Goal: Task Accomplishment & Management: Complete application form

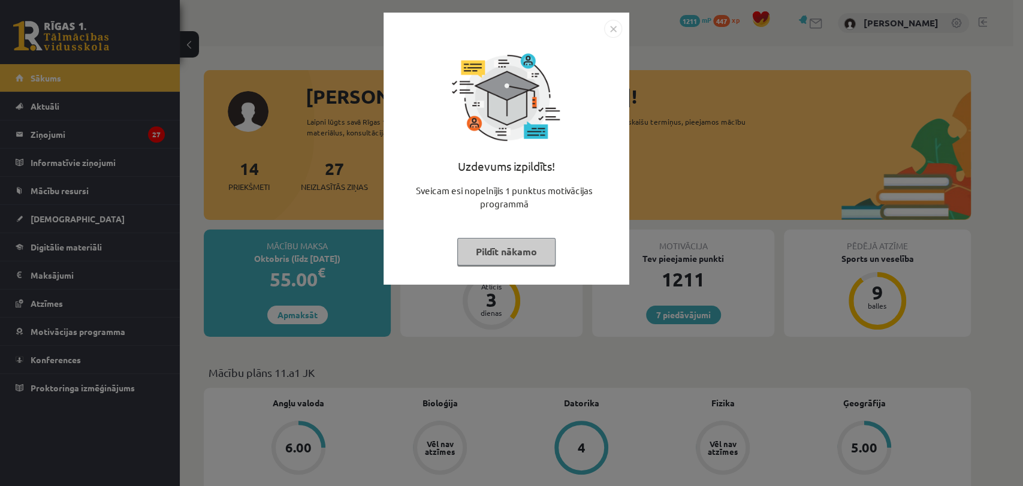
click at [510, 257] on button "Pildīt nākamo" at bounding box center [506, 252] width 98 height 28
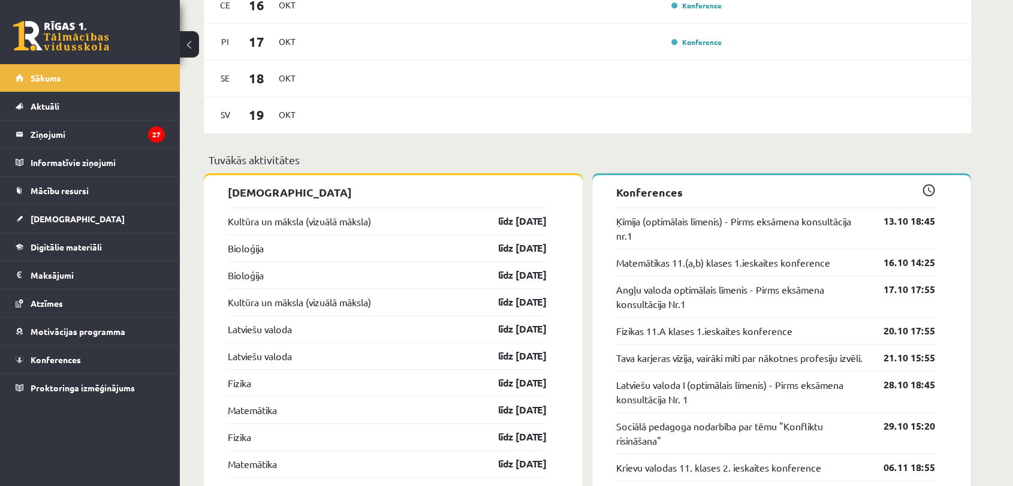
scroll to position [933, 0]
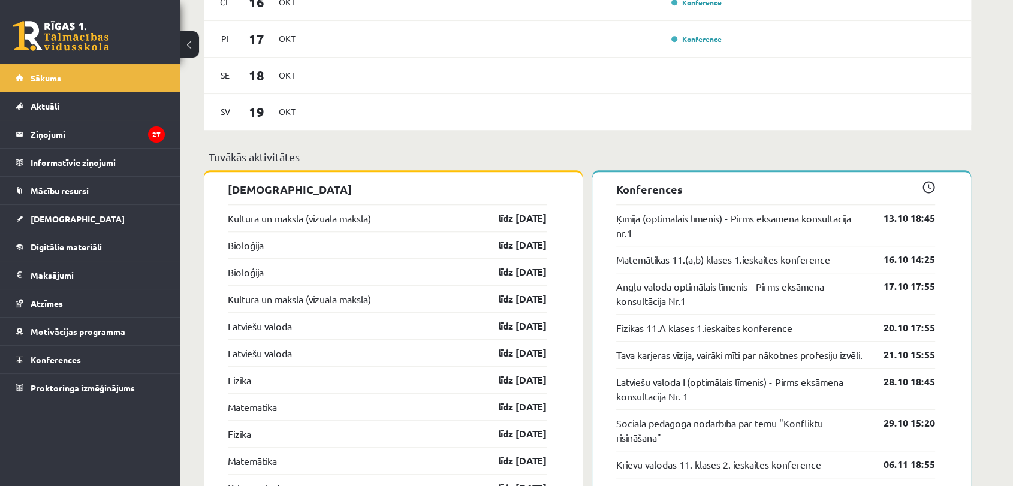
drag, startPoint x: 616, startPoint y: 186, endPoint x: 716, endPoint y: 186, distance: 99.5
click at [716, 186] on p "Konferences" at bounding box center [775, 189] width 319 height 16
click at [111, 216] on link "[DEMOGRAPHIC_DATA]" at bounding box center [90, 219] width 149 height 28
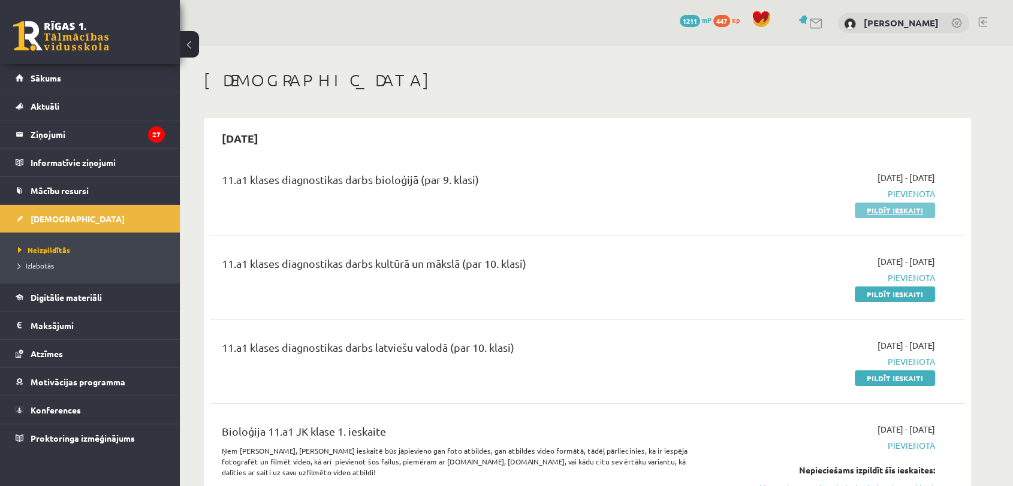
click at [885, 203] on link "Pildīt ieskaiti" at bounding box center [895, 211] width 80 height 16
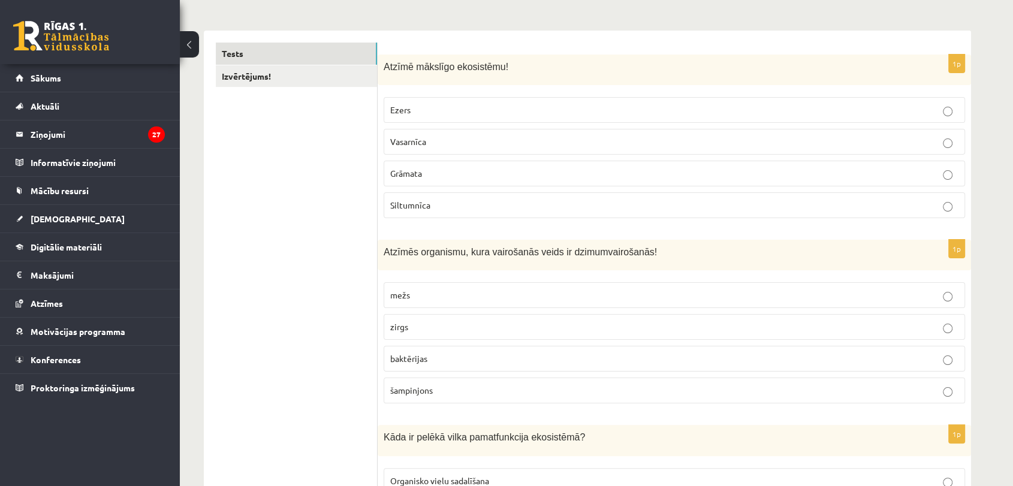
scroll to position [179, 0]
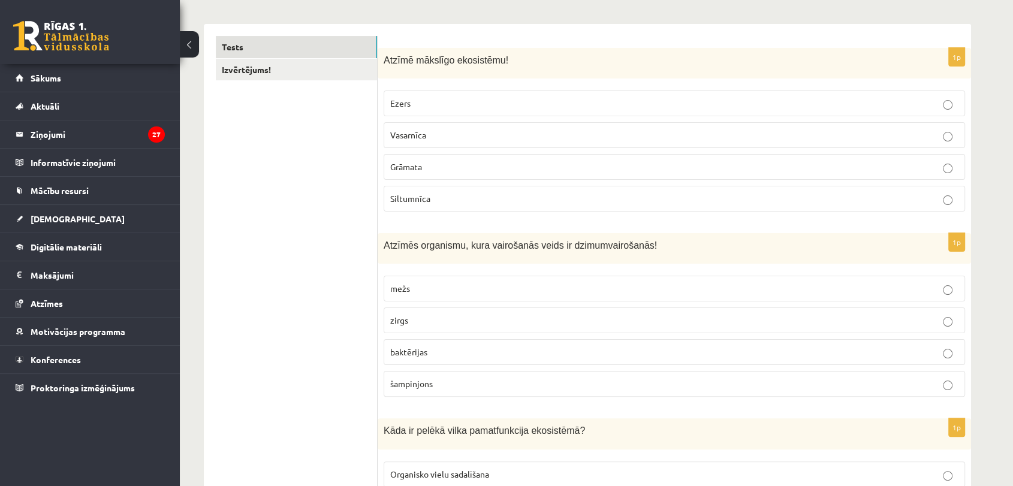
click at [652, 203] on p "Siltumnīca" at bounding box center [674, 198] width 568 height 13
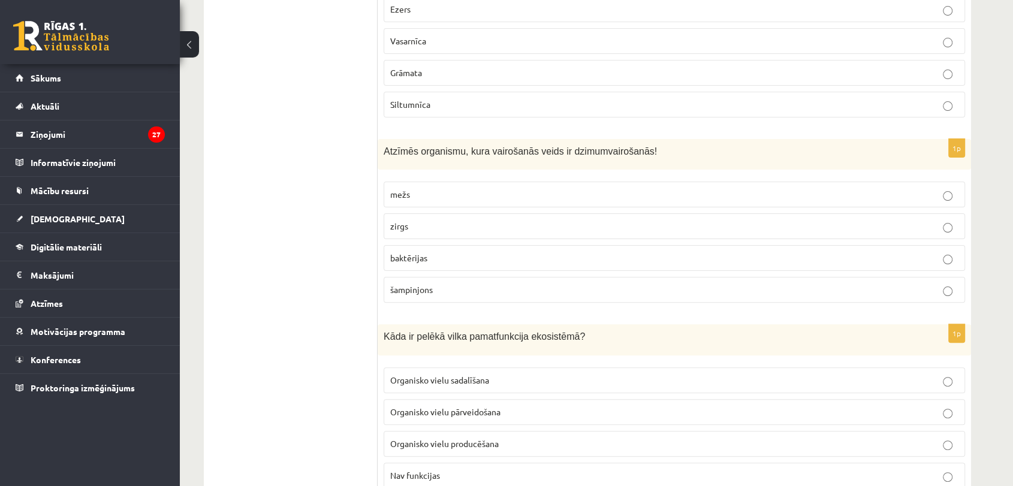
scroll to position [286, 0]
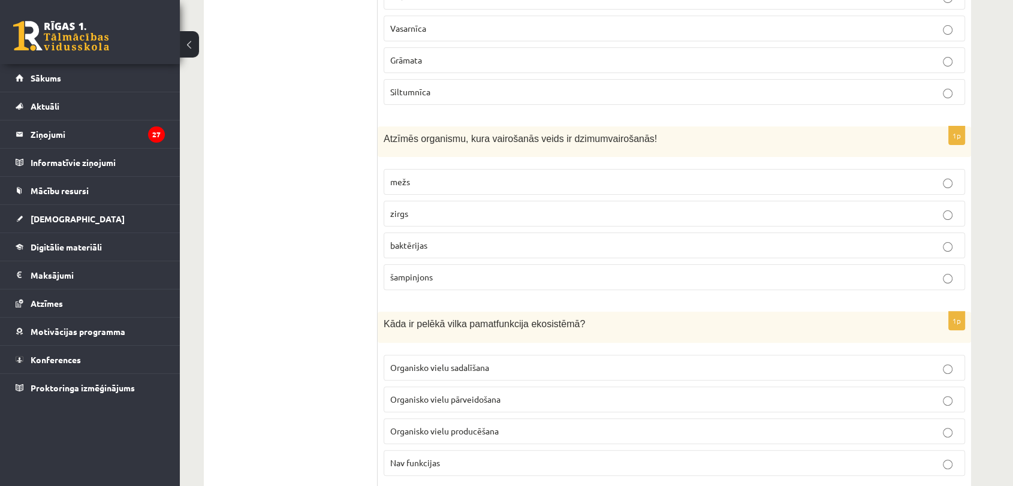
click at [834, 206] on label "zirgs" at bounding box center [674, 214] width 581 height 26
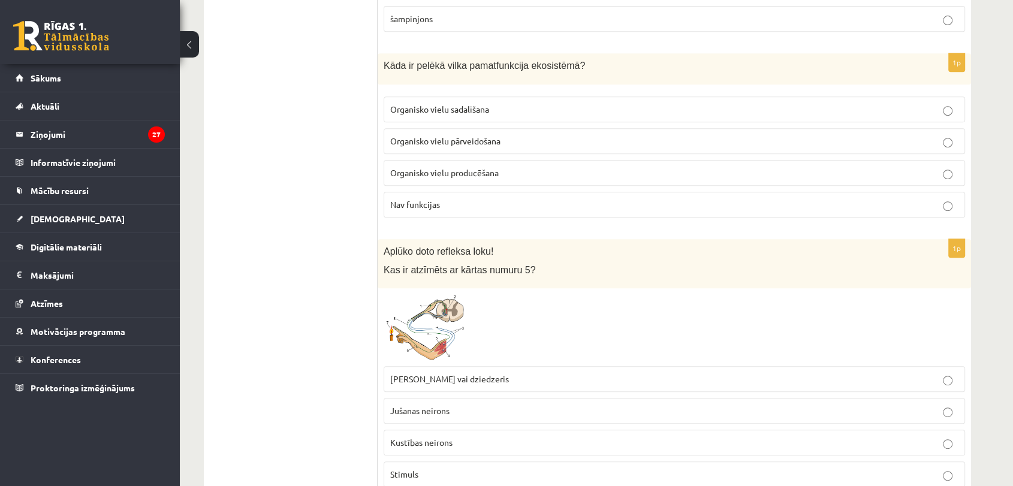
scroll to position [589, 0]
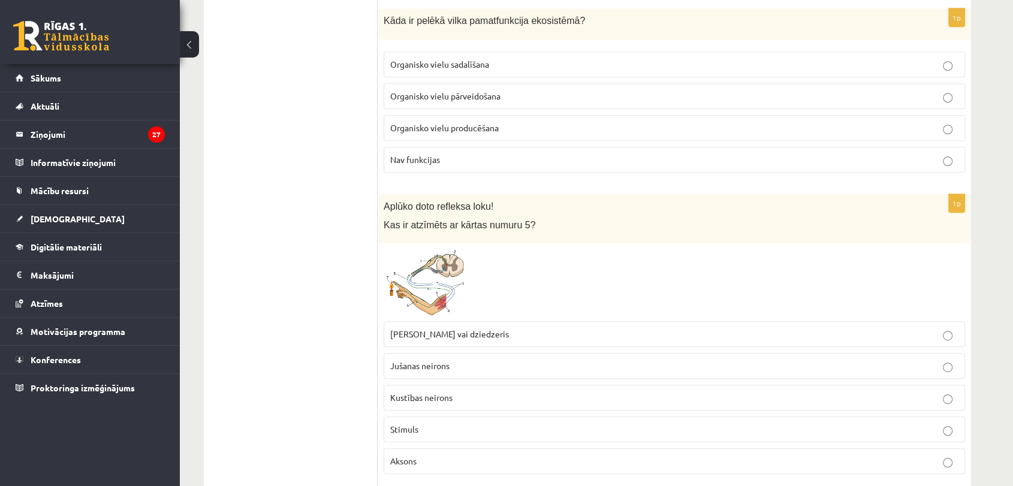
click at [483, 62] on span "Organisko vielu sadalīšana" at bounding box center [439, 64] width 99 height 11
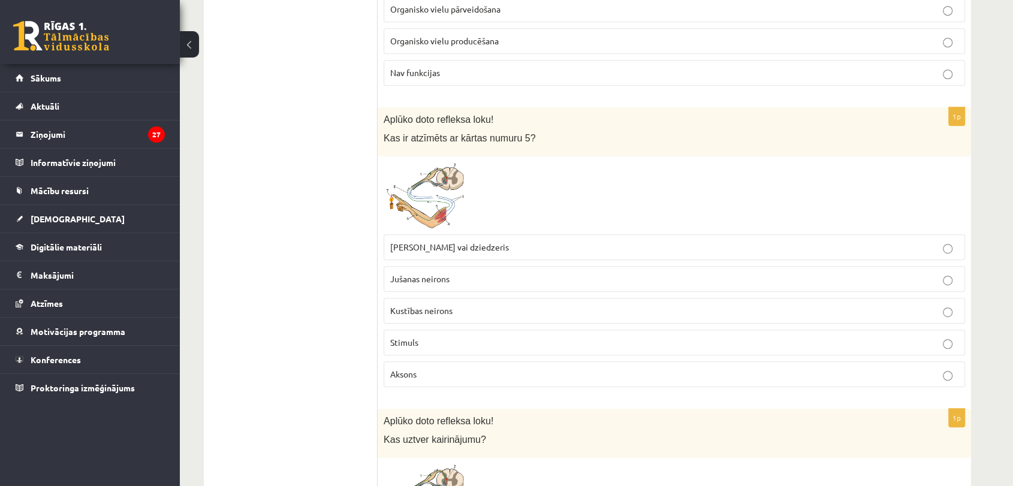
scroll to position [682, 0]
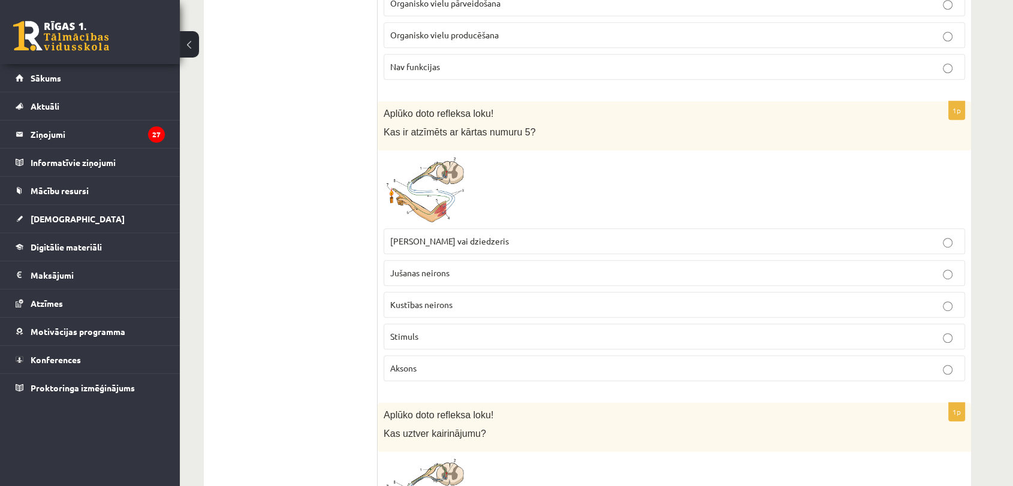
click at [424, 177] on span at bounding box center [429, 185] width 19 height 19
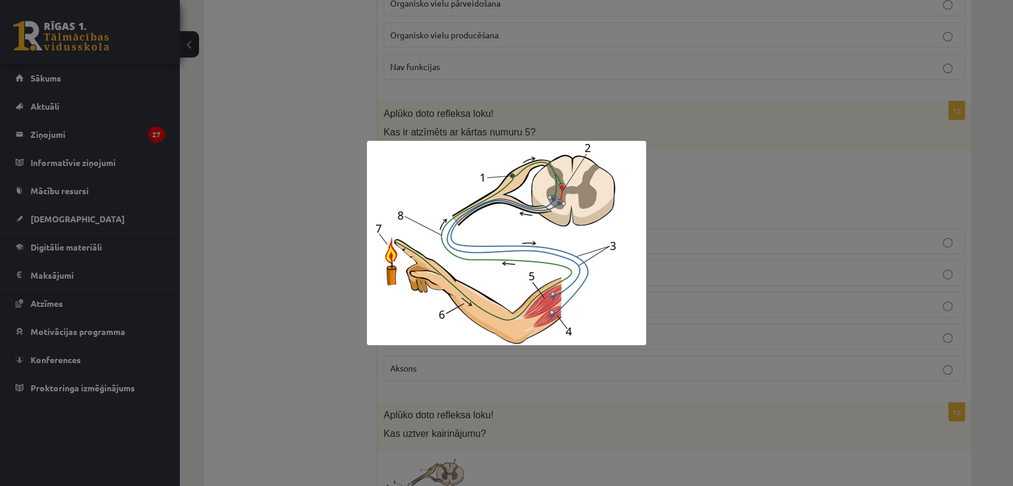
click at [729, 241] on div at bounding box center [506, 243] width 1013 height 486
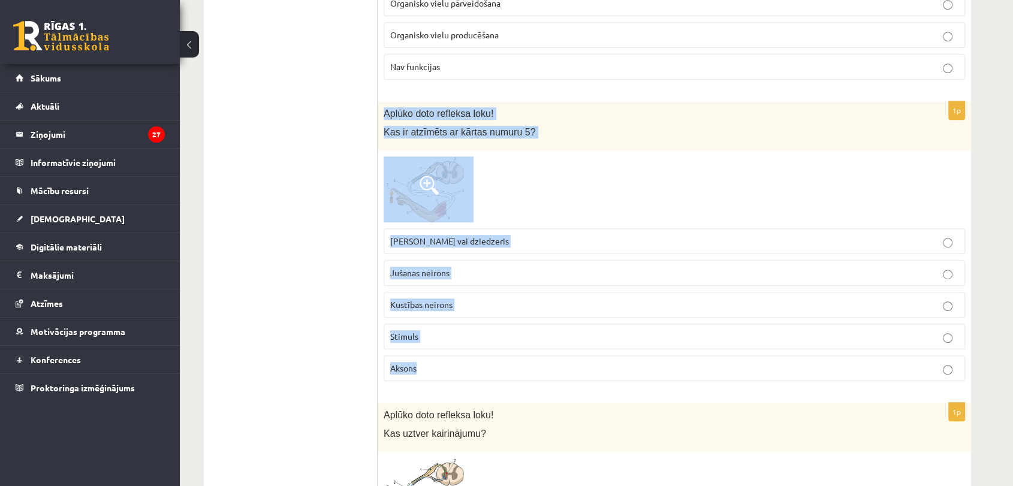
drag, startPoint x: 379, startPoint y: 107, endPoint x: 510, endPoint y: 361, distance: 286.3
click at [510, 361] on div "1p Aplūko doto refleksa loku! Kas ir atzīmēts ar kārtas numuru 5? Muskulis vai …" at bounding box center [674, 246] width 593 height 290
copy div "Aplūko doto refleksa loku! Kas ir atzīmēts ar kārtas numuru 5? Muskulis vai dzi…"
click at [475, 239] on span "Muskulis vai dziedzeris" at bounding box center [449, 241] width 119 height 11
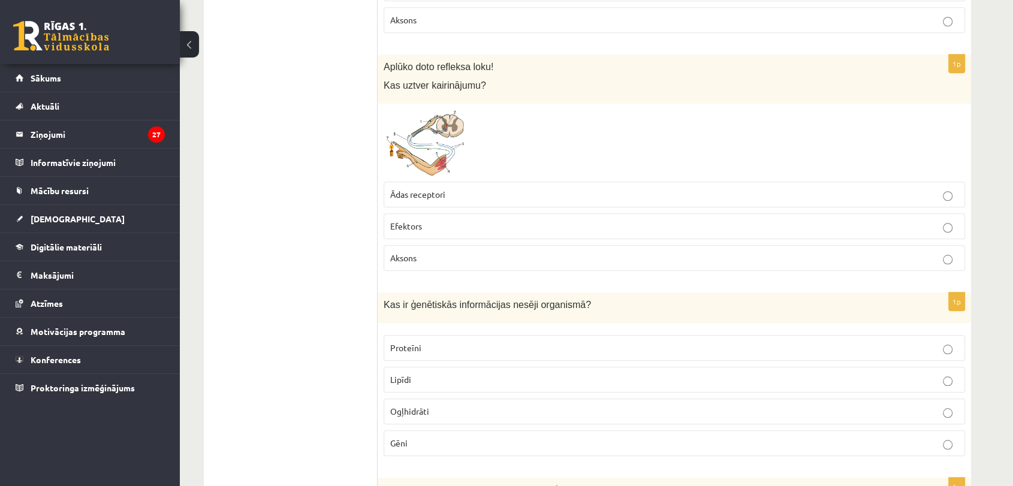
scroll to position [998, 0]
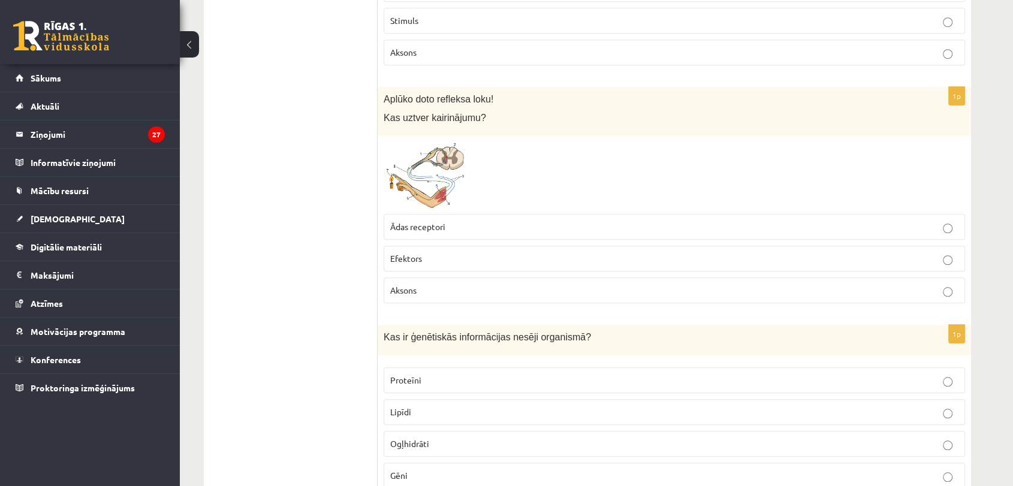
click at [429, 176] on span at bounding box center [429, 170] width 19 height 19
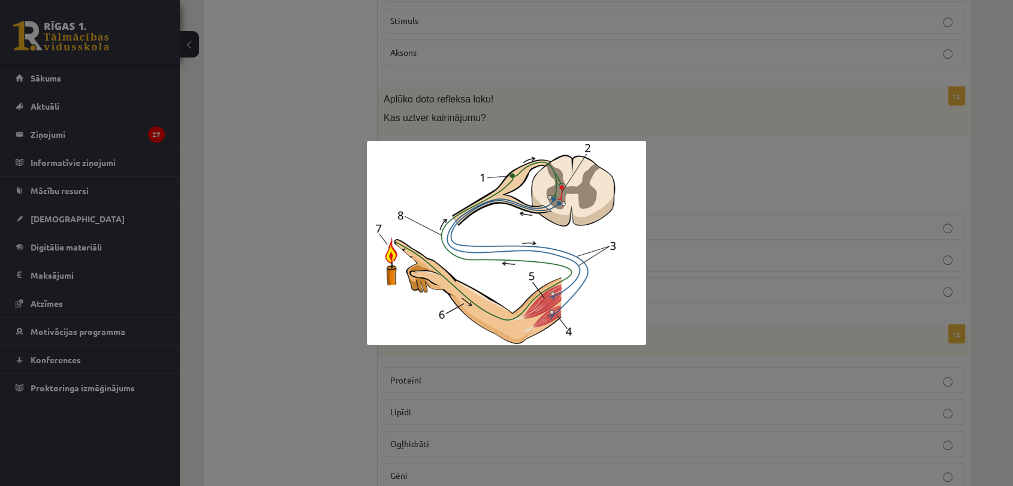
click at [292, 73] on div at bounding box center [506, 243] width 1013 height 486
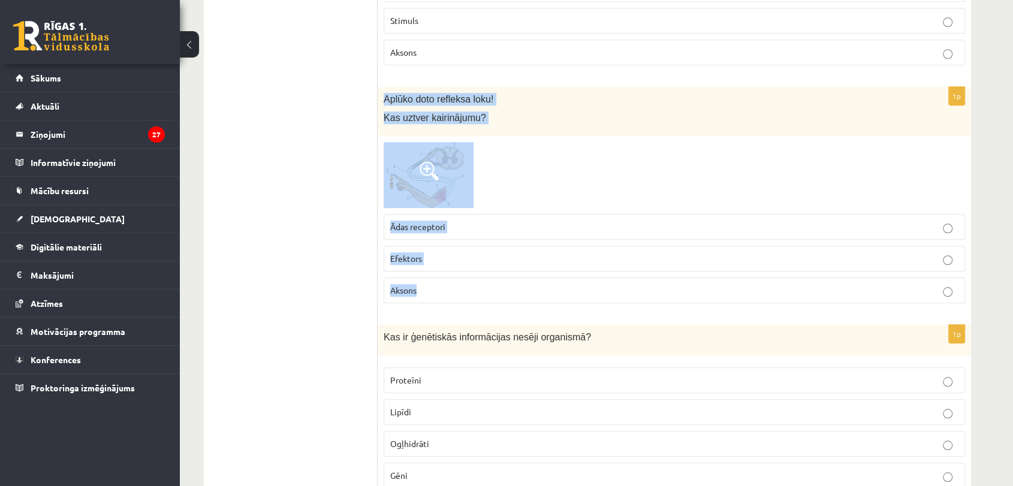
drag, startPoint x: 384, startPoint y: 93, endPoint x: 423, endPoint y: 275, distance: 185.9
click at [423, 275] on div "1p Aplūko doto refleksa loku! Kas uztver kairinājumu? Ādas receptori Efektors A…" at bounding box center [674, 200] width 593 height 226
copy div "Aplūko doto refleksa loku! Kas uztver kairinājumu? Ādas receptori Efektors Akso…"
click at [437, 224] on span "Ādas receptori" at bounding box center [417, 226] width 55 height 11
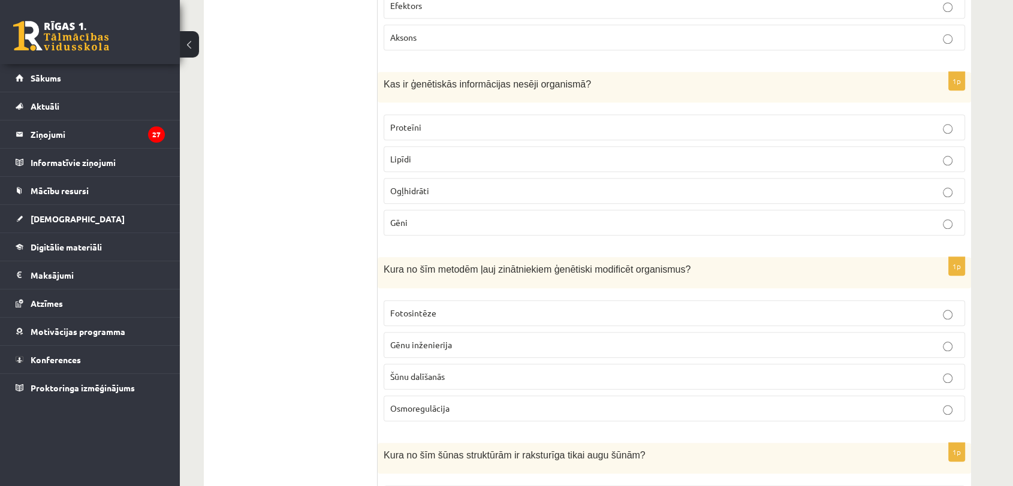
scroll to position [1257, 0]
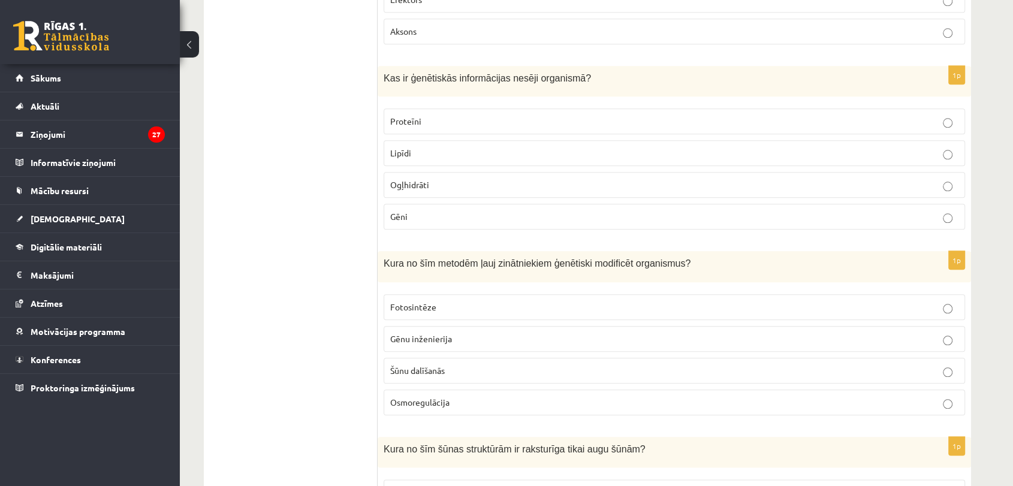
click at [563, 141] on label "Lipīdi" at bounding box center [674, 153] width 581 height 26
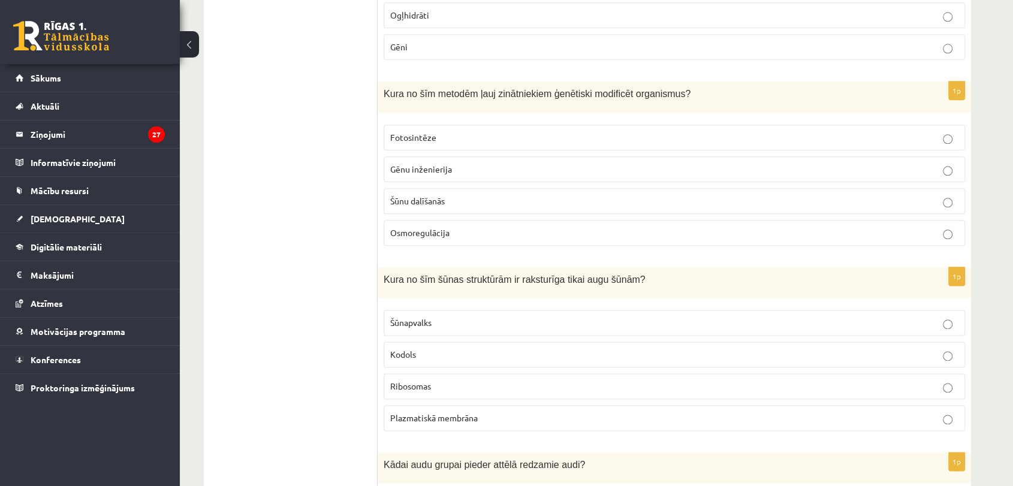
scroll to position [1439, 0]
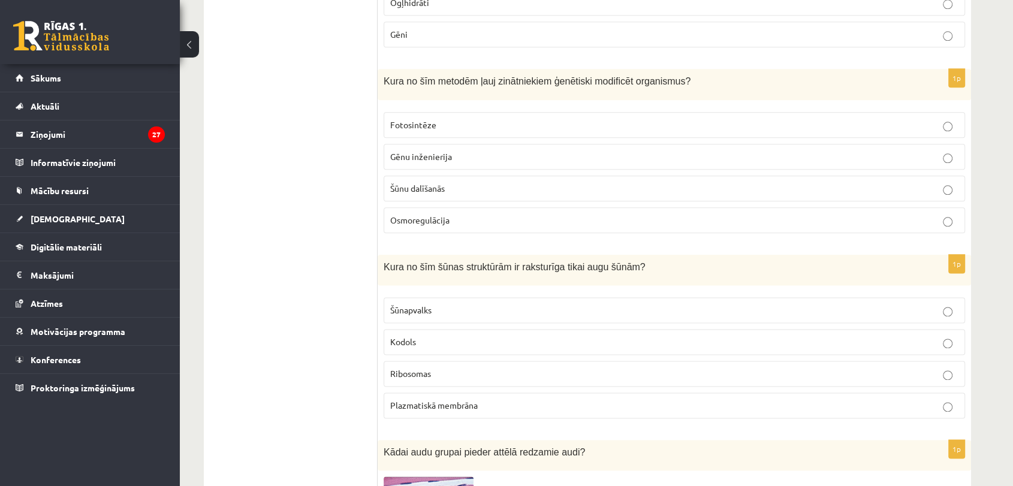
click at [467, 155] on p "Gēnu inženierija" at bounding box center [674, 156] width 568 height 13
click at [482, 312] on label "Šūnapvalks" at bounding box center [674, 310] width 581 height 26
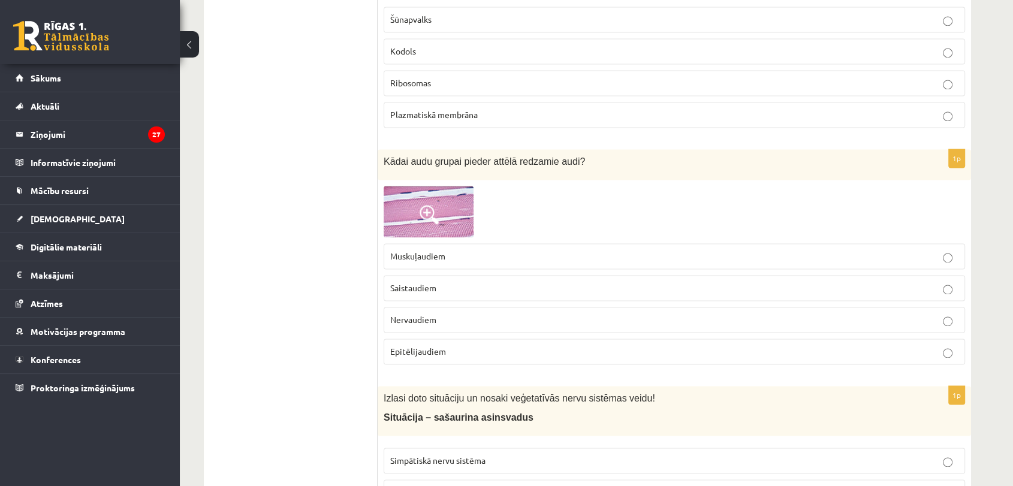
scroll to position [1793, 0]
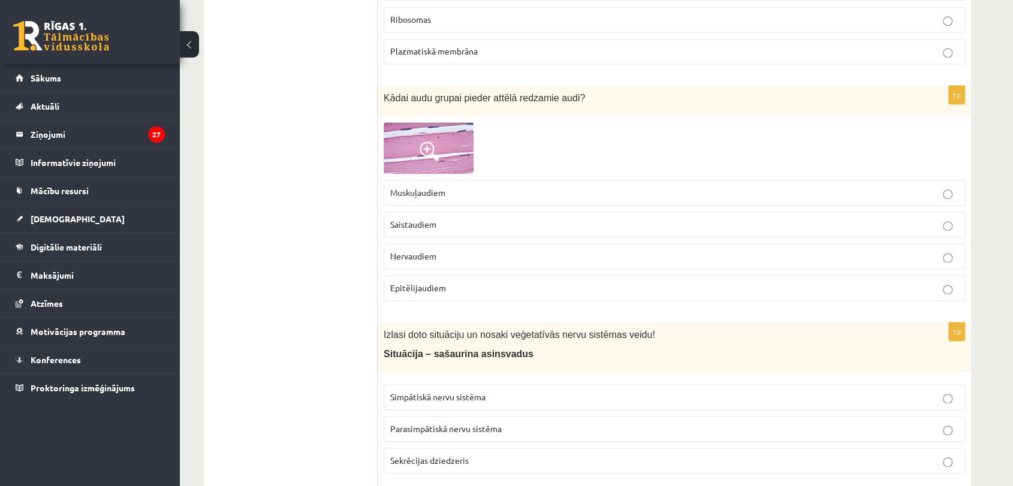
click at [433, 149] on span at bounding box center [429, 150] width 19 height 19
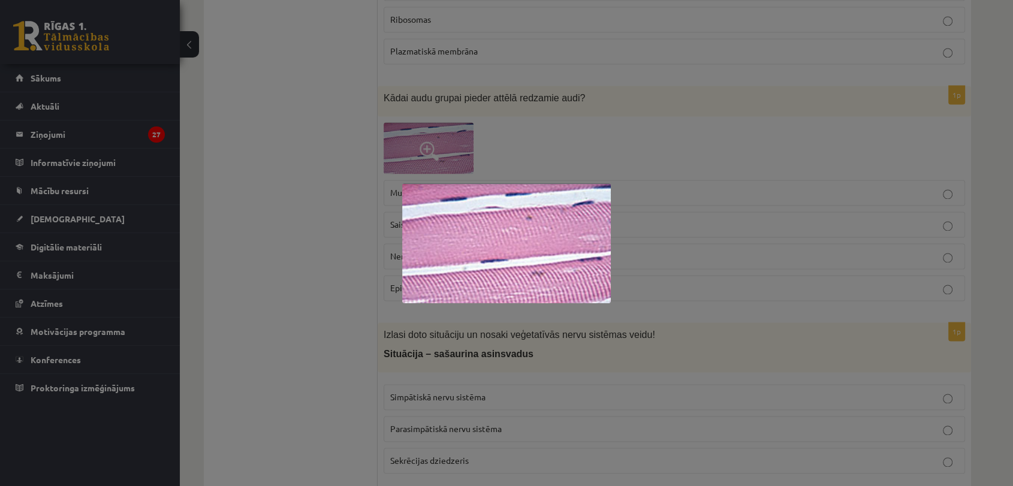
click at [777, 248] on div at bounding box center [506, 243] width 1013 height 486
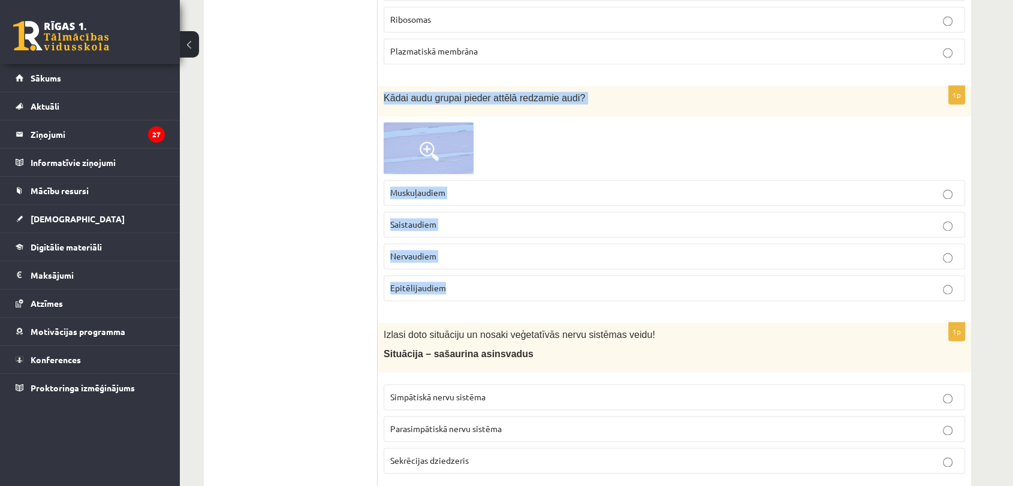
drag, startPoint x: 380, startPoint y: 91, endPoint x: 488, endPoint y: 277, distance: 215.7
click at [488, 277] on div "1p Kādai audu grupai pieder attēlā redzamie audi? Muskuļaudiem Saistaudiem Nerv…" at bounding box center [674, 198] width 593 height 225
copy div "Kādai audu grupai pieder attēlā redzamie audi? Muskuļaudiem Saistaudiem Nervaud…"
click at [426, 146] on span at bounding box center [429, 150] width 19 height 19
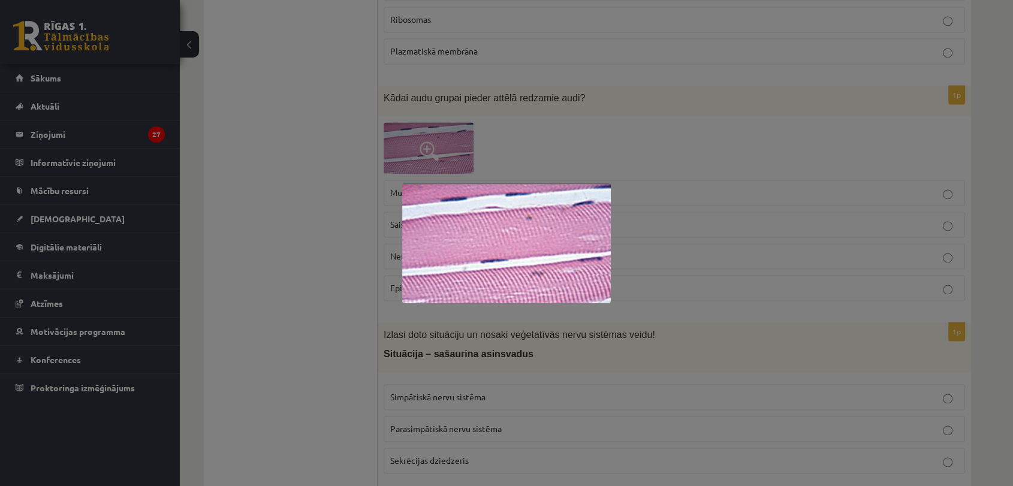
click at [552, 152] on div at bounding box center [506, 243] width 1013 height 486
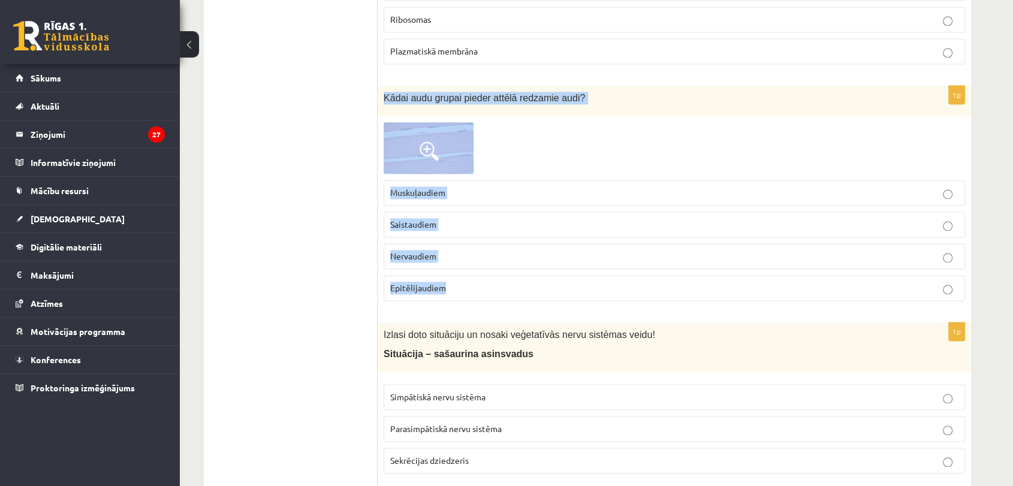
drag, startPoint x: 384, startPoint y: 86, endPoint x: 475, endPoint y: 272, distance: 207.5
click at [475, 272] on div "1p Kādai audu grupai pieder attēlā redzamie audi? Muskuļaudiem Saistaudiem Nerv…" at bounding box center [674, 198] width 593 height 225
copy div "Kādai audu grupai pieder attēlā redzamie audi? Muskuļaudiem Saistaudiem Nervaud…"
click at [429, 187] on span "Muskuļaudiem" at bounding box center [417, 192] width 55 height 11
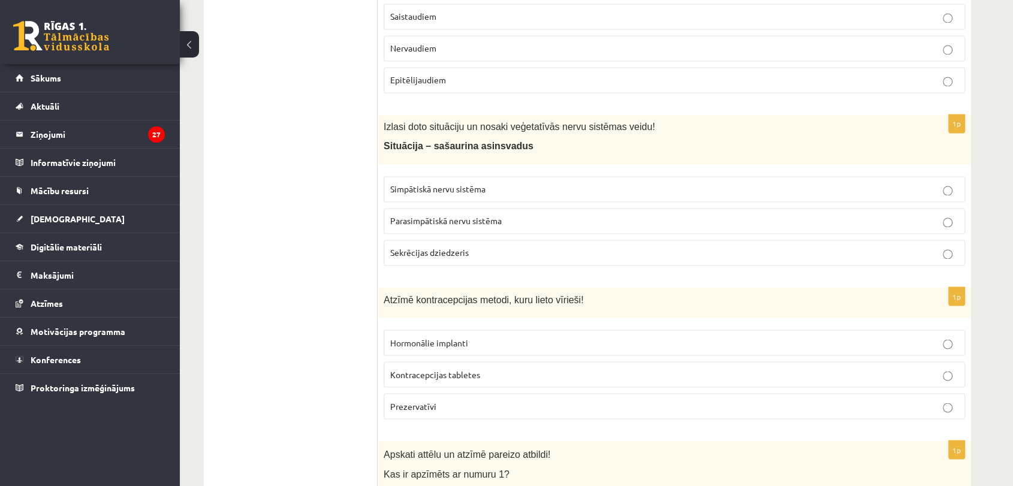
scroll to position [2020, 0]
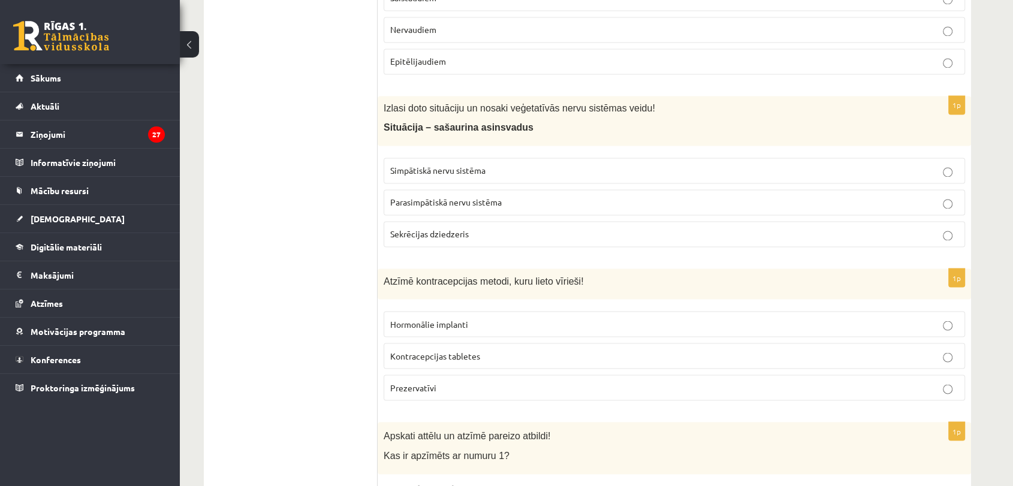
click at [597, 167] on p "Simpātiskā nervu sistēma" at bounding box center [674, 170] width 568 height 13
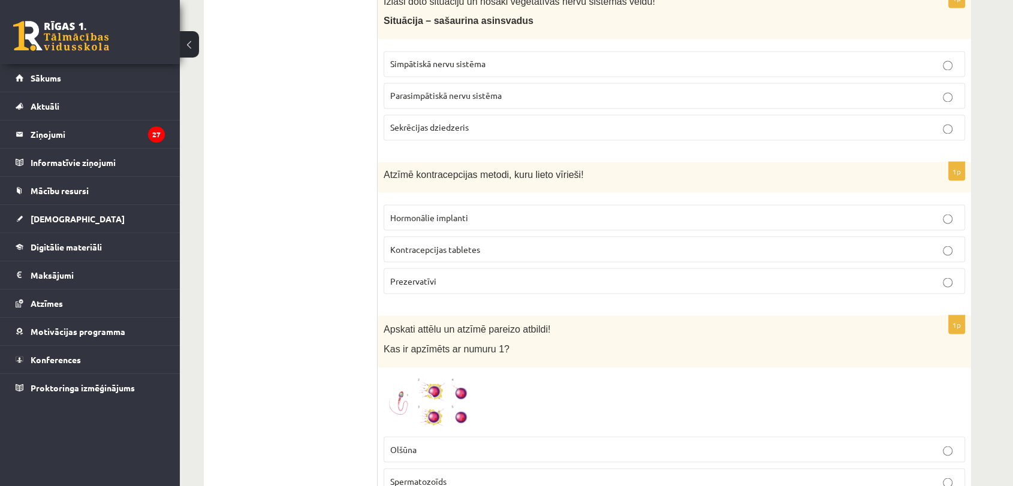
scroll to position [2139, 0]
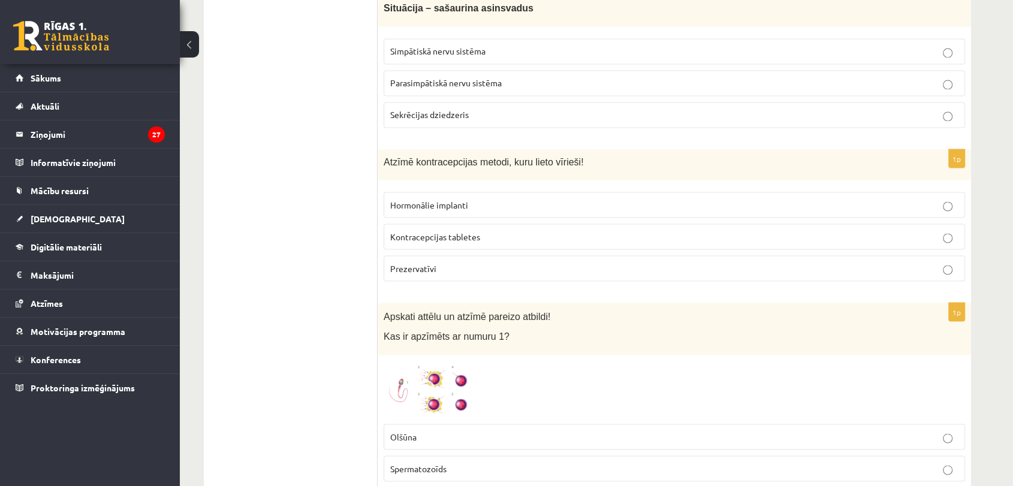
click at [527, 262] on p "Prezervatīvi" at bounding box center [674, 268] width 568 height 13
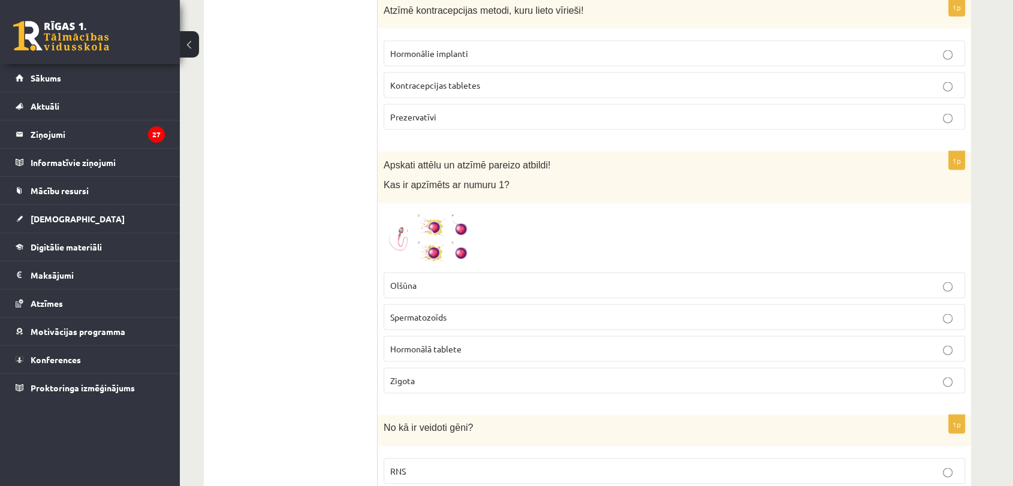
scroll to position [2297, 0]
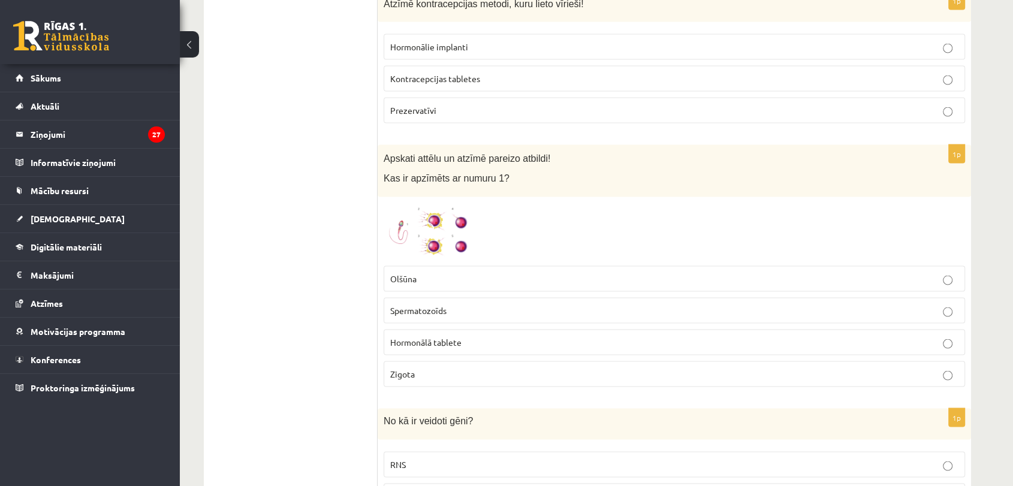
click at [434, 298] on label "Spermatozoīds" at bounding box center [674, 311] width 581 height 26
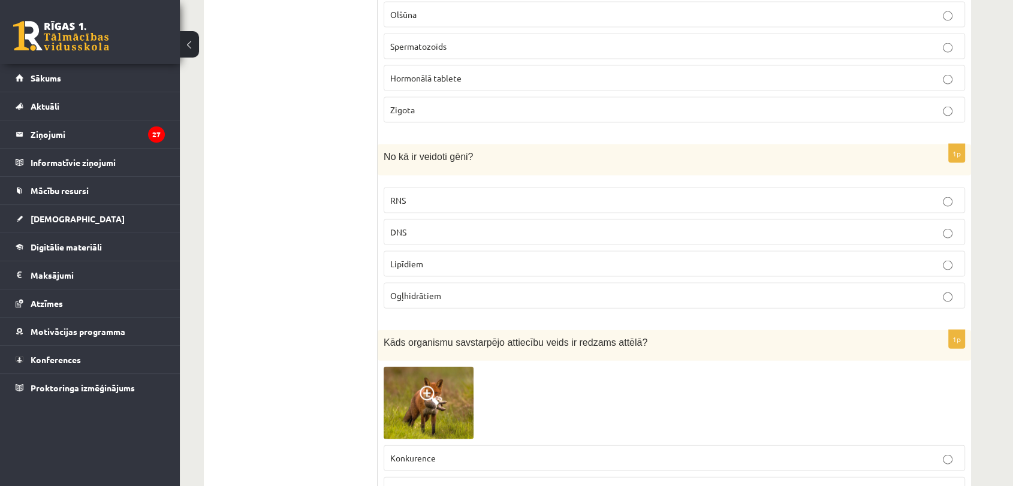
scroll to position [2568, 0]
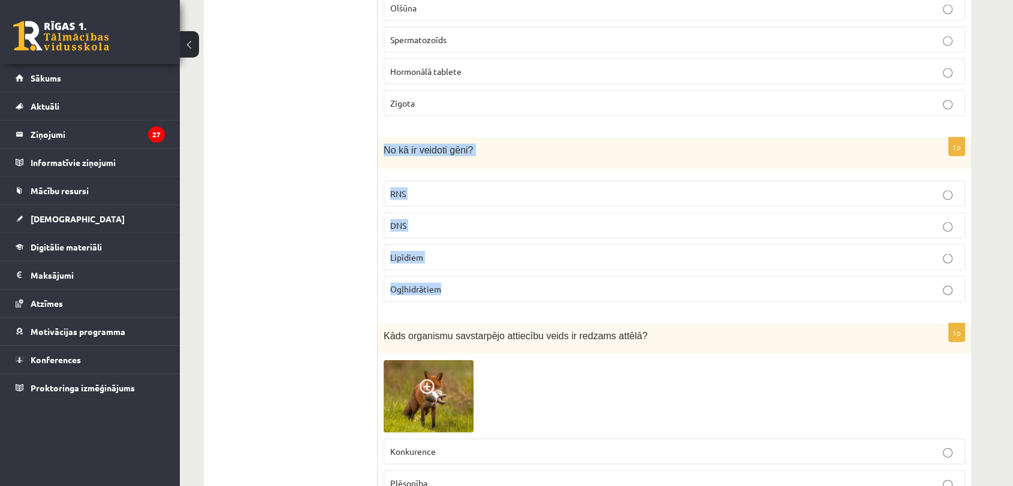
drag, startPoint x: 380, startPoint y: 141, endPoint x: 460, endPoint y: 284, distance: 163.9
click at [460, 284] on div "1p No kā ir veidoti gēni? RNS DNS Lipīdiem Ogļhidrātiem" at bounding box center [674, 224] width 593 height 173
copy div "No kā ir veidoti gēni? RNS DNS Lipīdiem Ogļhidrātiem"
click at [447, 219] on p "DNS" at bounding box center [674, 225] width 568 height 13
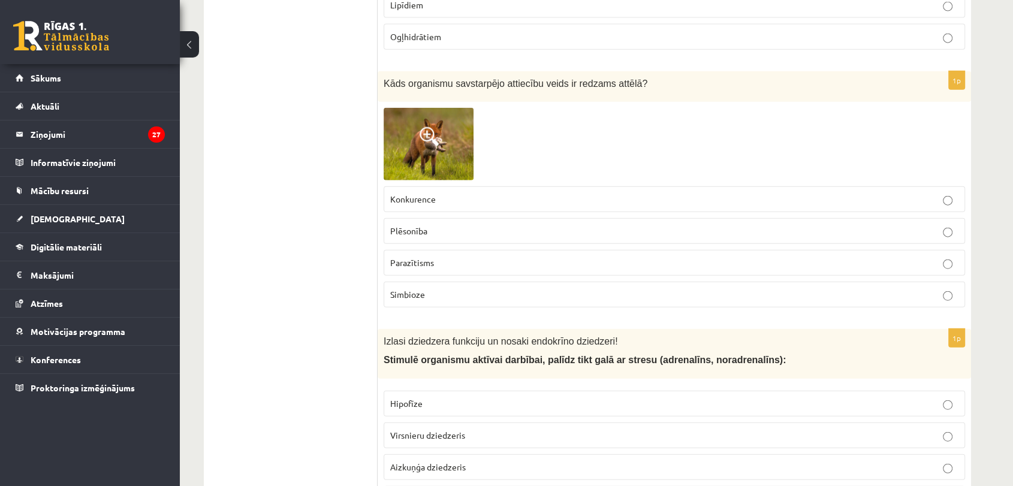
scroll to position [2877, 0]
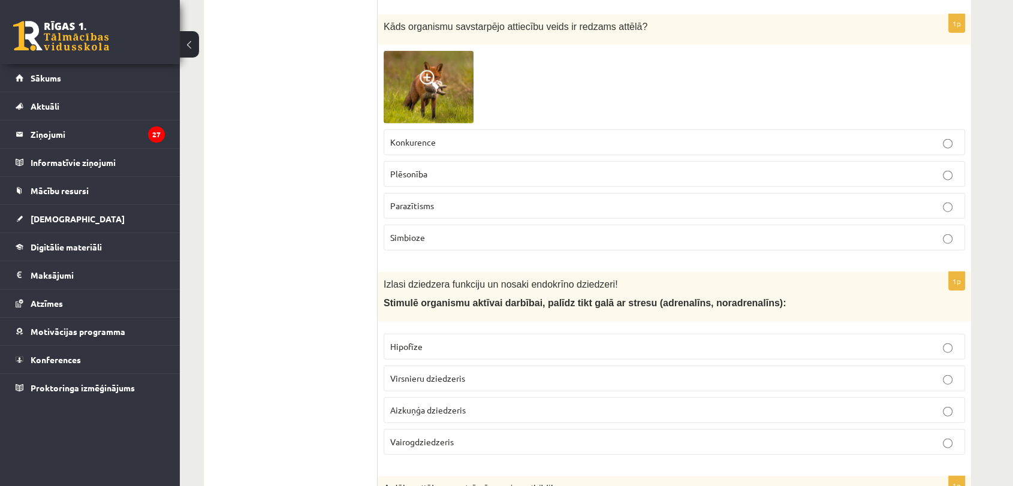
click at [448, 76] on img at bounding box center [429, 87] width 90 height 73
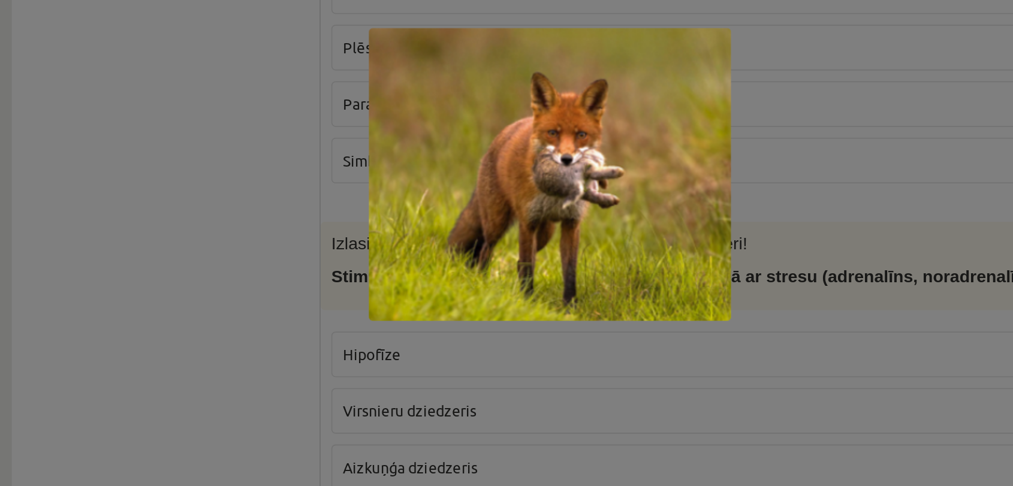
scroll to position [2879, 0]
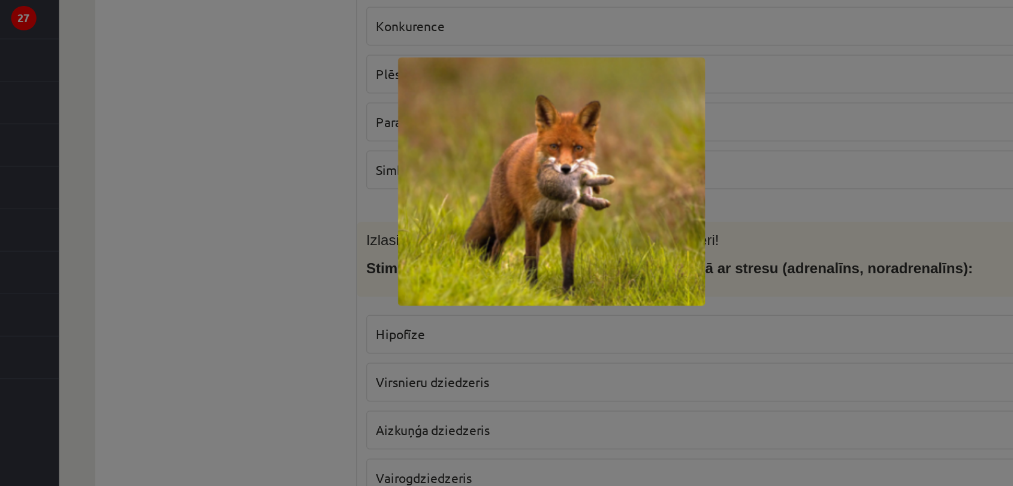
click at [648, 258] on div at bounding box center [506, 243] width 1013 height 486
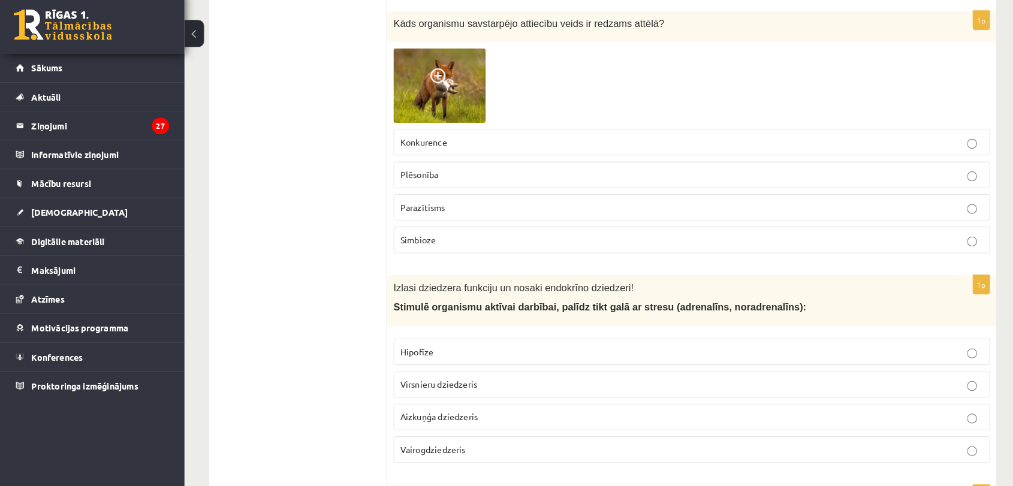
scroll to position [2866, 0]
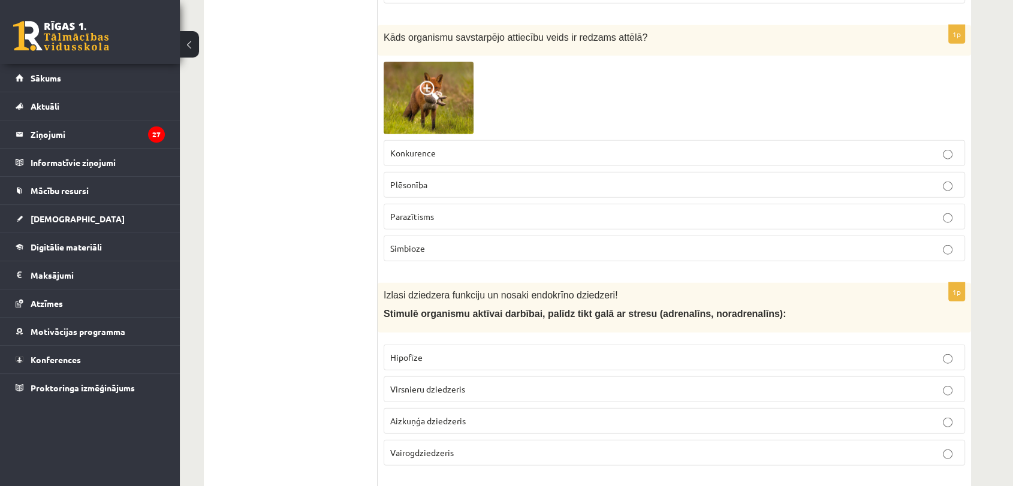
click at [427, 179] on p "Plēsonība" at bounding box center [674, 185] width 568 height 13
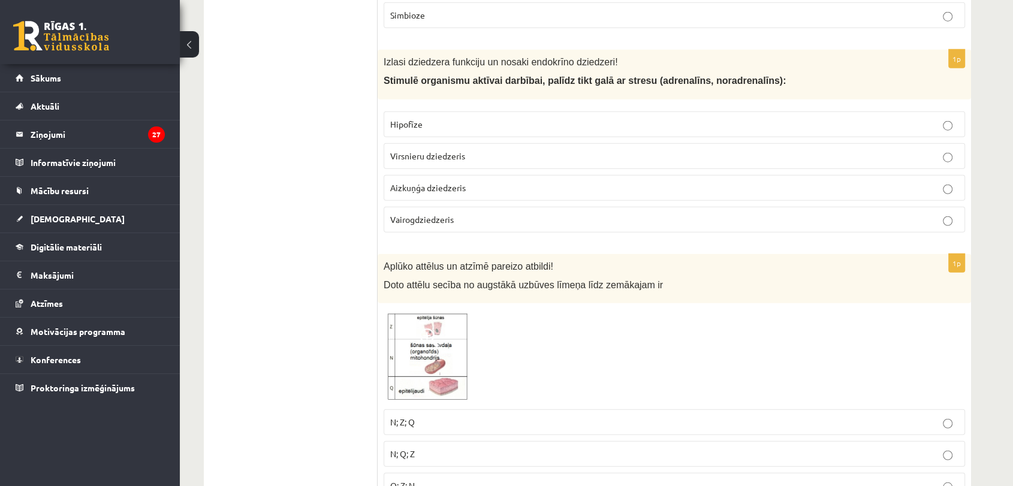
scroll to position [3080, 0]
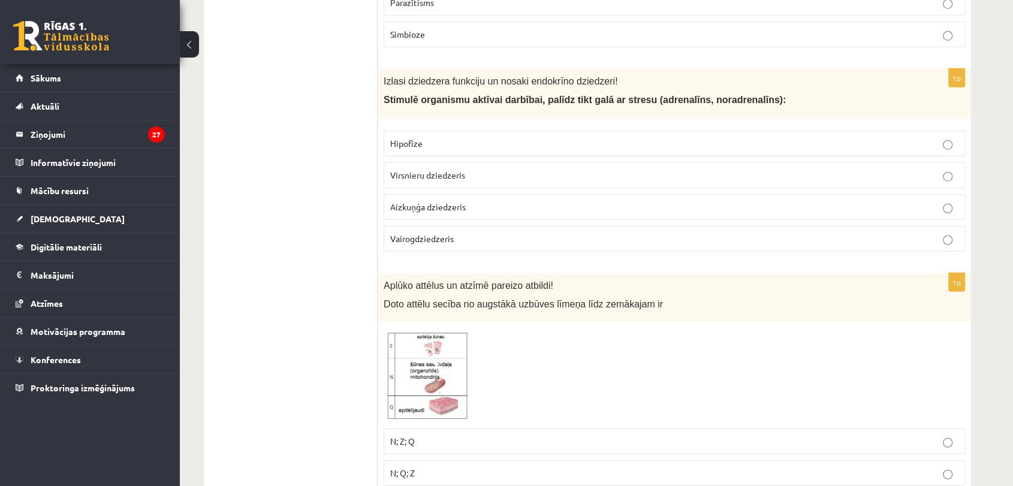
click at [447, 435] on p "N; Z; Q" at bounding box center [674, 441] width 568 height 13
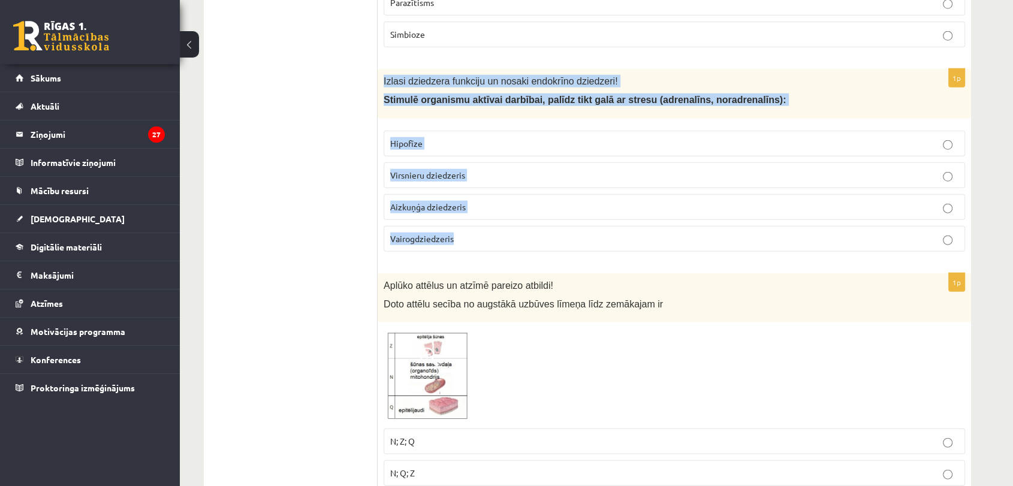
drag, startPoint x: 382, startPoint y: 68, endPoint x: 484, endPoint y: 219, distance: 182.2
click at [484, 219] on div "1p Izlasi dziedzera funkciju un nosaki endokrīno dziedzeri! Stimulē organismu a…" at bounding box center [674, 165] width 593 height 192
copy div "Izlasi dziedzera funkciju un nosaki endokrīno dziedzeri! Stimulē organismu aktī…"
click at [458, 170] on span "Virsnieru dziedzeris" at bounding box center [427, 175] width 75 height 11
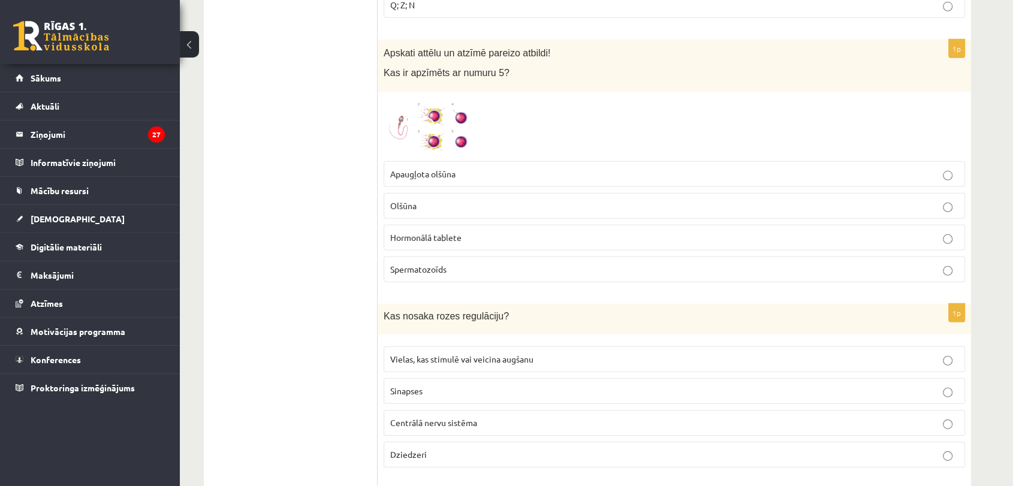
scroll to position [3568, 0]
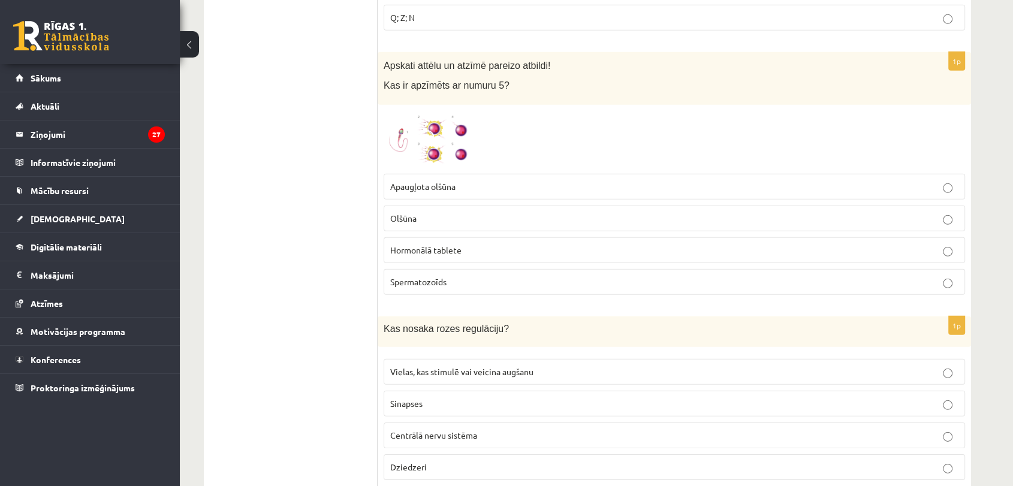
click at [429, 131] on span at bounding box center [429, 139] width 19 height 19
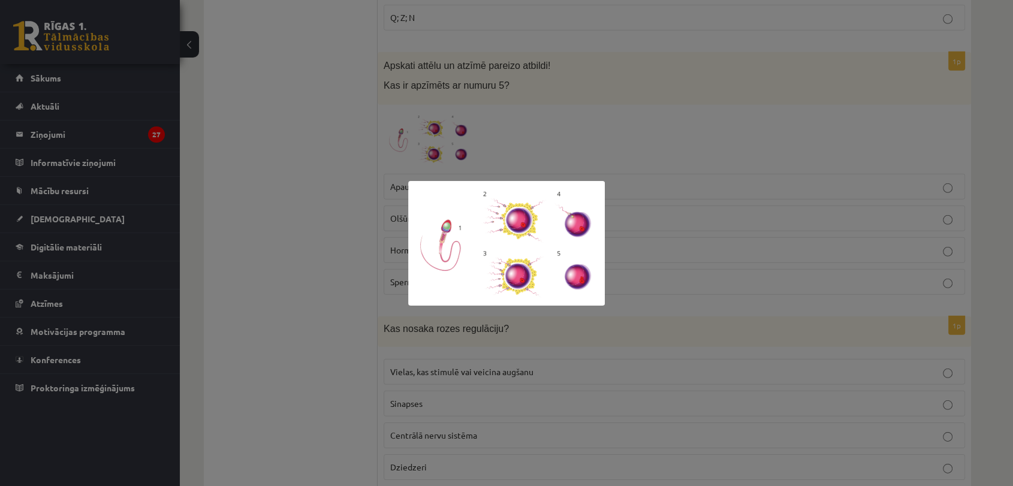
click at [462, 135] on div at bounding box center [506, 243] width 1013 height 486
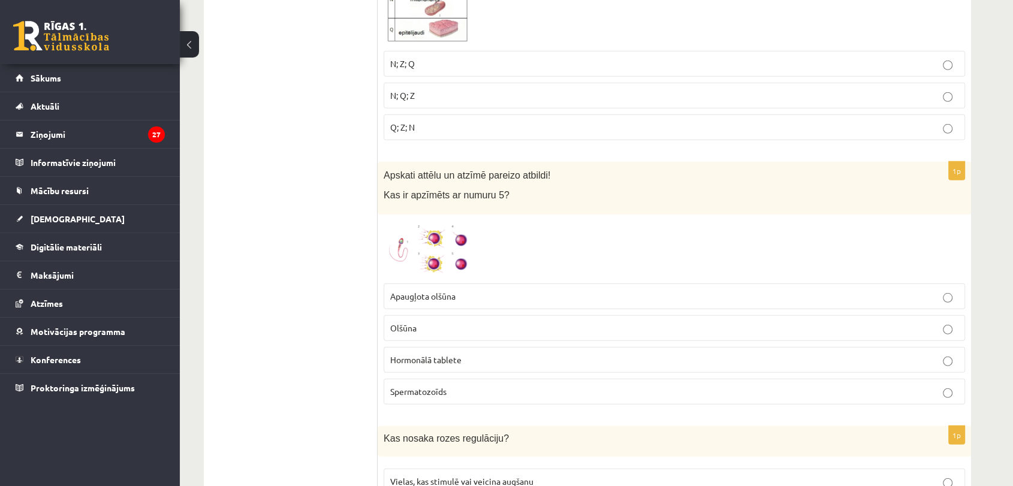
scroll to position [3477, 0]
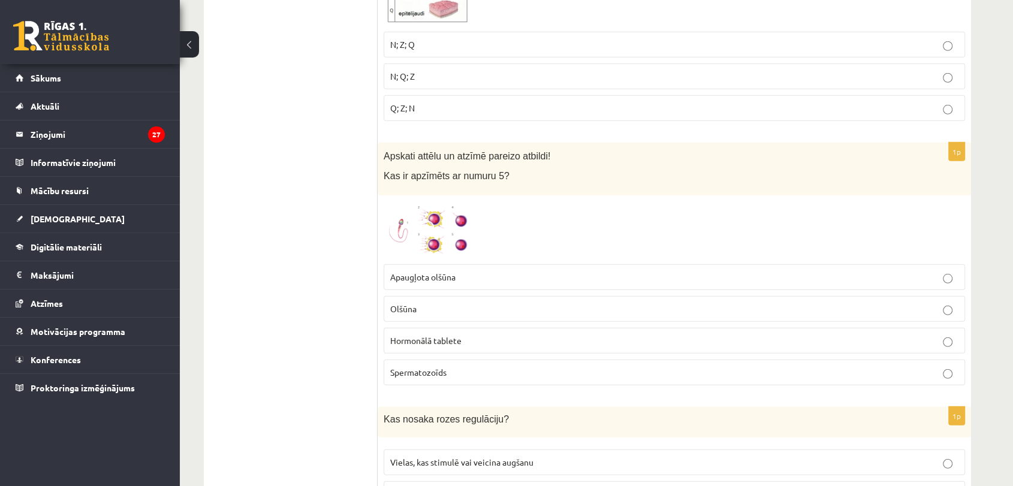
click at [429, 227] on span at bounding box center [429, 230] width 19 height 19
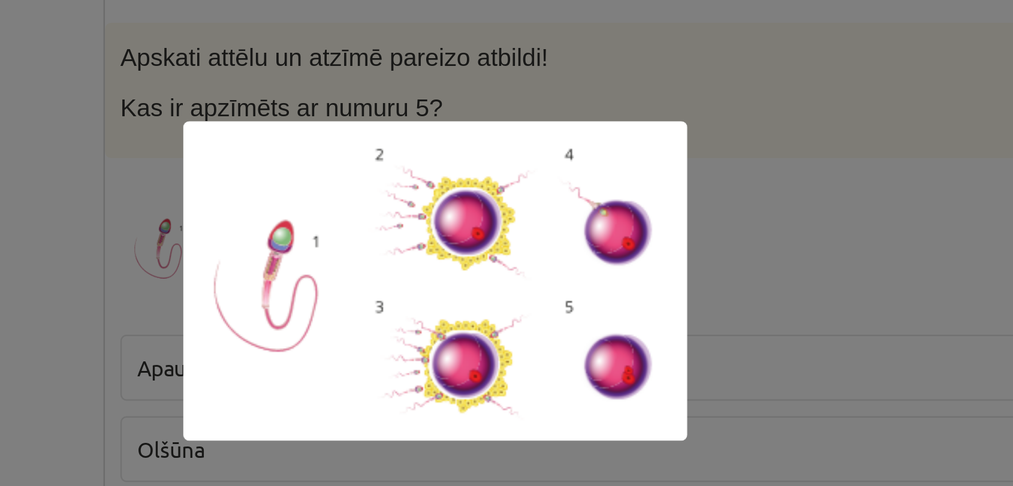
click at [631, 267] on div at bounding box center [506, 243] width 1013 height 486
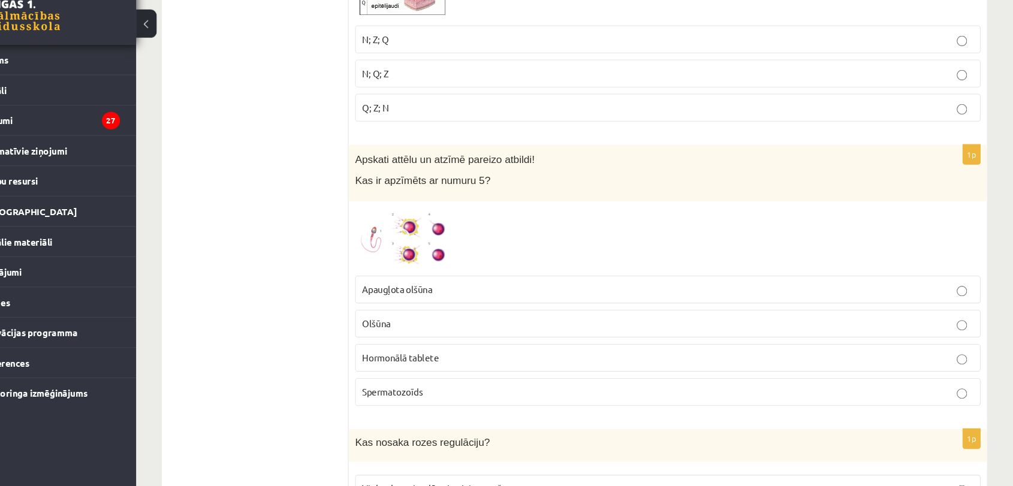
scroll to position [3463, 0]
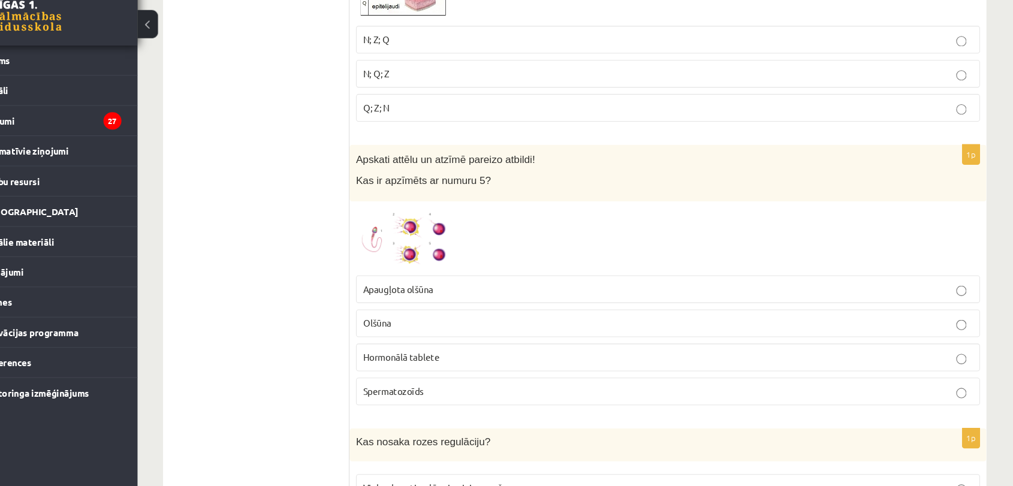
click at [494, 285] on p "Apaugļota olšūna" at bounding box center [674, 291] width 568 height 13
click at [723, 322] on label "Olšūna" at bounding box center [674, 323] width 581 height 26
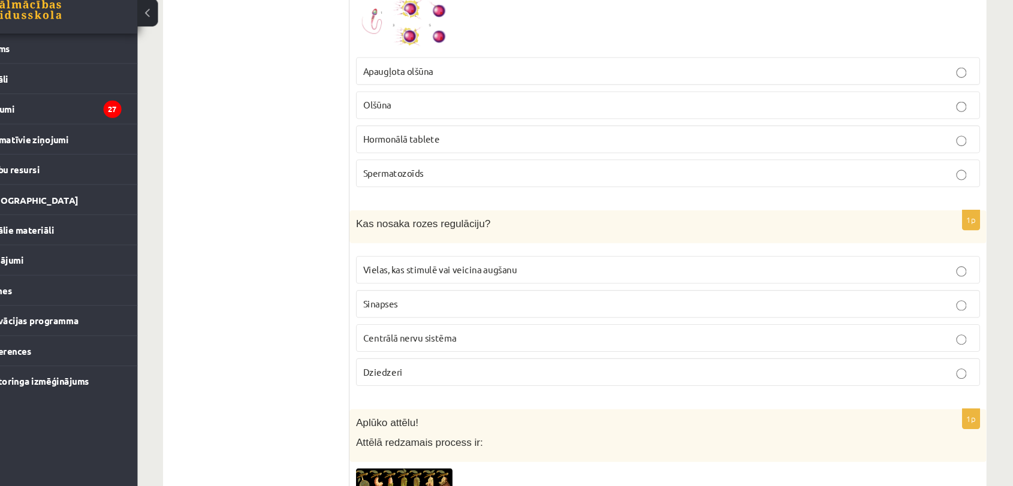
scroll to position [3661, 0]
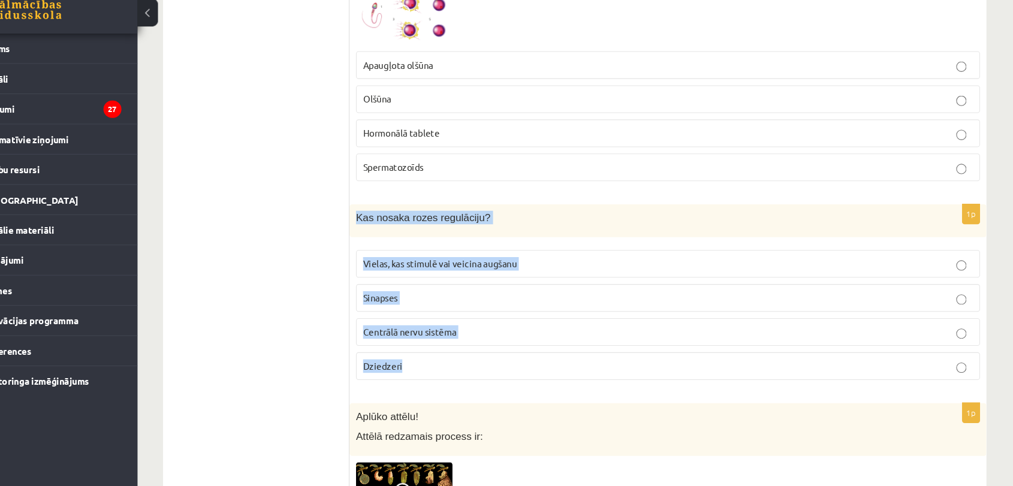
drag, startPoint x: 384, startPoint y: 220, endPoint x: 457, endPoint y: 365, distance: 162.4
click at [457, 365] on div "1p Kas nosaka rozes regulāciju? Vielas, kas stimulē vai veicina augšanu Sinapse…" at bounding box center [674, 309] width 593 height 173
copy div "Kas nosaka rozes regulāciju? Vielas, kas stimulē vai veicina augšanu Sinapses C…"
click at [449, 278] on label "Vielas, kas stimulē vai veicina augšanu" at bounding box center [674, 279] width 581 height 26
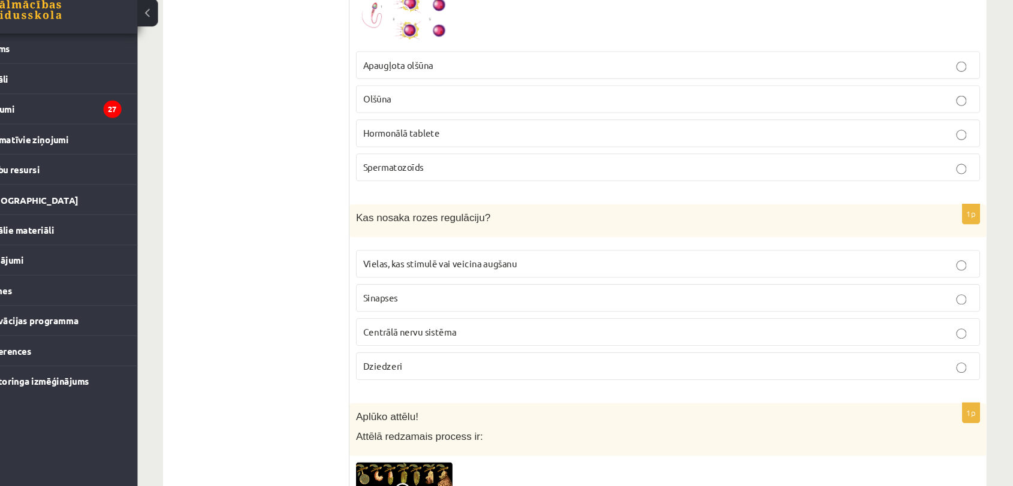
scroll to position [3660, 0]
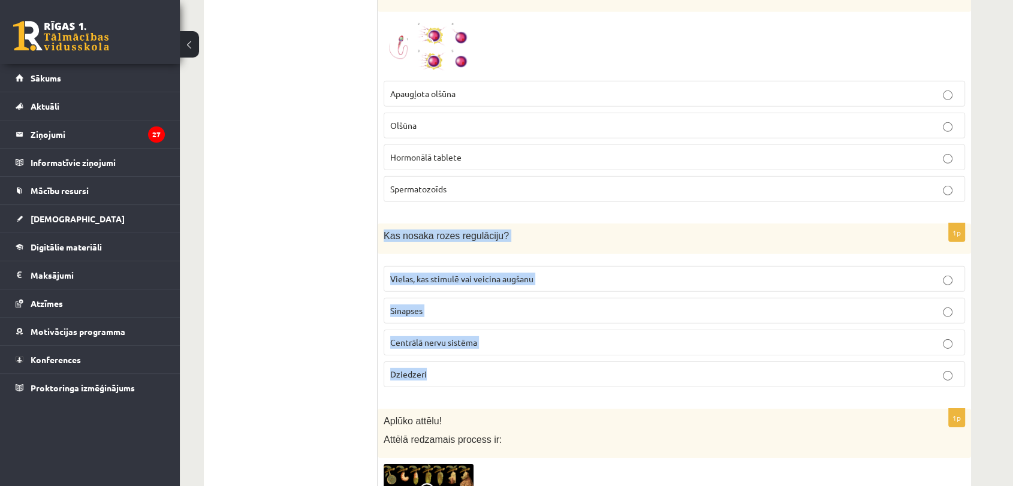
drag, startPoint x: 379, startPoint y: 224, endPoint x: 449, endPoint y: 379, distance: 170.3
click at [449, 379] on div "1p Kas nosaka rozes regulāciju? Vielas, kas stimulē vai veicina augšanu Sinapse…" at bounding box center [674, 310] width 593 height 173
copy div "Kas nosaka rozes regulāciju? Vielas, kas stimulē vai veicina augšanu Sinapses C…"
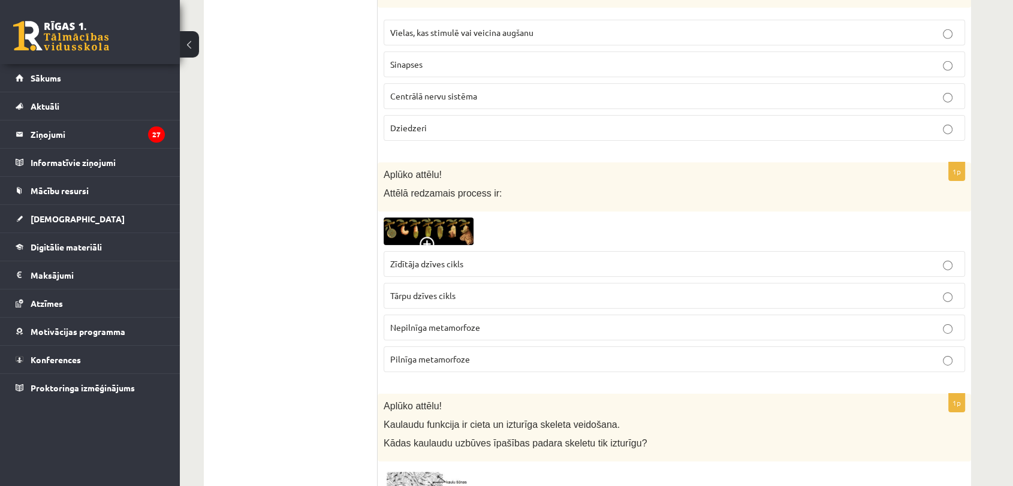
scroll to position [3938, 0]
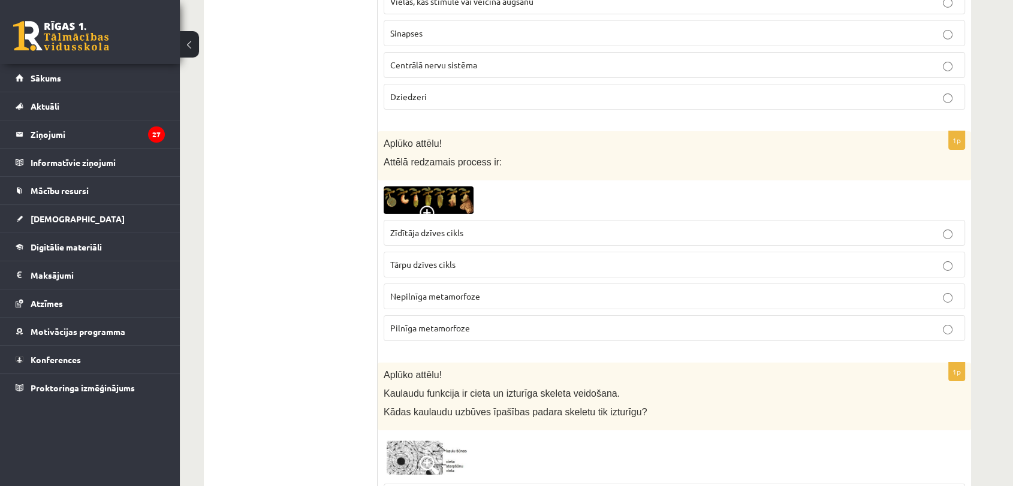
click at [431, 186] on img at bounding box center [429, 199] width 90 height 27
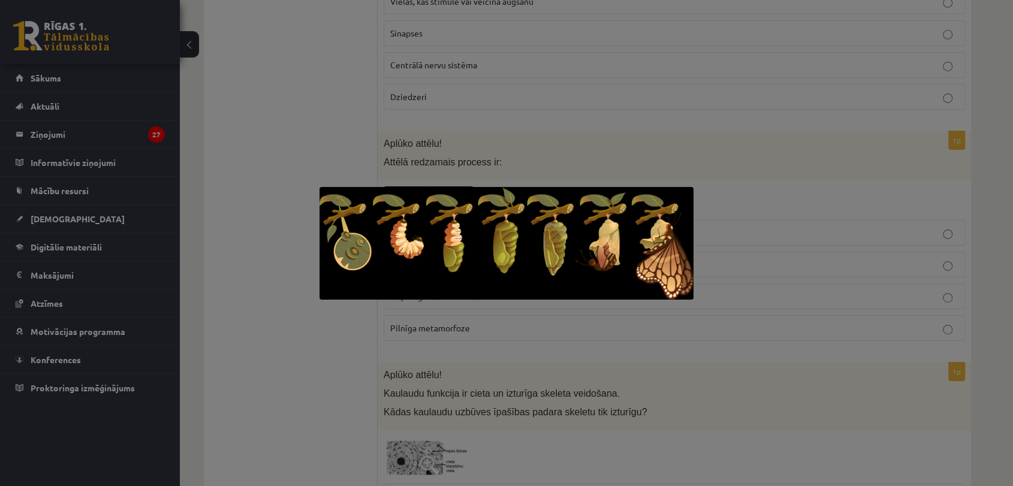
drag, startPoint x: 470, startPoint y: 247, endPoint x: 462, endPoint y: 250, distance: 8.3
click at [215, 242] on div at bounding box center [506, 243] width 1013 height 486
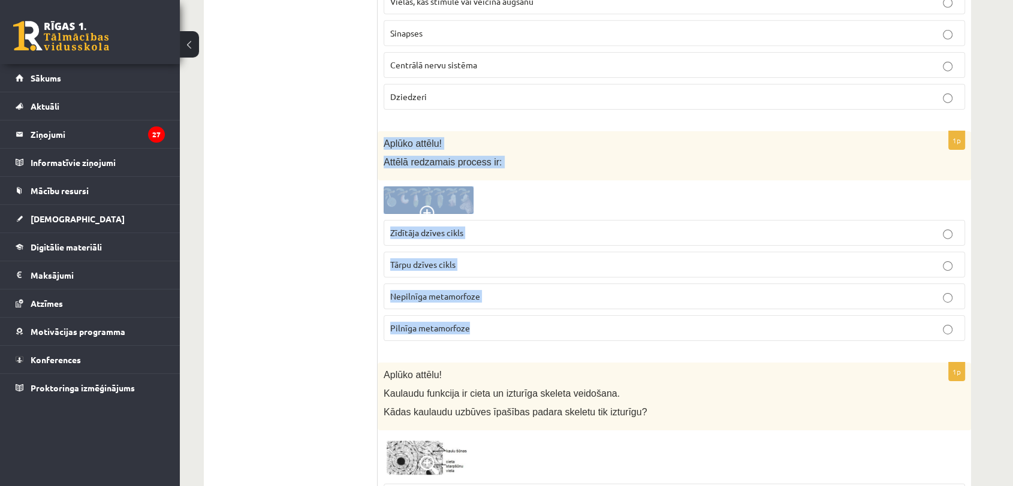
drag, startPoint x: 384, startPoint y: 130, endPoint x: 490, endPoint y: 306, distance: 205.5
click at [490, 306] on div "1p Aplūko attēlu! Attēlā redzamais process ir: Zīdītāja dzīves cikls Tārpu dzīv…" at bounding box center [674, 240] width 593 height 219
copy div "Aplūko attēlu! Attēlā redzamais process ir: Zīdītāja dzīves cikls Tārpu dzīves …"
click at [439, 186] on img at bounding box center [429, 199] width 90 height 27
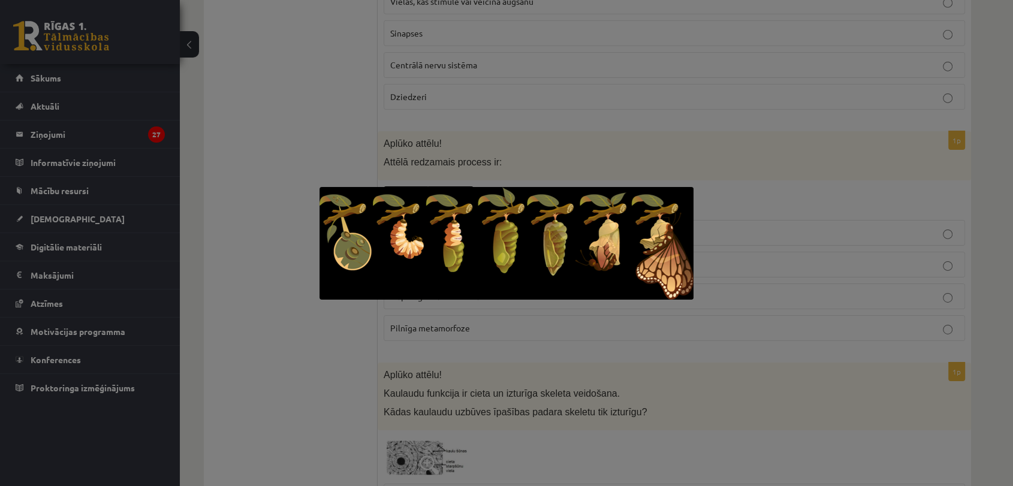
click at [244, 101] on div at bounding box center [506, 243] width 1013 height 486
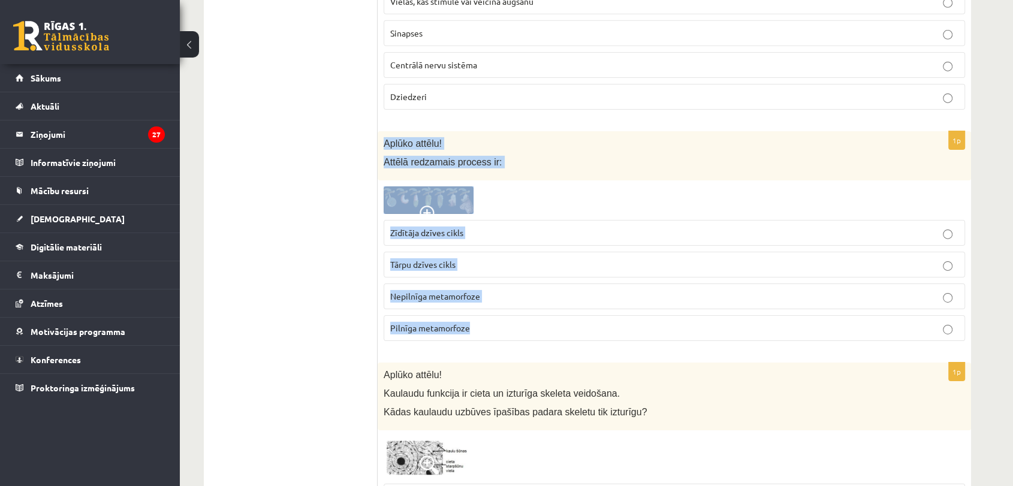
drag, startPoint x: 379, startPoint y: 131, endPoint x: 493, endPoint y: 318, distance: 218.4
click at [493, 318] on div "1p Aplūko attēlu! Attēlā redzamais process ir: Zīdītāja dzīves cikls Tārpu dzīv…" at bounding box center [674, 240] width 593 height 219
copy div "Aplūko attēlu! Attēlā redzamais process ir: Zīdītāja dzīves cikls Tārpu dzīves …"
click at [491, 290] on p "Nepilnīga metamorfoze" at bounding box center [674, 296] width 568 height 13
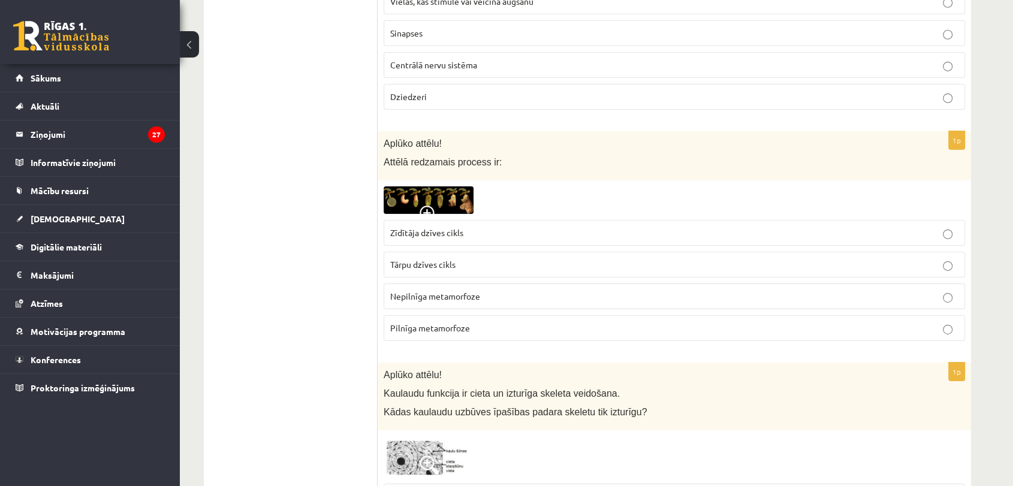
click at [934, 322] on p "Pilnīga metamorfoze" at bounding box center [674, 328] width 568 height 13
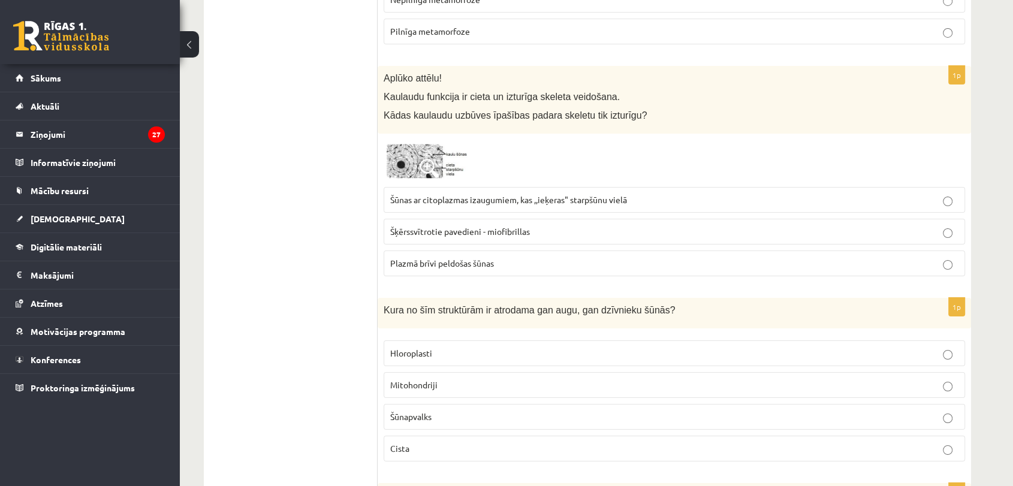
scroll to position [4216, 0]
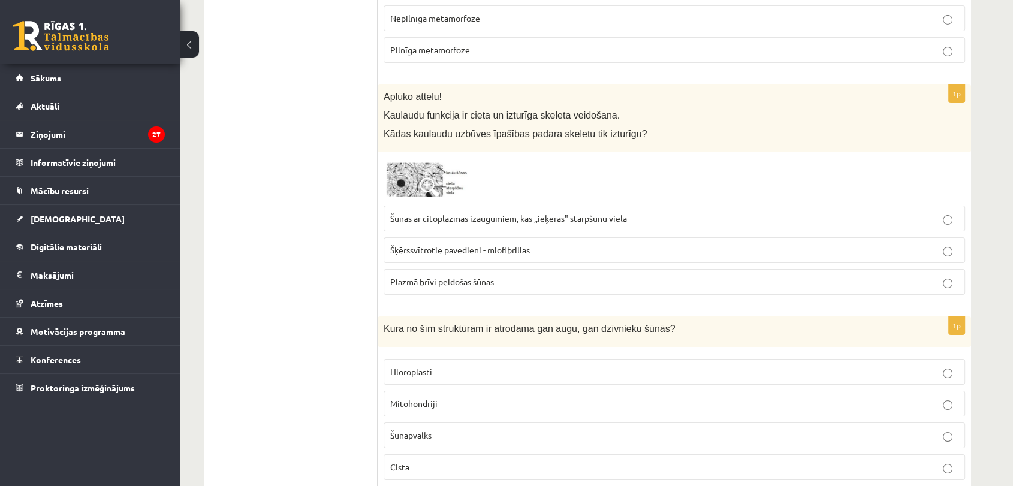
click at [394, 159] on img at bounding box center [429, 178] width 90 height 41
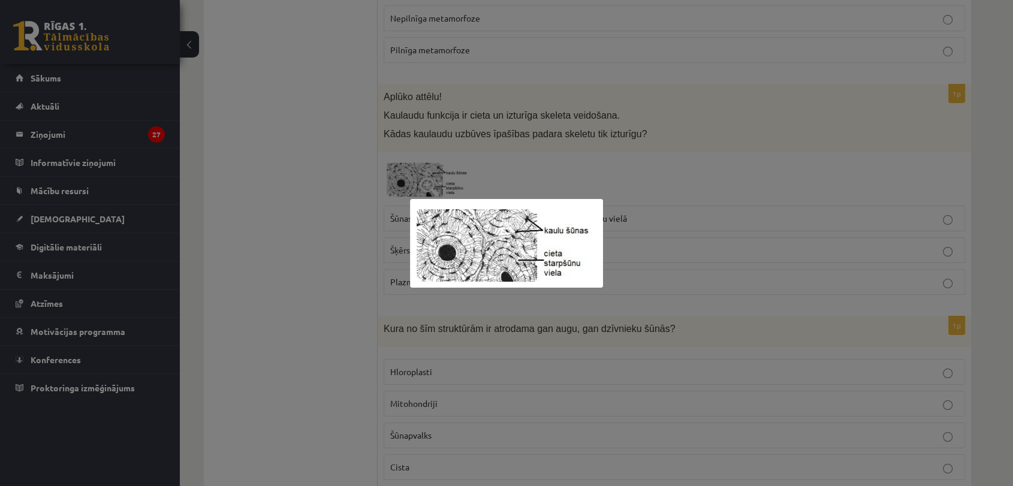
drag, startPoint x: 485, startPoint y: 242, endPoint x: 257, endPoint y: 295, distance: 235.0
click at [257, 295] on div at bounding box center [506, 243] width 1013 height 486
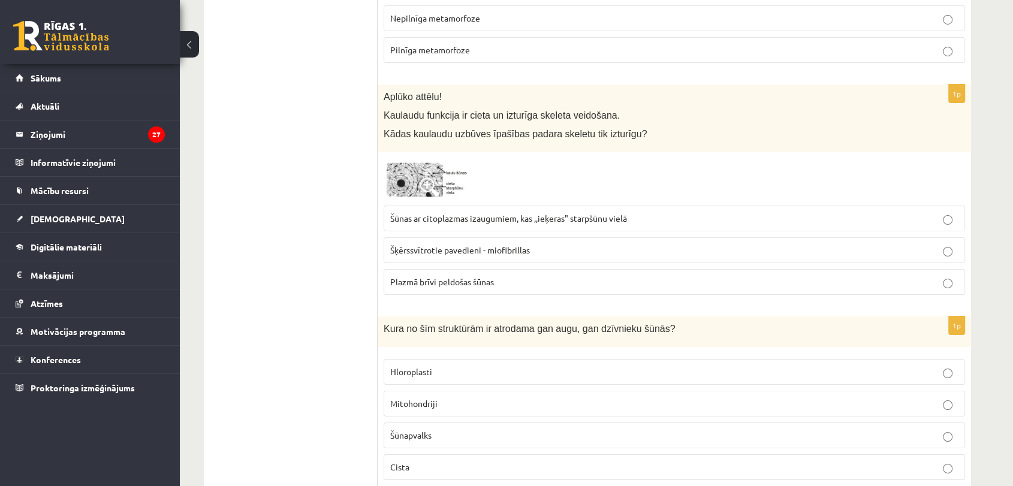
click at [471, 245] on span "Šķērssvītrotie pavedieni - miofibrillas" at bounding box center [460, 250] width 140 height 11
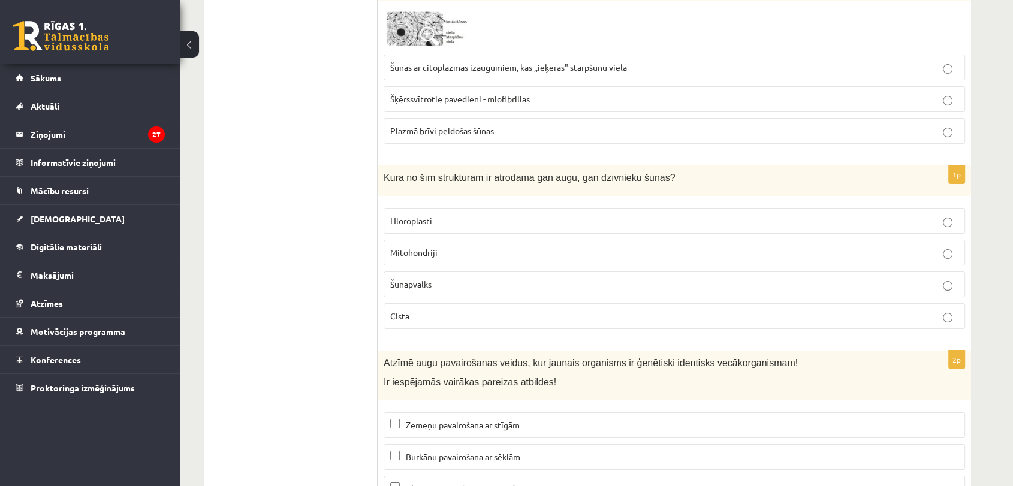
scroll to position [4386, 0]
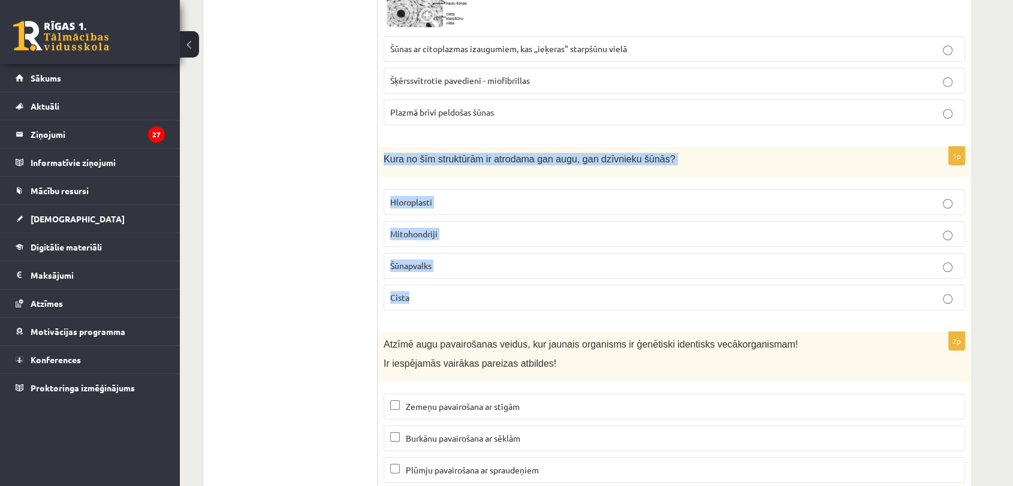
drag, startPoint x: 381, startPoint y: 144, endPoint x: 430, endPoint y: 290, distance: 153.7
click at [430, 290] on div "1p Kura no šīm struktūrām ir atrodama gan augu, gan dzīvnieku šūnās? Hloroplast…" at bounding box center [674, 233] width 593 height 173
click at [453, 228] on p "Mitohondriji" at bounding box center [674, 234] width 568 height 13
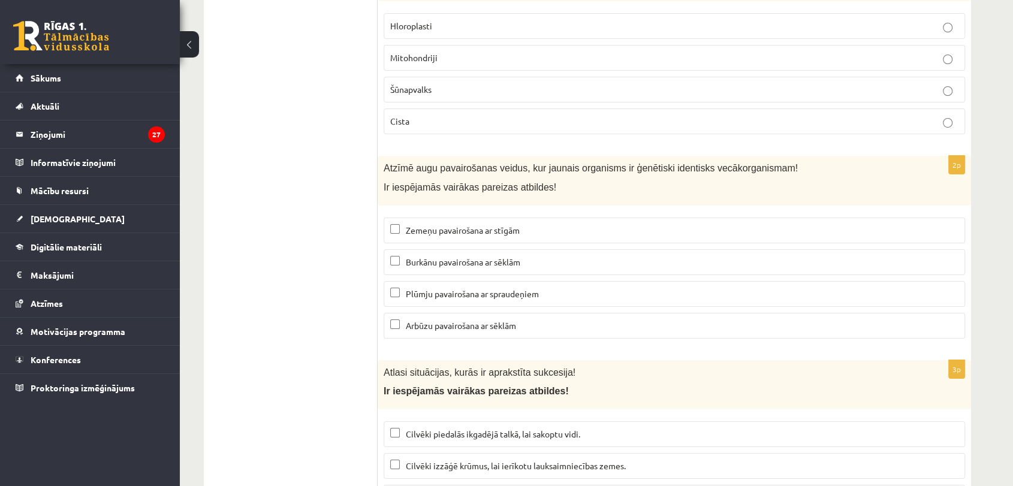
scroll to position [4588, 0]
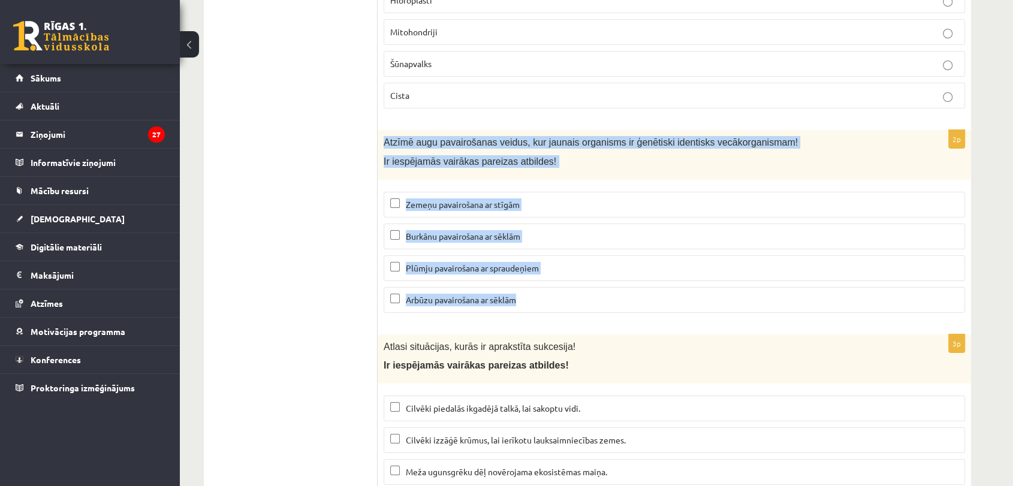
drag, startPoint x: 383, startPoint y: 126, endPoint x: 539, endPoint y: 282, distance: 220.0
click at [539, 282] on div "2p Atzīmē augu pavairošanas veidus, kur jaunais organisms ir ģenētiski identisk…" at bounding box center [674, 226] width 593 height 192
click at [460, 199] on span "Zemeņu pavairošana ar stīgām" at bounding box center [463, 204] width 114 height 11
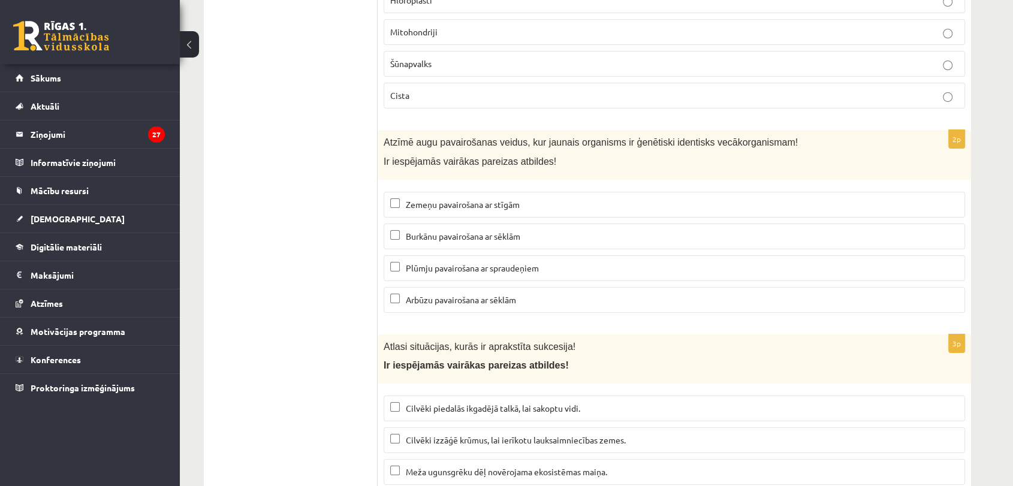
click at [478, 263] on span "Plūmju pavairošana ar spraudeņiem" at bounding box center [472, 268] width 133 height 11
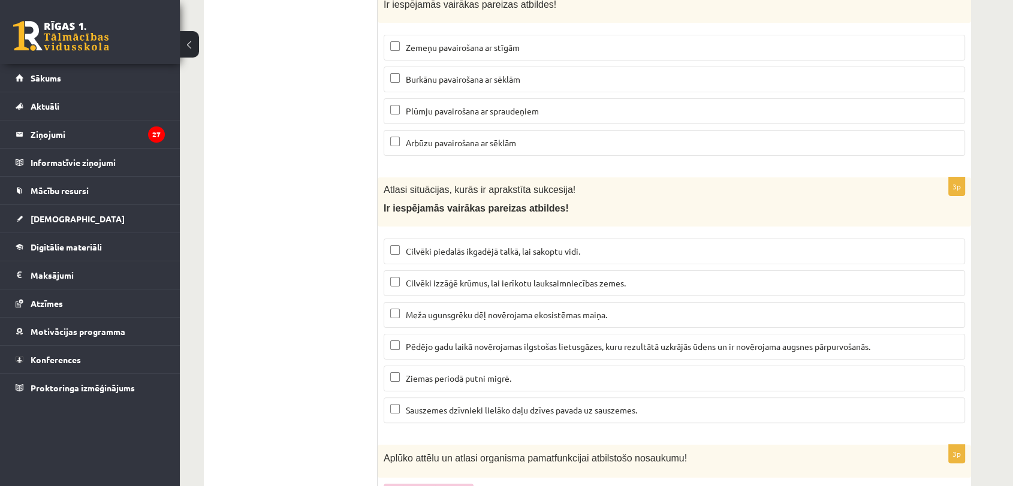
scroll to position [4827, 0]
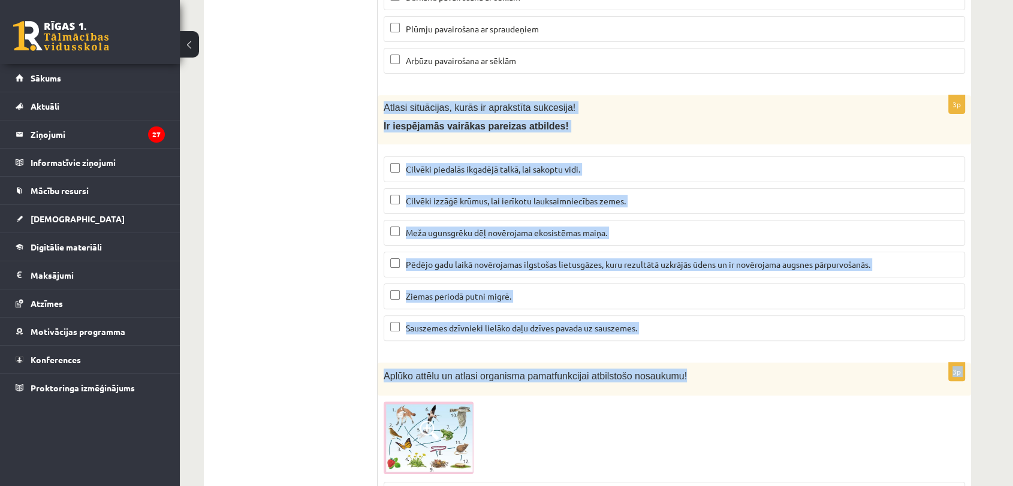
drag, startPoint x: 381, startPoint y: 91, endPoint x: 674, endPoint y: 351, distance: 392.3
click at [382, 95] on div "Atlasi situācijas, kurās ir aprakstīta sukcesija! Ir iespējamās vairākas pareiz…" at bounding box center [674, 120] width 593 height 50
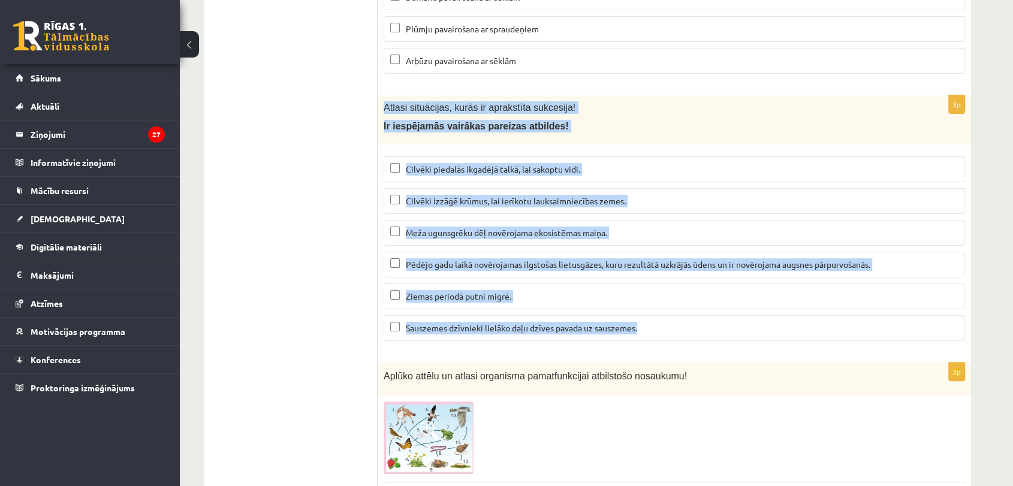
drag, startPoint x: 382, startPoint y: 87, endPoint x: 673, endPoint y: 309, distance: 366.1
click at [673, 309] on div "3p Atlasi situācijas, kurās ir aprakstīta sukcesija! Ir iespējamās vairākas par…" at bounding box center [674, 223] width 593 height 256
click at [466, 228] on label "Meža ugunsgrēku dēļ novērojama ekosistēmas maiņa." at bounding box center [674, 233] width 581 height 26
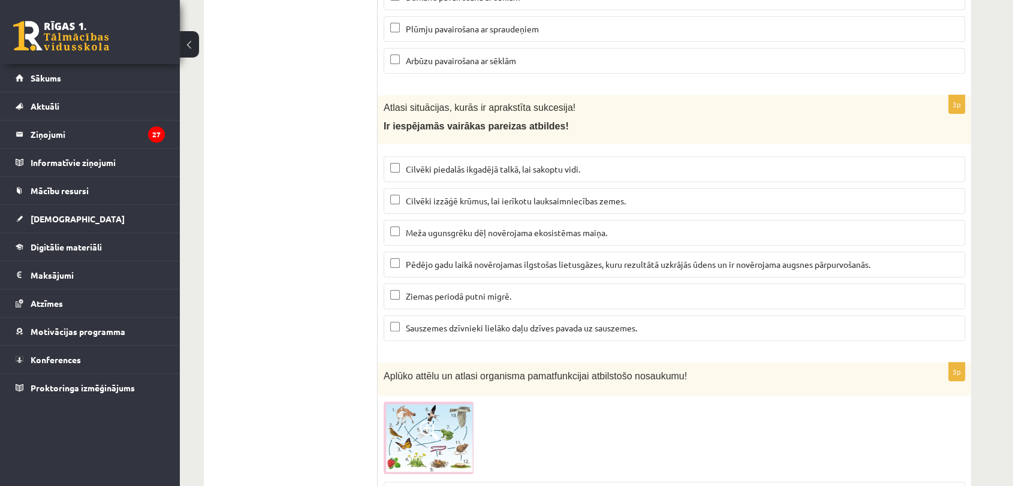
click at [538, 297] on fieldset "Cilvēki piedalās ikgadējā talkā, lai sakoptu vidi. Cilvēki izzāģē krūmus, lai i…" at bounding box center [674, 247] width 581 height 194
click at [750, 322] on p "Sauszemes dzīvnieki lielāko daļu dzīves pavada uz sauszemes." at bounding box center [674, 328] width 568 height 13
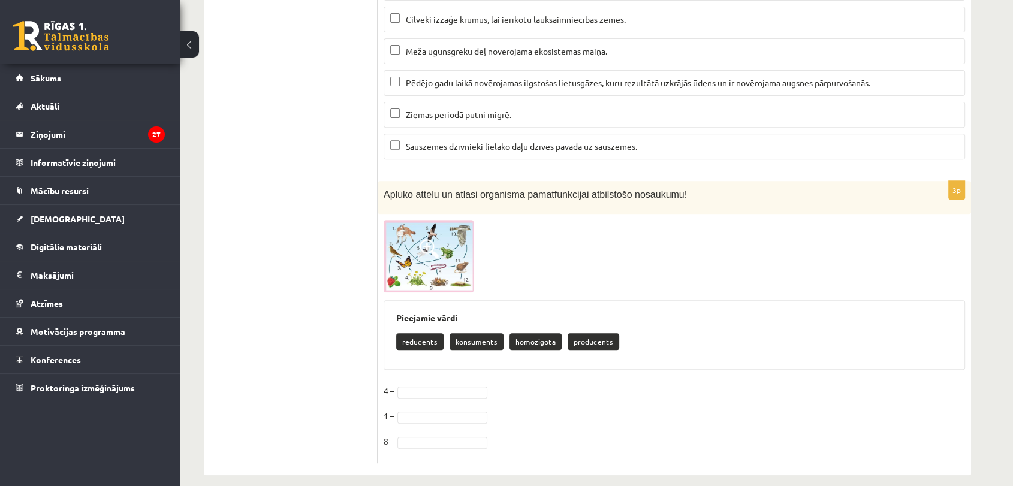
click at [442, 243] on img at bounding box center [429, 256] width 90 height 73
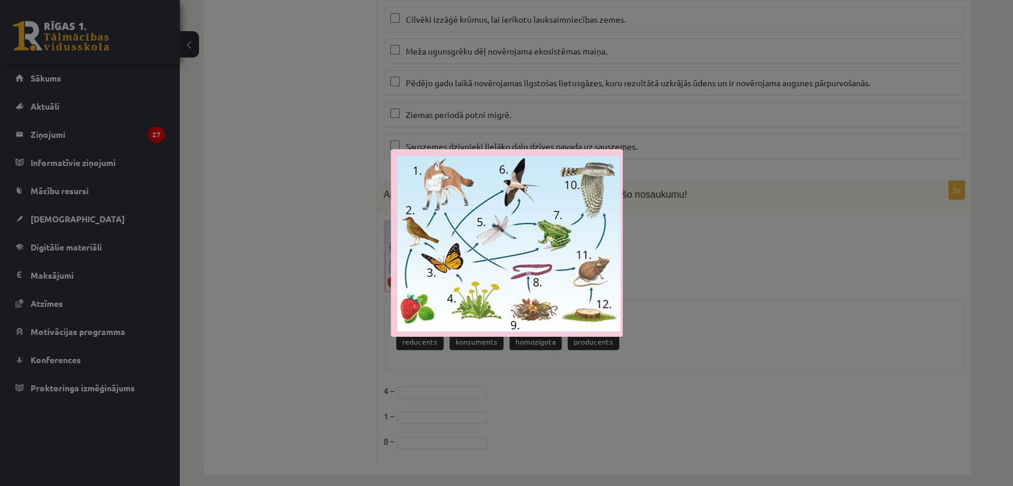
click at [367, 123] on div at bounding box center [506, 243] width 1013 height 486
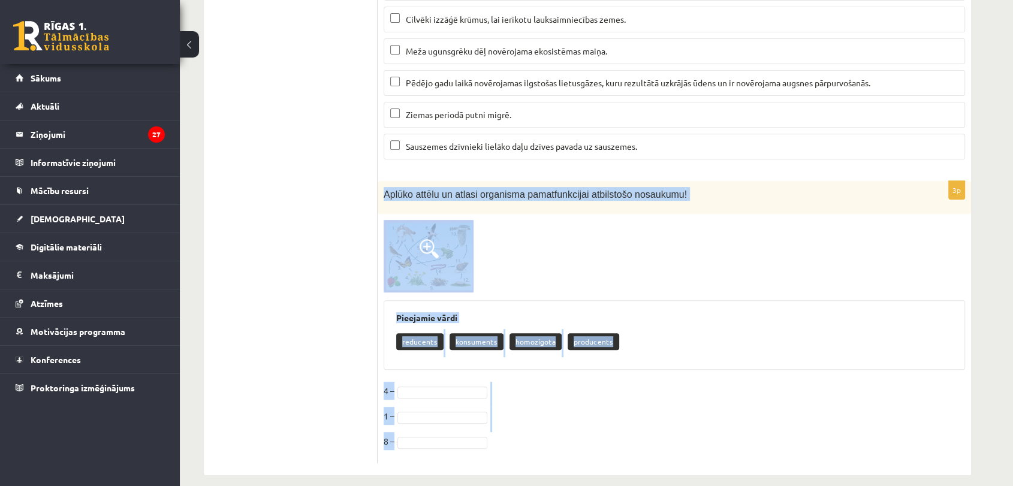
drag, startPoint x: 381, startPoint y: 177, endPoint x: 614, endPoint y: 423, distance: 338.8
click at [614, 423] on div "3p Aplūko attēlu un atlasi organisma pamatfunkcijai atbilstošo nosaukumu! Pieej…" at bounding box center [674, 322] width 593 height 282
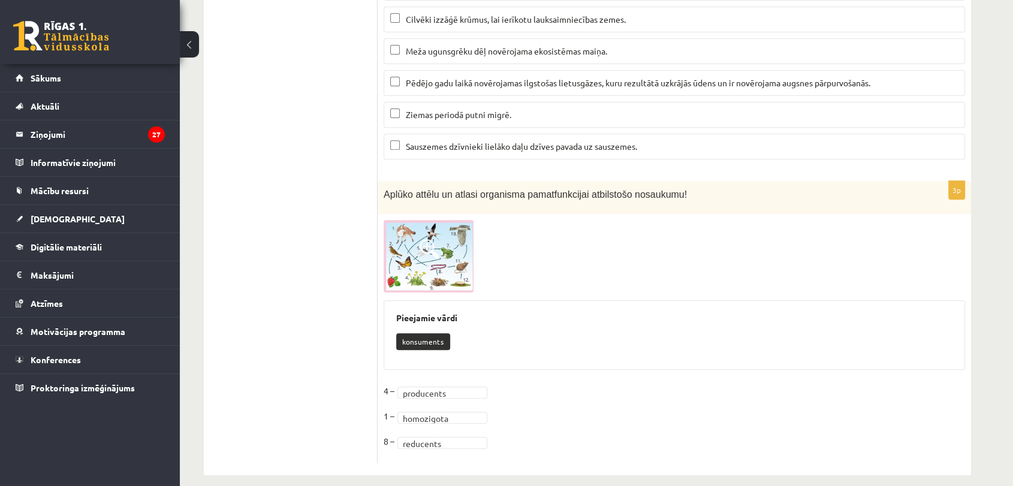
drag, startPoint x: 1012, startPoint y: 451, endPoint x: 1019, endPoint y: 451, distance: 7.2
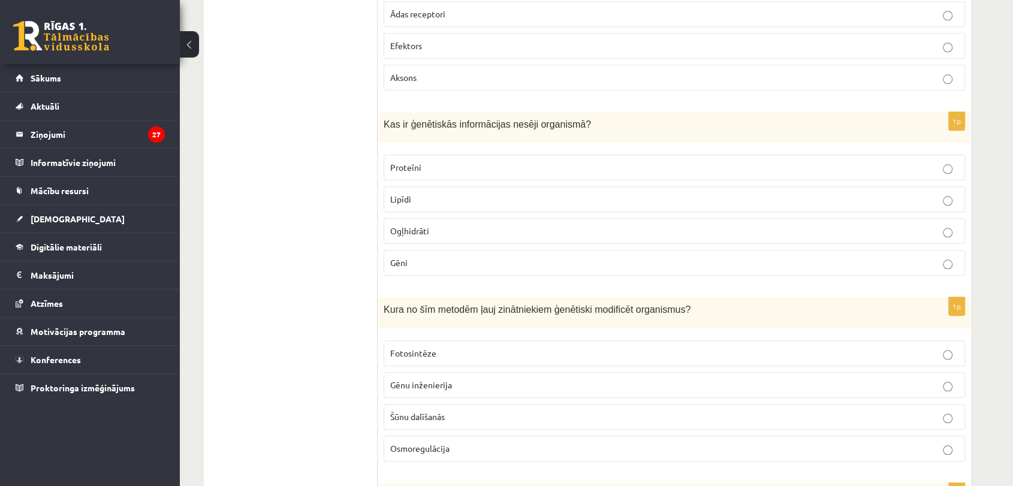
scroll to position [0, 0]
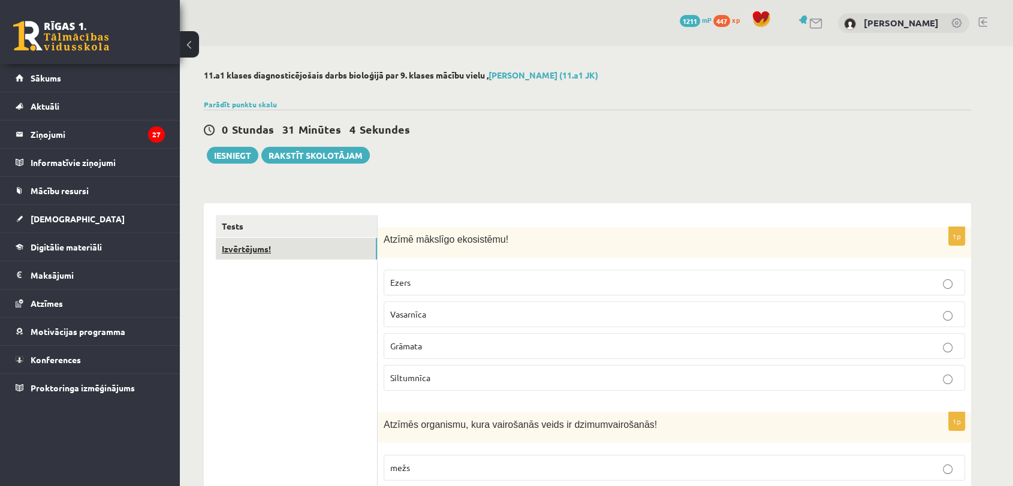
click at [304, 245] on link "Izvērtējums!" at bounding box center [296, 249] width 161 height 22
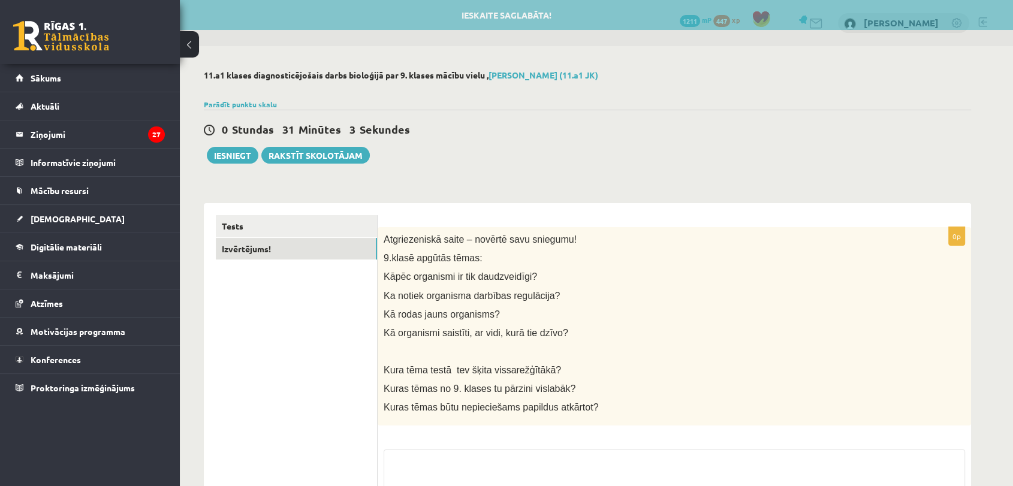
click at [792, 270] on p "Kāpēc organismi ir tik daudzveidīgi?" at bounding box center [644, 276] width 521 height 13
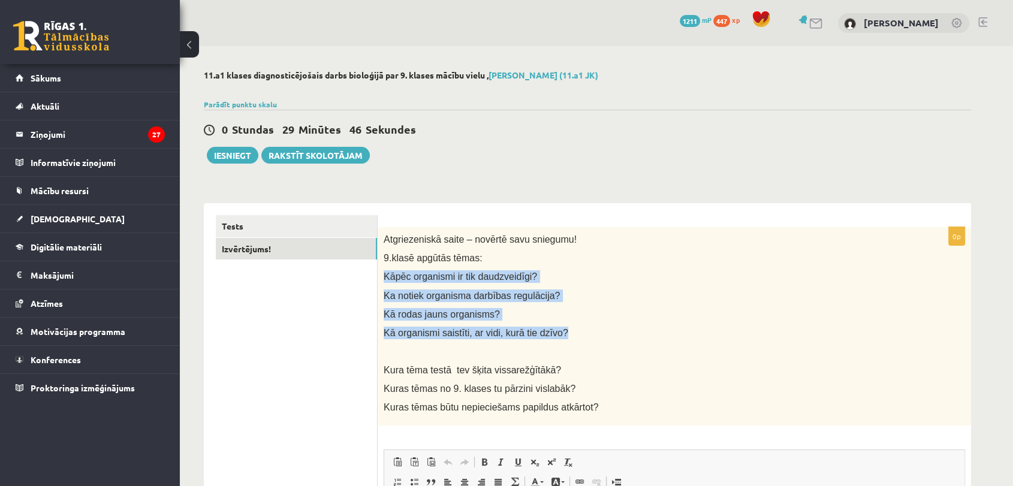
drag, startPoint x: 382, startPoint y: 272, endPoint x: 561, endPoint y: 326, distance: 186.6
click at [561, 326] on div "Atgriezeniskā saite – novērtē savu sniegumu! 9.klasē apgūtās tēmas: Kāpēc organ…" at bounding box center [674, 326] width 593 height 199
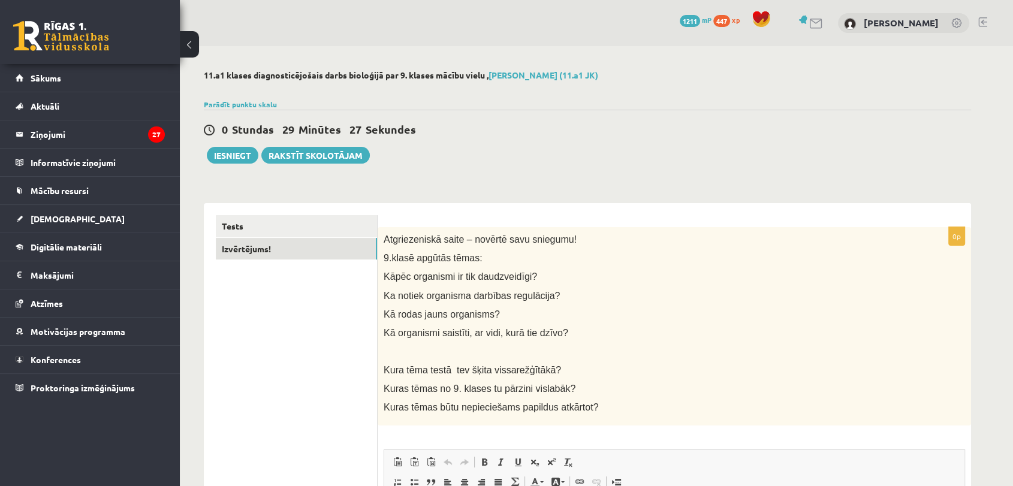
click at [727, 261] on p "9.klasē apgūtās tēmas:" at bounding box center [644, 258] width 521 height 13
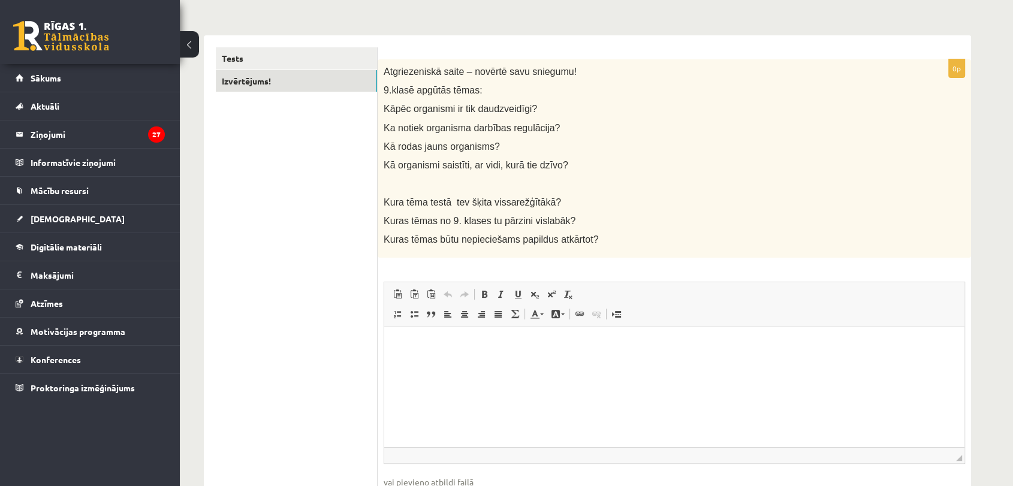
scroll to position [168, 0]
click at [550, 357] on html at bounding box center [674, 345] width 580 height 37
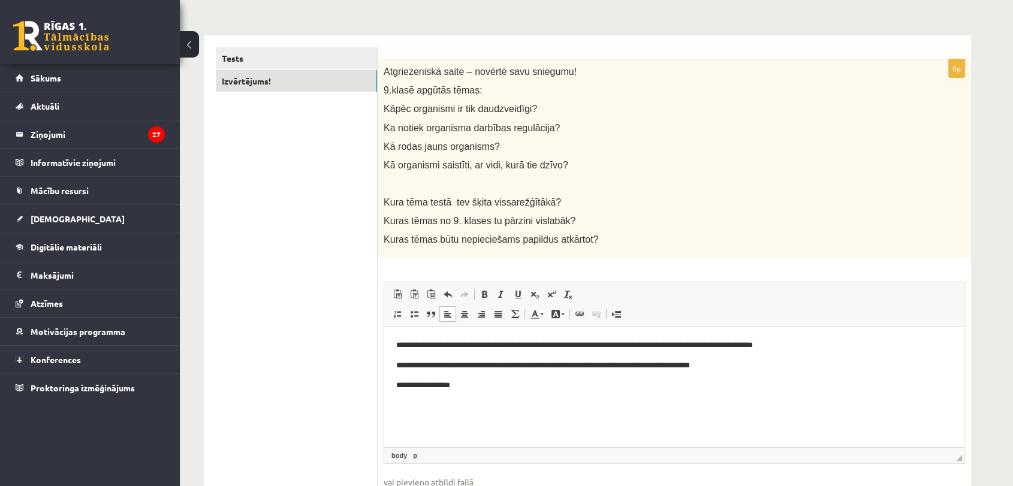
click at [432, 384] on p "**********" at bounding box center [674, 385] width 556 height 13
click at [436, 386] on p "**********" at bounding box center [674, 385] width 556 height 13
click at [490, 381] on p "**********" at bounding box center [674, 385] width 556 height 13
click at [638, 386] on p "**********" at bounding box center [674, 385] width 556 height 13
click at [743, 398] on html "**********" at bounding box center [674, 365] width 580 height 77
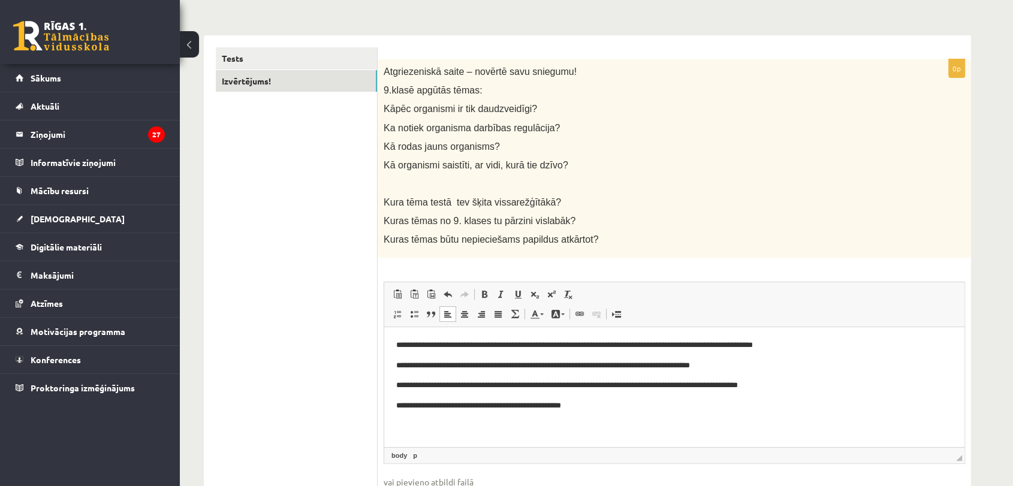
click at [544, 406] on p "**********" at bounding box center [674, 406] width 556 height 13
click at [542, 405] on p "**********" at bounding box center [674, 406] width 556 height 13
click at [625, 412] on html "**********" at bounding box center [674, 375] width 580 height 97
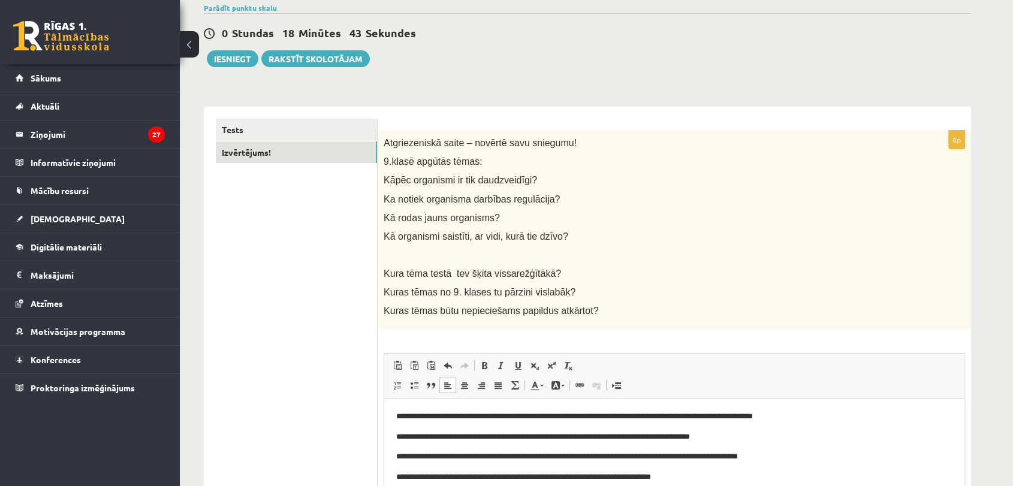
scroll to position [92, 0]
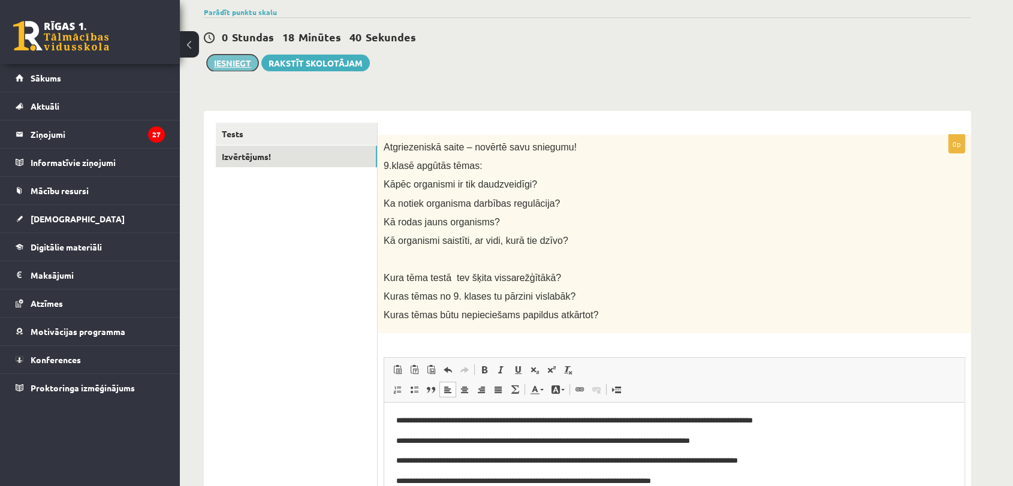
click at [228, 64] on button "Iesniegt" at bounding box center [233, 63] width 52 height 17
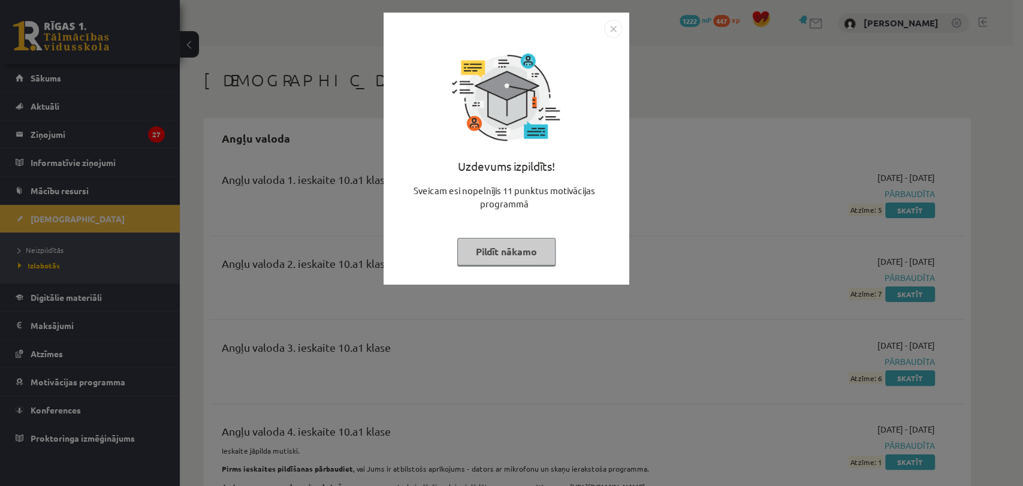
click at [532, 258] on button "Pildīt nākamo" at bounding box center [506, 252] width 98 height 28
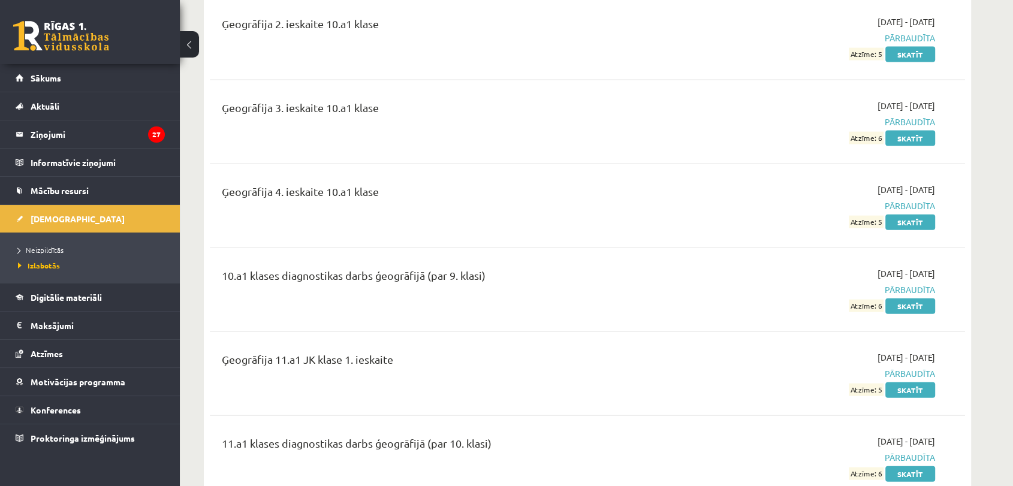
scroll to position [2731, 0]
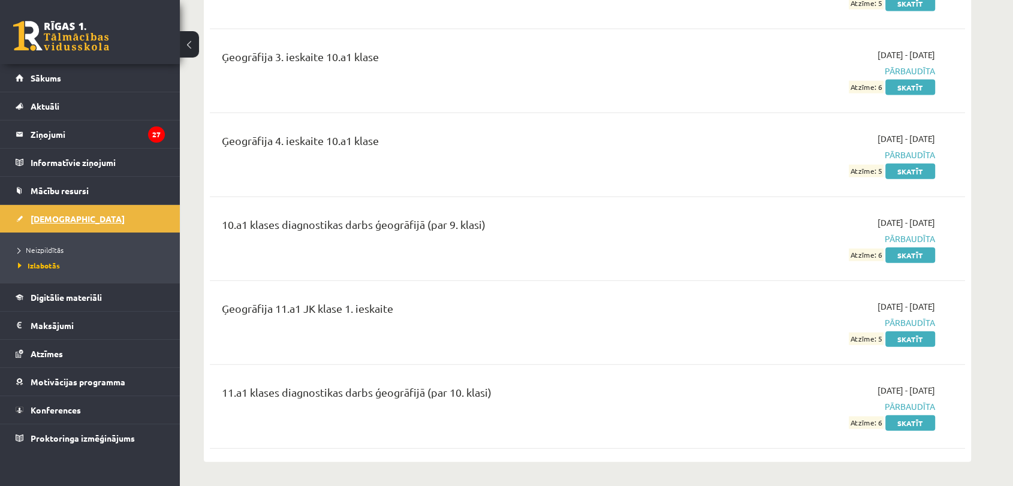
click at [70, 222] on link "[DEMOGRAPHIC_DATA]" at bounding box center [90, 219] width 149 height 28
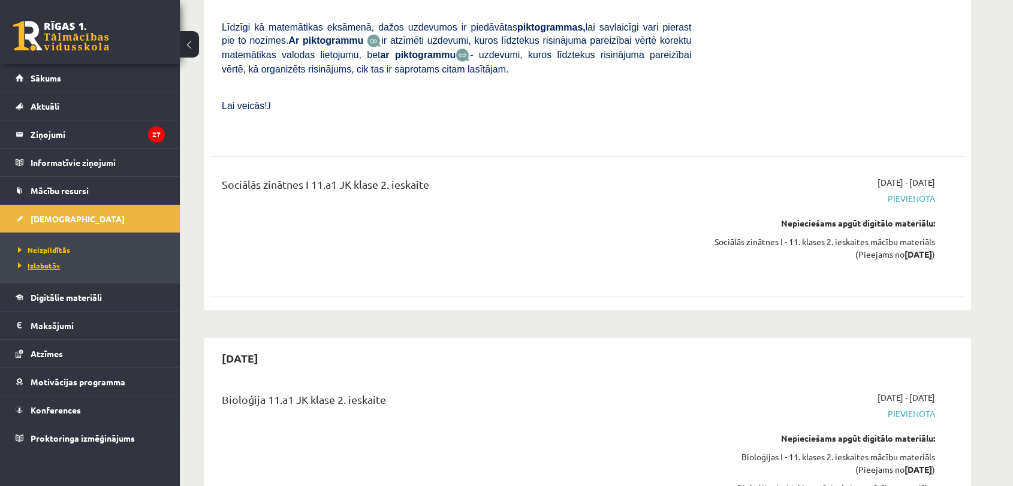
click at [43, 263] on span "Izlabotās" at bounding box center [39, 266] width 42 height 10
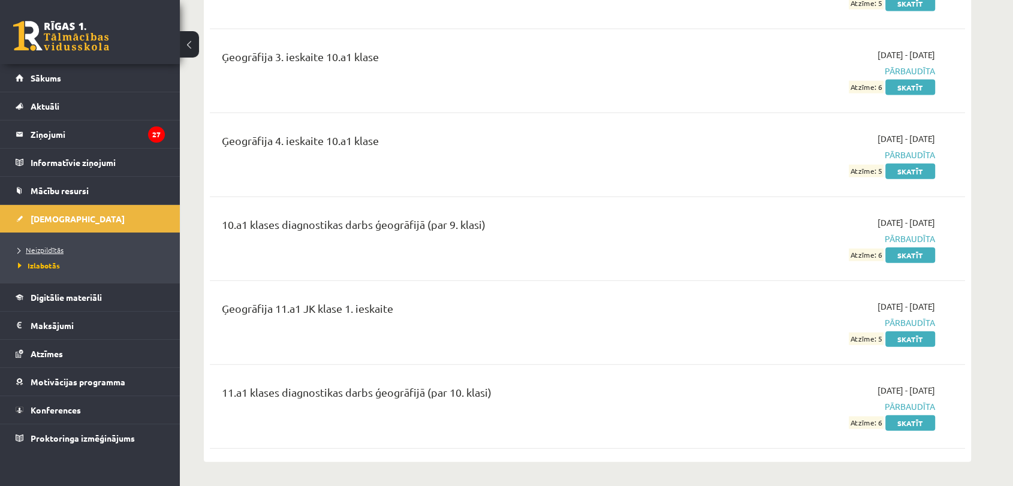
click at [40, 250] on span "Neizpildītās" at bounding box center [41, 250] width 46 height 10
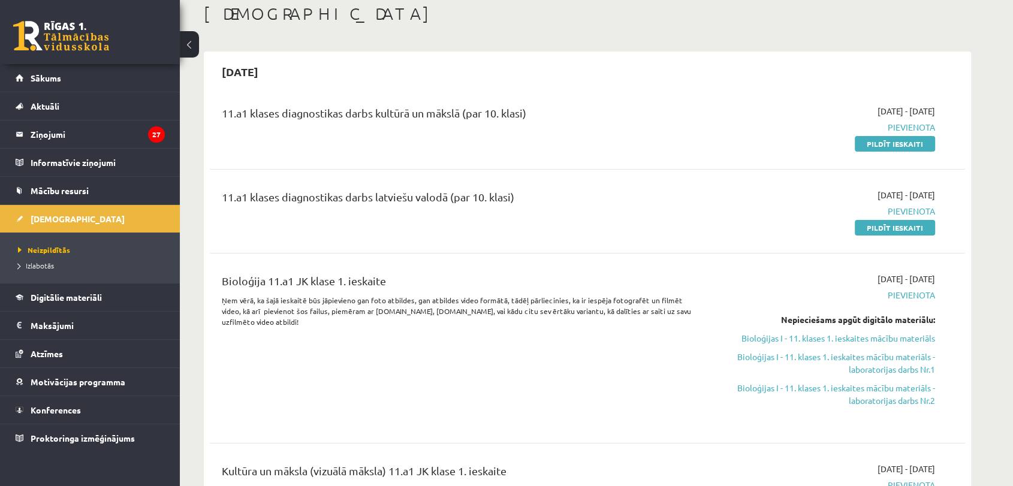
scroll to position [46, 0]
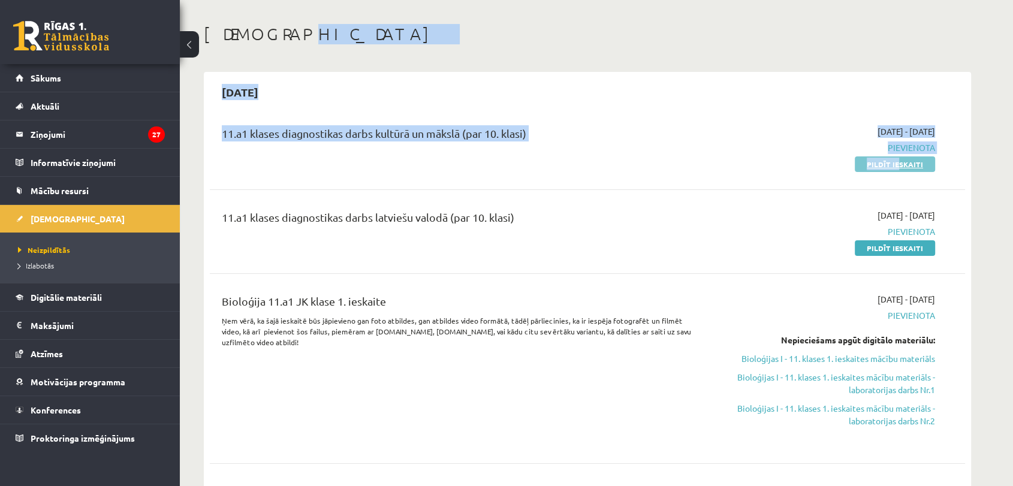
drag, startPoint x: 991, startPoint y: 20, endPoint x: 898, endPoint y: 162, distance: 170.2
click at [898, 162] on link "Pildīt ieskaiti" at bounding box center [895, 164] width 80 height 16
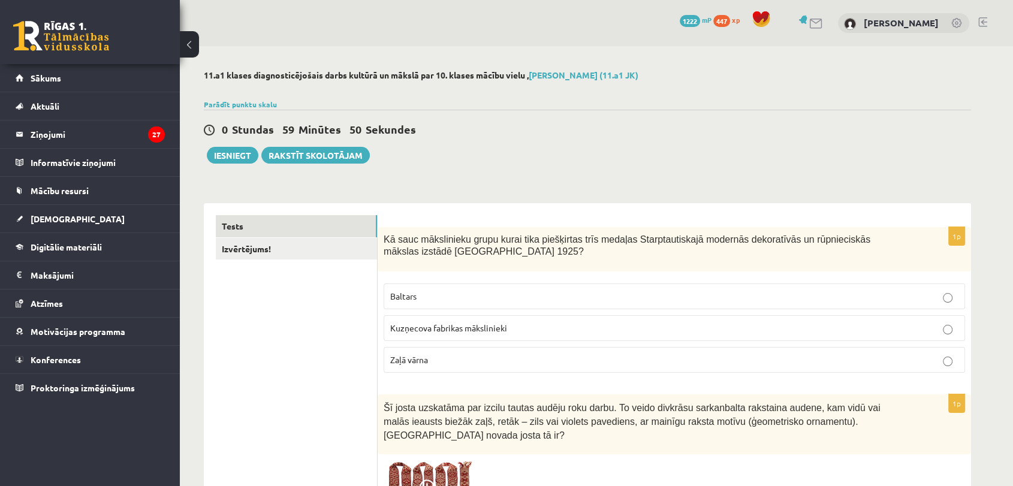
drag, startPoint x: 1017, startPoint y: 29, endPoint x: 1021, endPoint y: 14, distance: 16.3
click at [1012, 14] on html "0 Dāvanas 1222 mP 447 xp Rodrigo Bērziņš Sākums Aktuāli Kā mācīties eSKOLĀ Kont…" at bounding box center [506, 243] width 1013 height 486
click at [273, 249] on link "Izvērtējums!" at bounding box center [296, 249] width 161 height 22
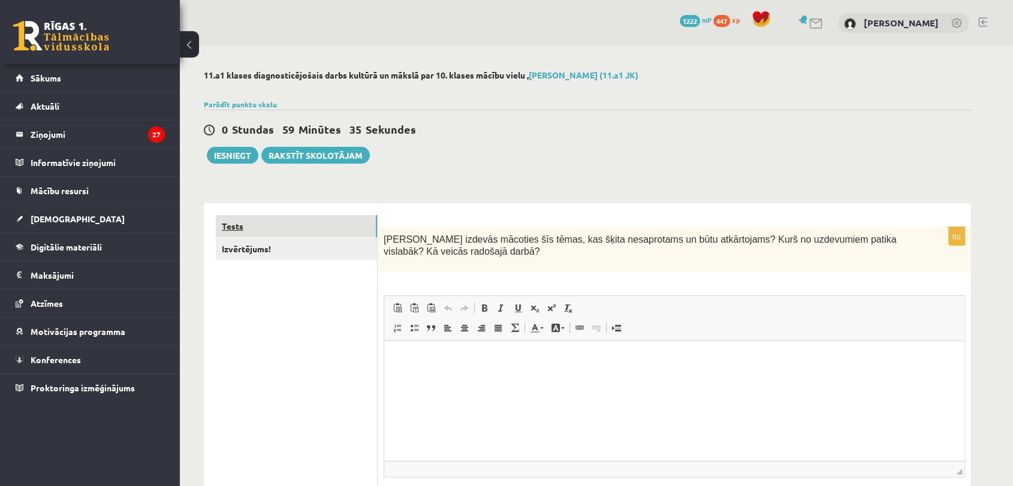
click at [293, 224] on link "Tests" at bounding box center [296, 226] width 161 height 22
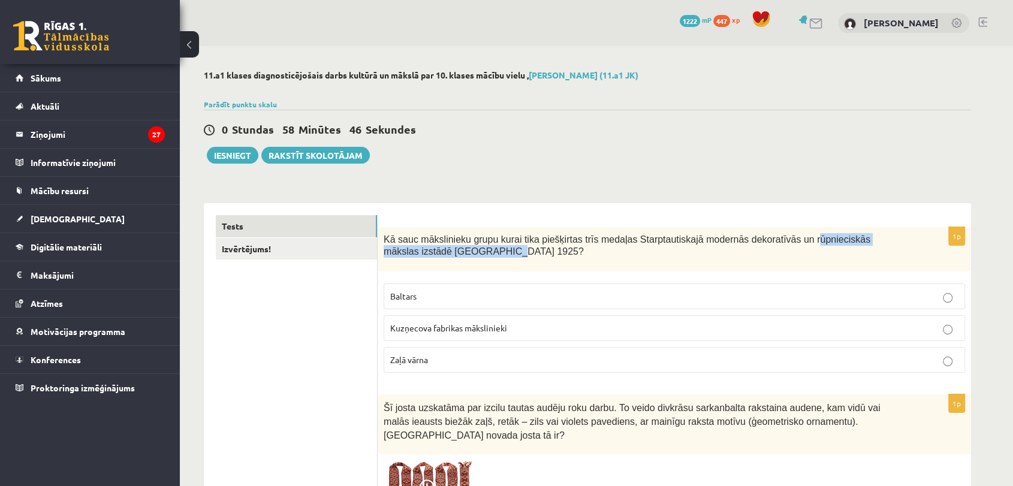
drag, startPoint x: 777, startPoint y: 237, endPoint x: 778, endPoint y: 251, distance: 13.2
click at [778, 251] on p "Kā sauc mākslinieku grupu kurai tika piešķirtas trīs medaļas Starptautiskajā mo…" at bounding box center [644, 245] width 521 height 25
copy span "ūpnieciskās mākslas izstādē Parīzē 1925?"
click at [431, 290] on p "Baltars" at bounding box center [674, 296] width 568 height 13
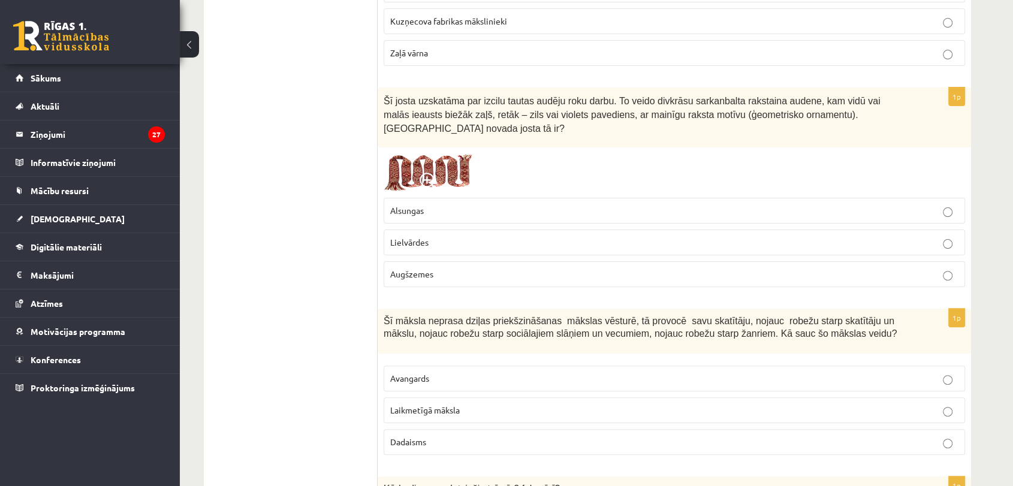
scroll to position [222, 0]
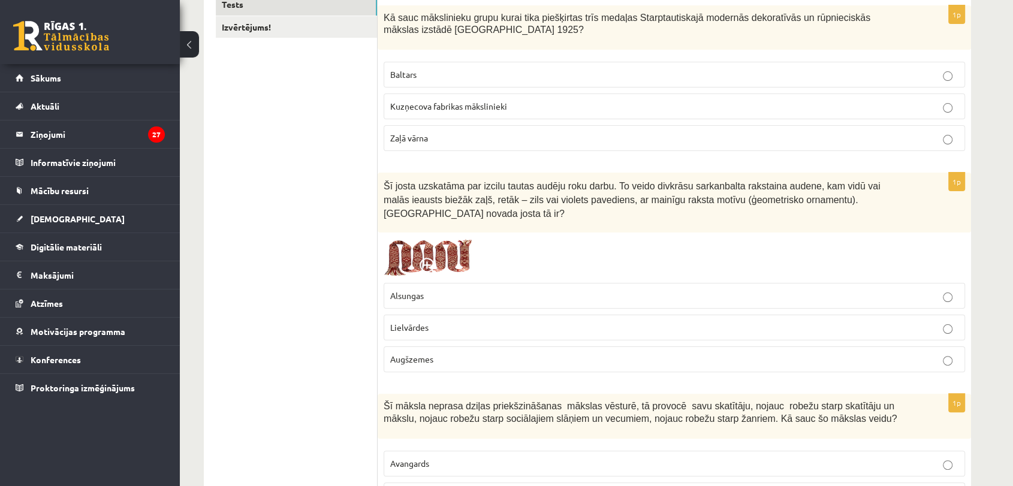
click at [436, 239] on img at bounding box center [429, 258] width 90 height 38
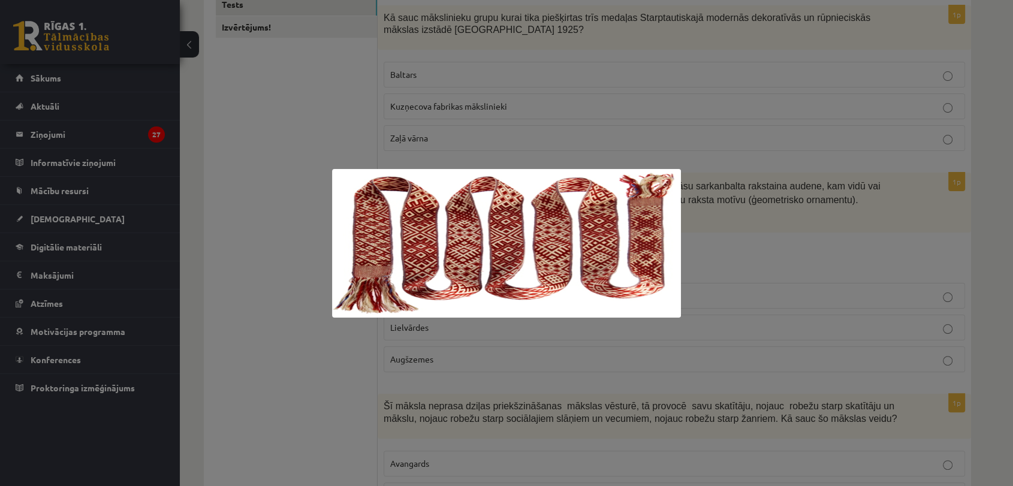
click at [309, 236] on div at bounding box center [506, 243] width 1013 height 486
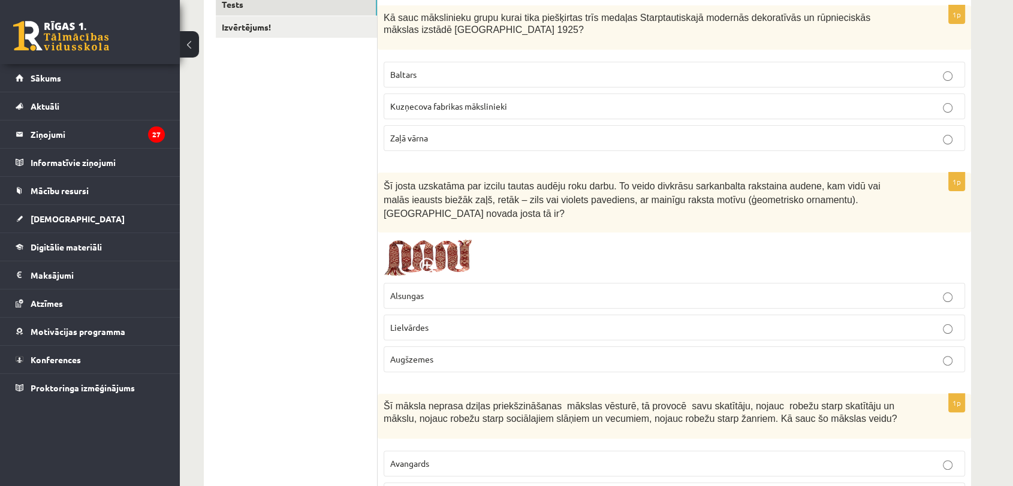
click at [418, 322] on span "Lielvārdes" at bounding box center [409, 327] width 38 height 11
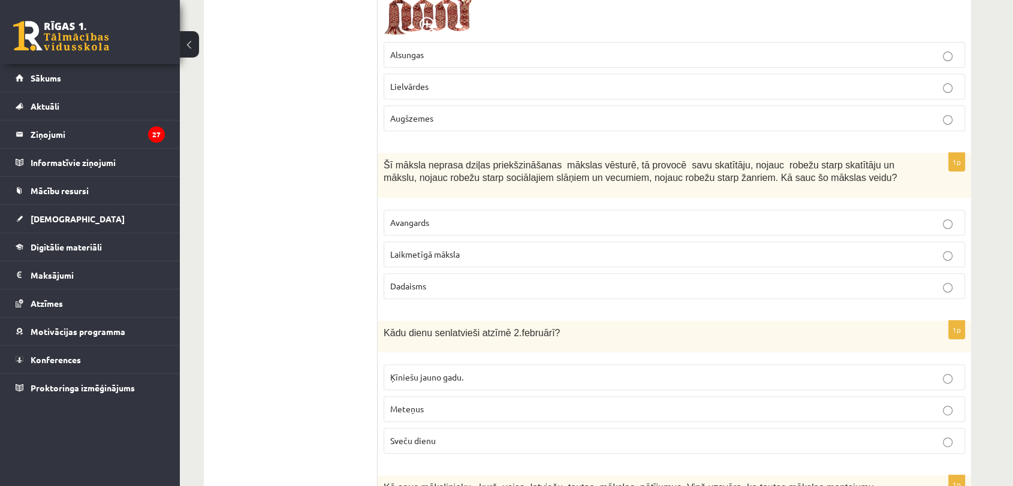
scroll to position [475, 0]
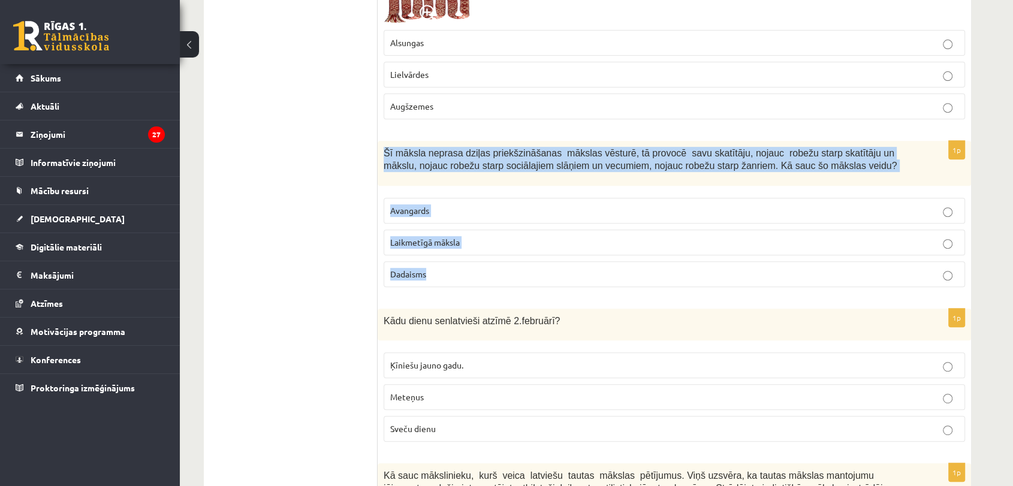
drag, startPoint x: 379, startPoint y: 130, endPoint x: 456, endPoint y: 246, distance: 139.1
click at [456, 246] on div "1p Šī māksla neprasa dziļas priekšzināšanas mākslas vēsturē, tā provocē savu sk…" at bounding box center [674, 219] width 593 height 156
copy div "Šī māksla neprasa dziļas priekšzināšanas mākslas vēsturē, tā provocē savu skatī…"
click at [451, 237] on span "Laikmetīgā māksla" at bounding box center [425, 242] width 70 height 11
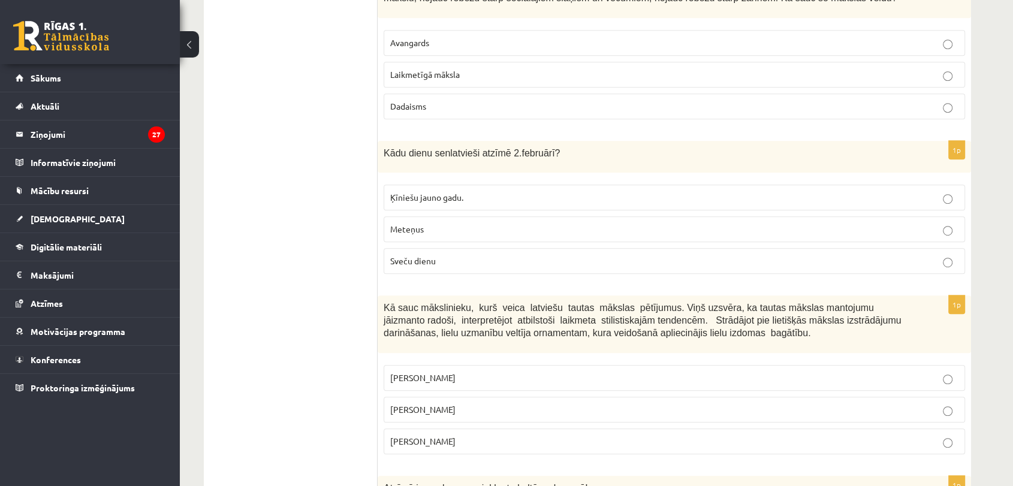
scroll to position [655, 0]
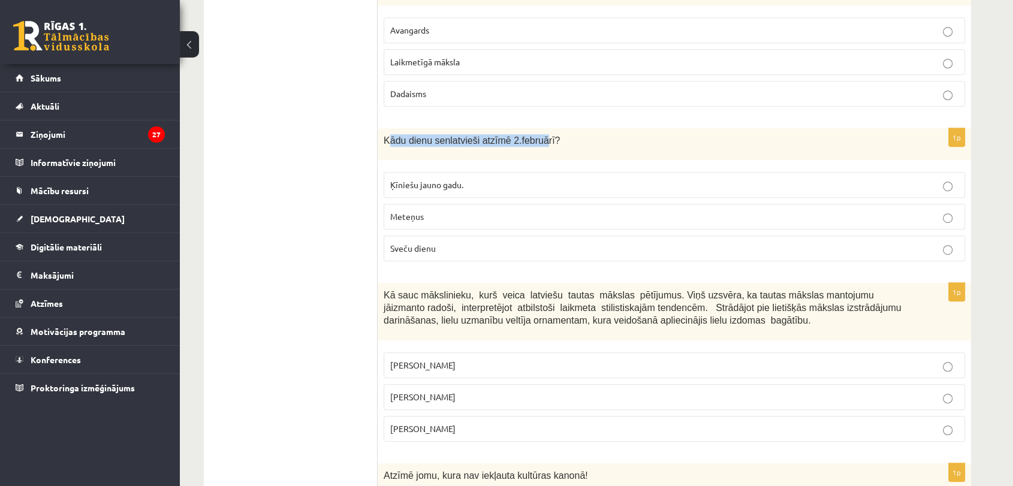
drag, startPoint x: 387, startPoint y: 120, endPoint x: 532, endPoint y: 131, distance: 145.4
click at [532, 135] on span "Kādu dienu senlatvieši atzīmē 2.februārī?" at bounding box center [472, 140] width 176 height 10
click at [493, 140] on div "Kādu dienu senlatvieši atzīmē 2.februārī?" at bounding box center [674, 144] width 593 height 32
drag, startPoint x: 381, startPoint y: 121, endPoint x: 557, endPoint y: 123, distance: 176.2
click at [557, 128] on div "Kādu dienu senlatvieši atzīmē 2.februārī?" at bounding box center [674, 144] width 593 height 32
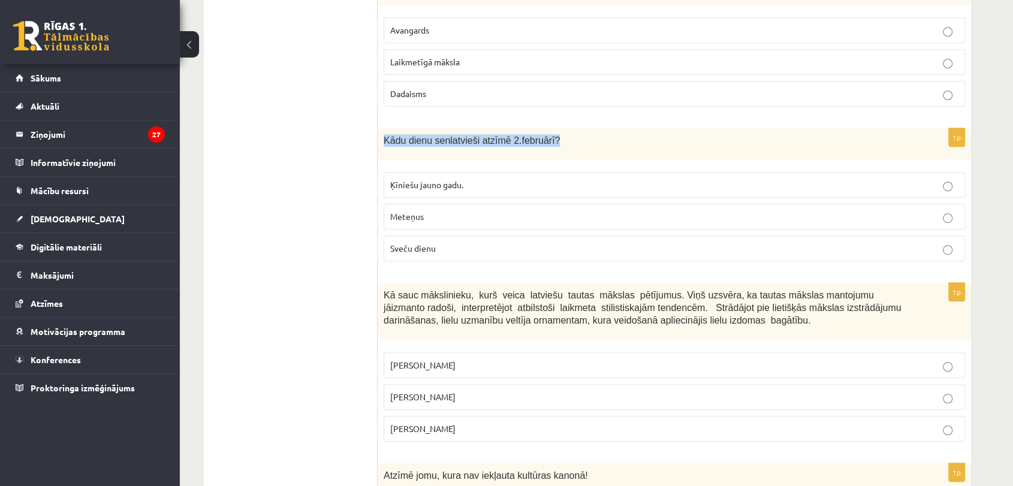
copy span "Kādu dienu senlatvieši atzīmē 2.februārī?"
click at [443, 242] on p "Sveču dienu" at bounding box center [674, 248] width 568 height 13
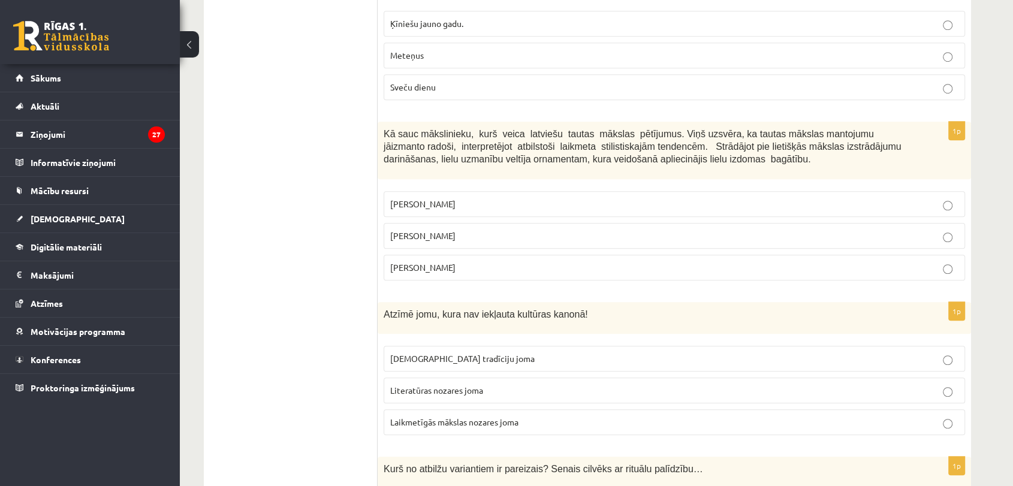
scroll to position [805, 0]
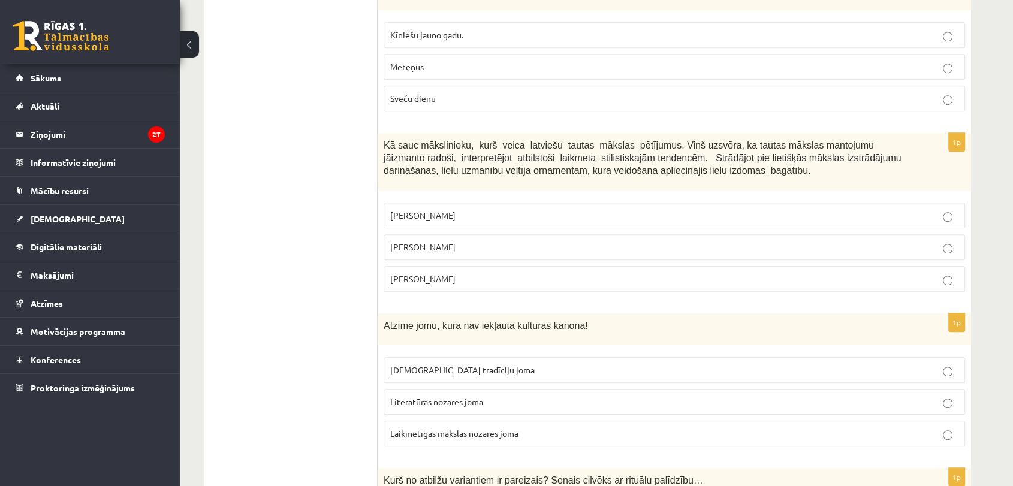
drag, startPoint x: 382, startPoint y: 126, endPoint x: 453, endPoint y: 254, distance: 146.0
click at [453, 254] on div "1p Kā sauc mākslinieku, kurš veica latviešu tautas mākslas pētījumus. Viņš uzsv…" at bounding box center [674, 217] width 593 height 168
copy div "Kā sauc mākslinieku, kurš veica latviešu tautas mākslas pētījumus. Viņš uzsvēra…"
click at [432, 242] on span "Jūlijs Madernieks" at bounding box center [422, 247] width 65 height 11
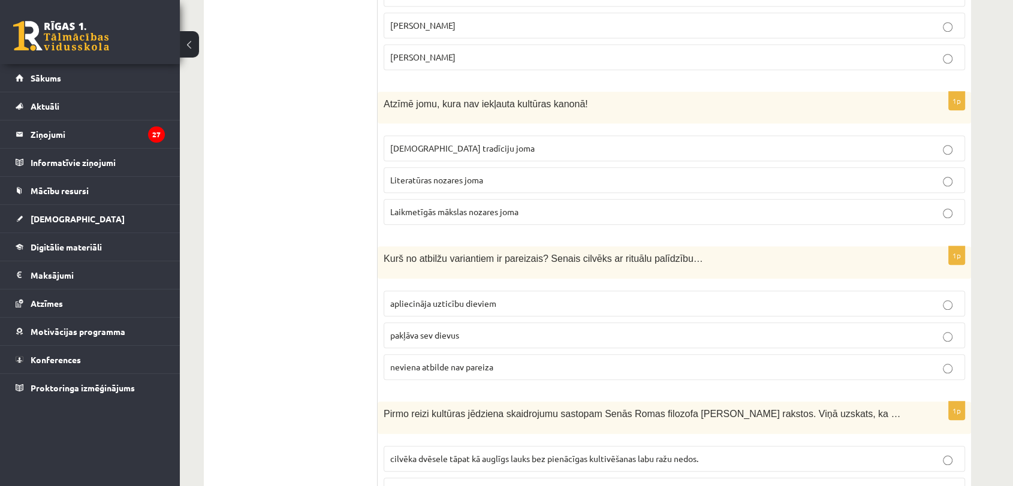
scroll to position [1003, 0]
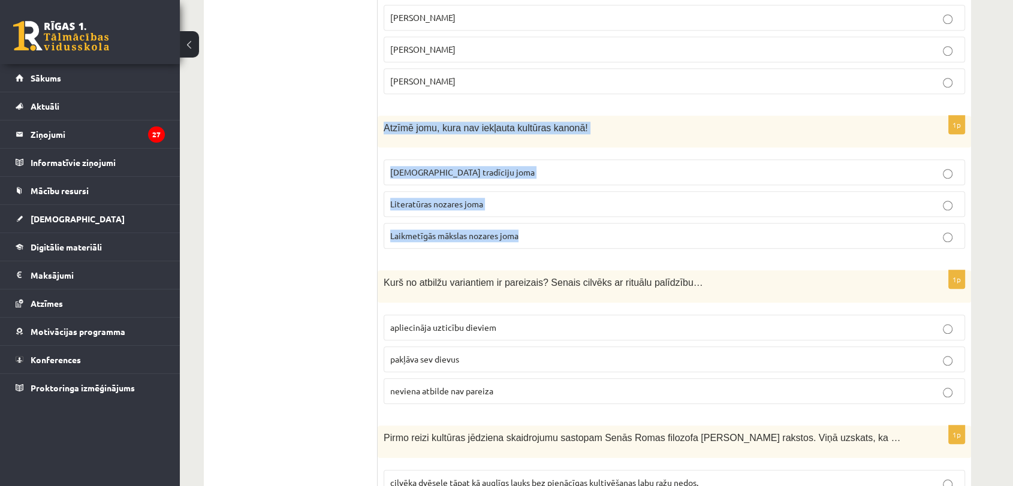
drag, startPoint x: 384, startPoint y: 107, endPoint x: 527, endPoint y: 211, distance: 176.8
click at [527, 211] on div "1p Atzīmē jomu, kura nav iekļauta kultūras kanonā! Tautas tradīciju joma Litera…" at bounding box center [674, 187] width 593 height 143
copy div "Atzīmē jomu, kura nav iekļauta kultūras kanonā! Tautas tradīciju joma Literatūr…"
click at [503, 230] on span "Laikmetīgās mākslas nozares joma" at bounding box center [454, 235] width 128 height 11
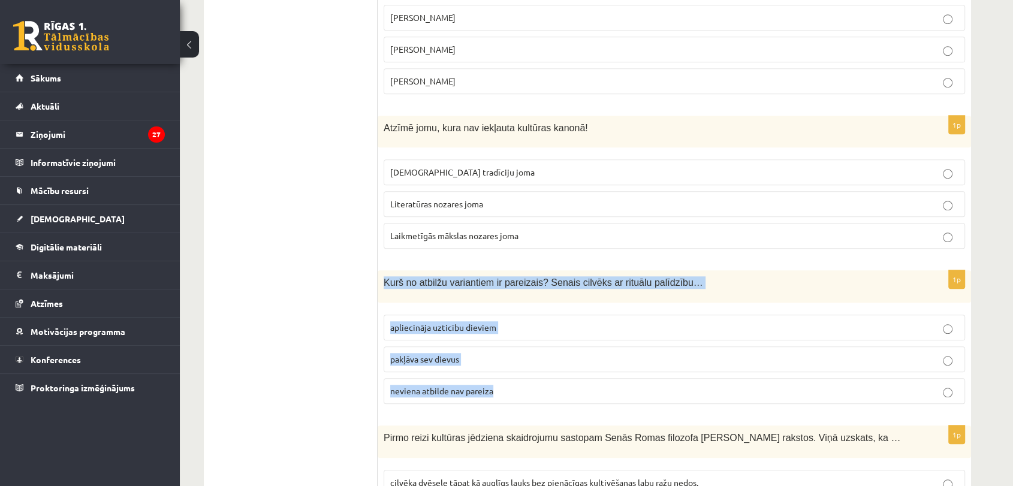
drag, startPoint x: 380, startPoint y: 259, endPoint x: 524, endPoint y: 373, distance: 183.9
click at [524, 373] on div "1p Kurš no atbilžu variantiem ir pareizais? Senais cilvēks ar rituālu palīdzību…" at bounding box center [674, 341] width 593 height 143
copy div "Kurš no atbilžu variantiem ir pareizais? Senais cilvēks ar rituālu palīdzību… a…"
click at [485, 321] on p "apliecināja uzticību dieviem" at bounding box center [674, 327] width 568 height 13
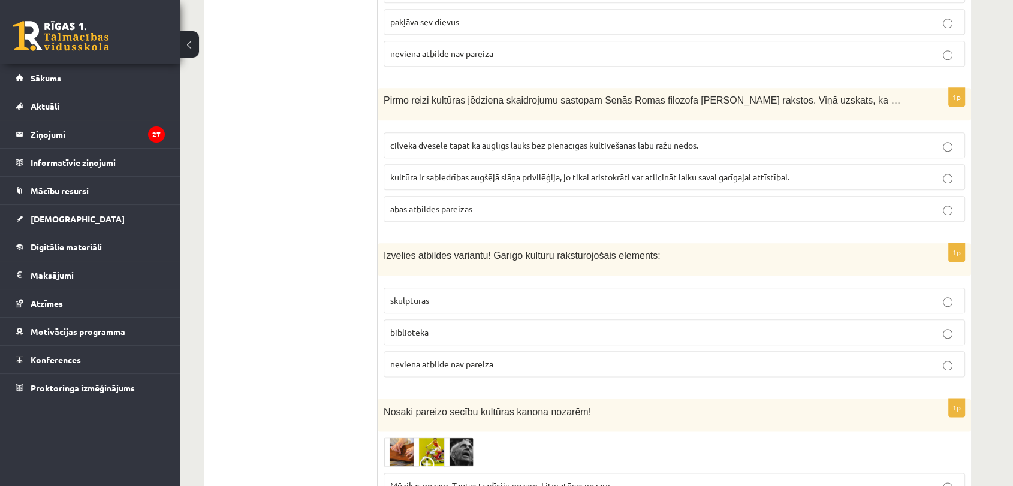
scroll to position [1364, 0]
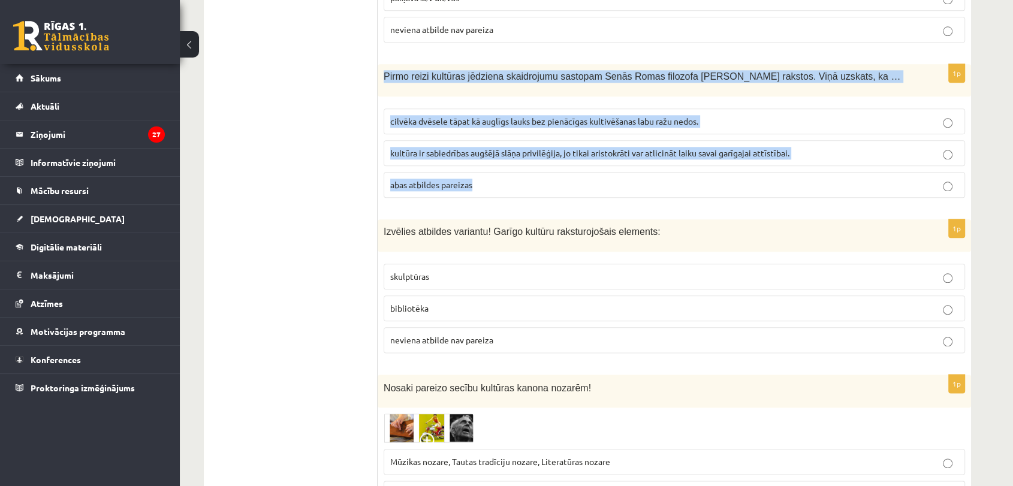
drag, startPoint x: 383, startPoint y: 59, endPoint x: 499, endPoint y: 167, distance: 158.6
click at [499, 167] on div "1p Pirmo reizi kultūras jēdziena skaidrojumu sastopam Senās Romas filozofa Cice…" at bounding box center [674, 135] width 593 height 143
copy div "Pirmo reizi kultūras jēdziena skaidrojumu sastopam Senās Romas filozofa Ciceron…"
click at [463, 115] on p "cilvēka dvēsele tāpat kā auglīgs lauks bez pienācīgas kultivēšanas labu ražu ne…" at bounding box center [674, 121] width 568 height 13
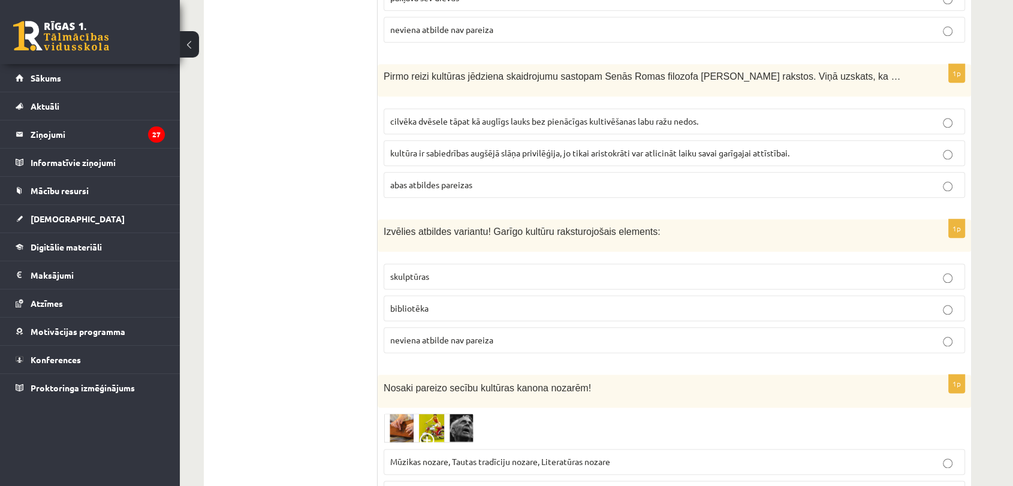
click at [452, 334] on span "neviena atbilde nav pareiza" at bounding box center [441, 339] width 103 height 11
click at [480, 270] on p "skulptūras" at bounding box center [674, 276] width 568 height 13
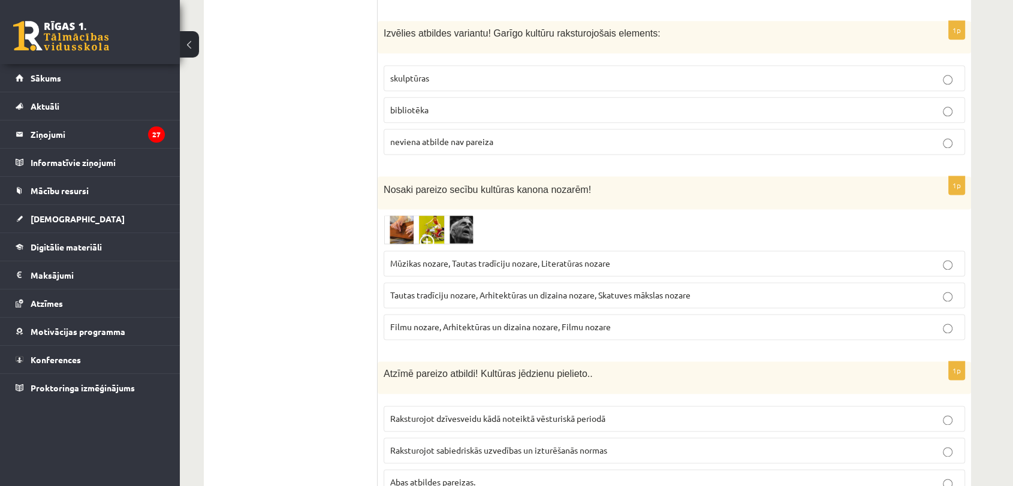
scroll to position [1526, 0]
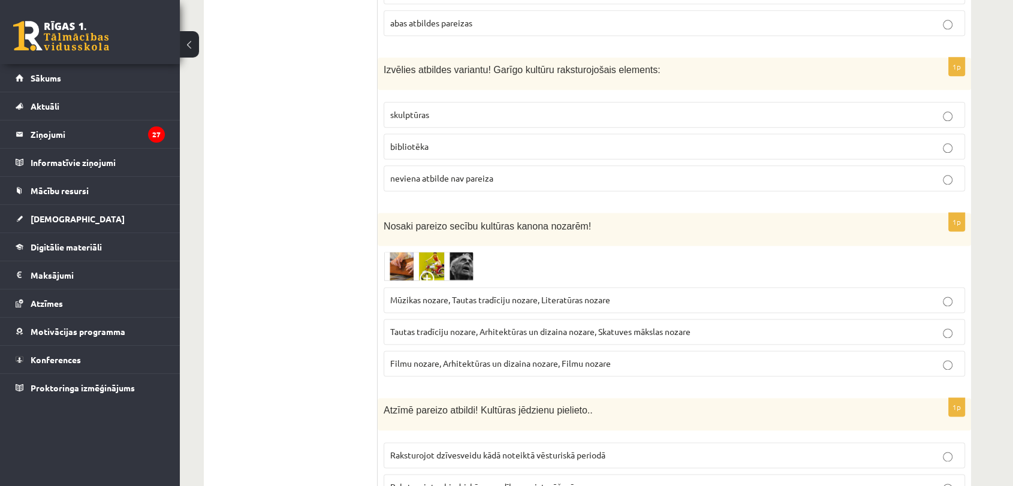
click at [439, 252] on img at bounding box center [429, 266] width 90 height 29
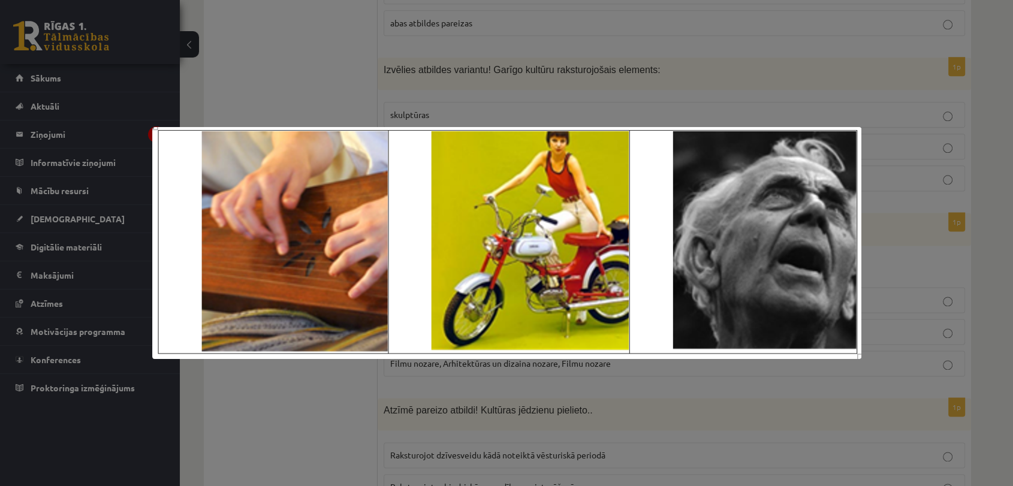
click at [359, 385] on div at bounding box center [506, 243] width 1013 height 486
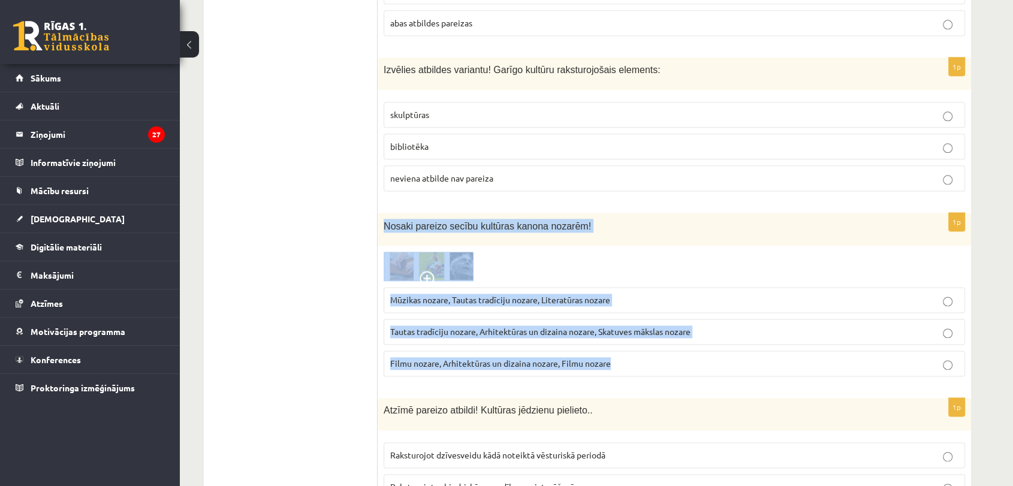
drag, startPoint x: 382, startPoint y: 196, endPoint x: 639, endPoint y: 346, distance: 297.9
click at [639, 346] on div "1p Nosaki pareizo secību kultūras kanona nozarēm! Mūzikas nozare, Tautas tradīc…" at bounding box center [674, 299] width 593 height 173
copy div "Nosaki pareizo secību kultūras kanona nozarēm! Mūzikas nozare, Tautas tradīciju…"
click at [690, 326] on span "Tautas tradīciju nozare, Arhitektūras un dizaina nozare, Skatuves mākslas nozare" at bounding box center [540, 331] width 300 height 11
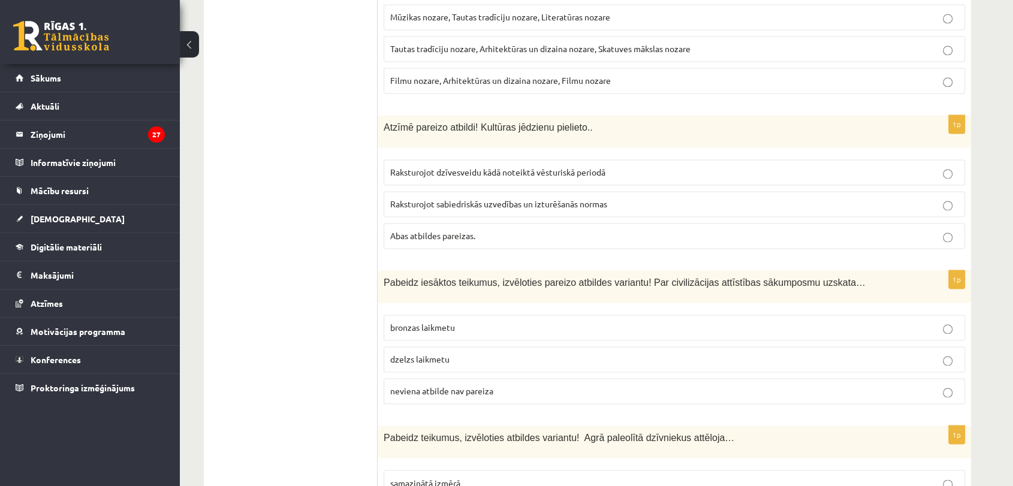
scroll to position [1791, 0]
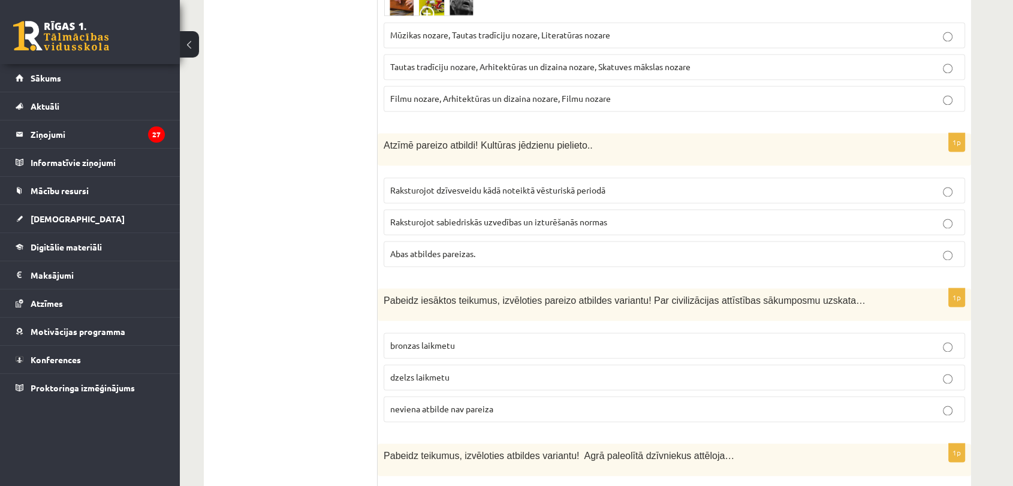
click at [473, 184] on p "Raksturojot dzīvesveidu kādā noteiktā vēsturiskā periodā" at bounding box center [674, 190] width 568 height 13
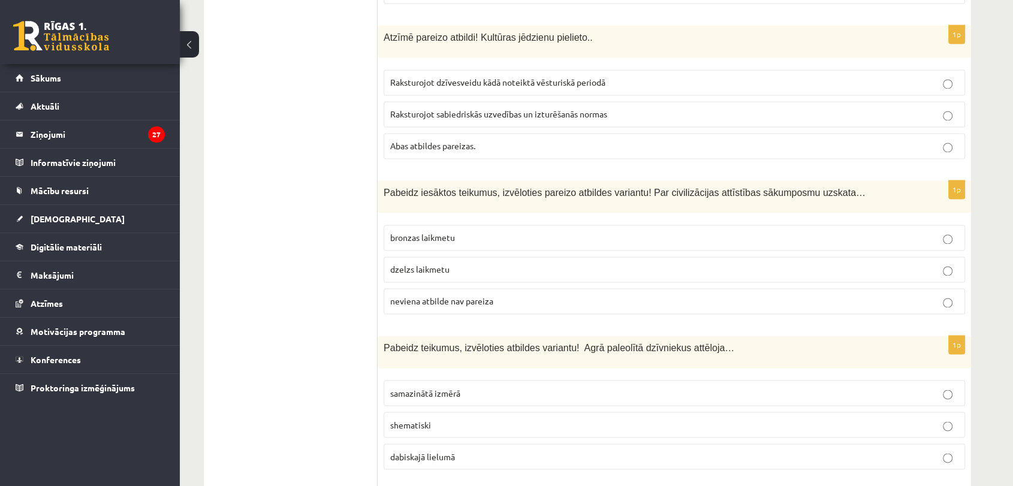
scroll to position [1904, 0]
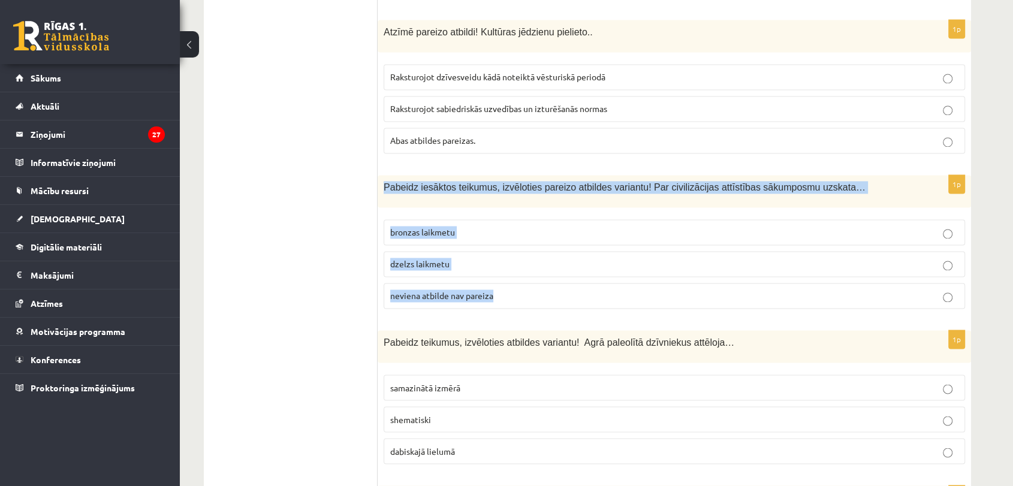
drag, startPoint x: 382, startPoint y: 164, endPoint x: 535, endPoint y: 279, distance: 190.5
click at [535, 279] on div "1p Pabeidz iesāktos teikumus, izvēloties pareizo atbildes variantu! Par civiliz…" at bounding box center [674, 246] width 593 height 143
click at [450, 290] on span "neviena atbilde nav pareiza" at bounding box center [441, 295] width 103 height 11
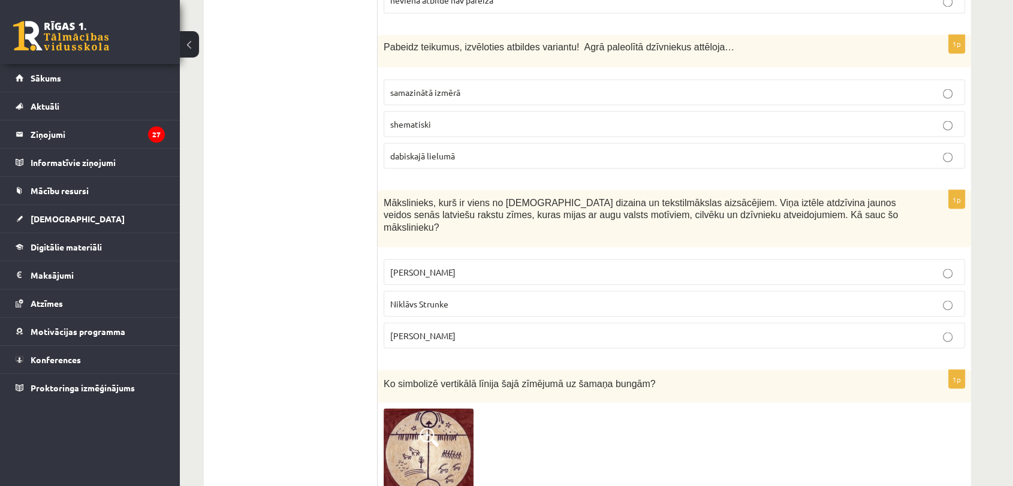
scroll to position [2224, 0]
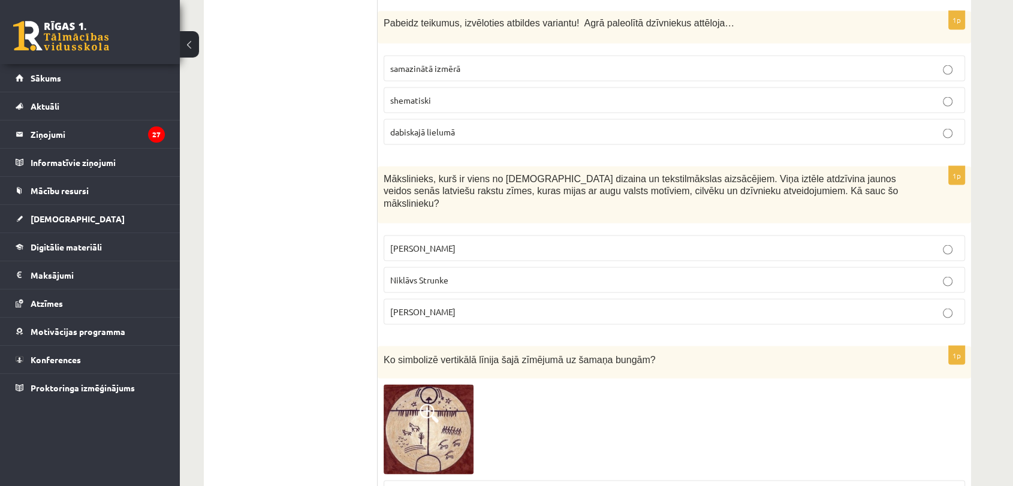
click at [385, 11] on div "Pabeidz teikumus, izvēloties atbildes variantu! Agrā paleolītā dzīvniekus attēl…" at bounding box center [674, 27] width 593 height 32
click at [446, 126] on span "dabiskajā lielumā" at bounding box center [422, 131] width 65 height 11
click at [493, 62] on p "samazinātā izmērā" at bounding box center [674, 68] width 568 height 13
click at [427, 242] on span "Ansis Cīrulis" at bounding box center [422, 247] width 65 height 11
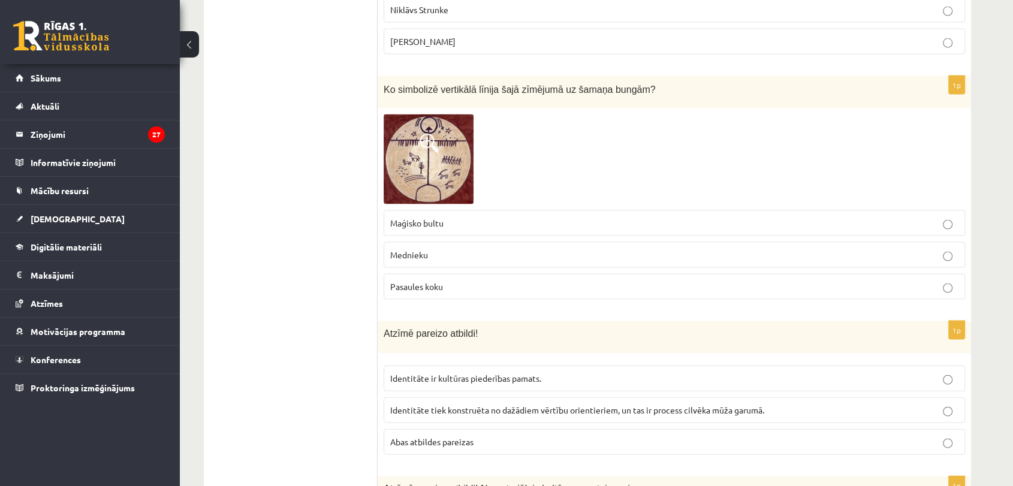
scroll to position [2469, 0]
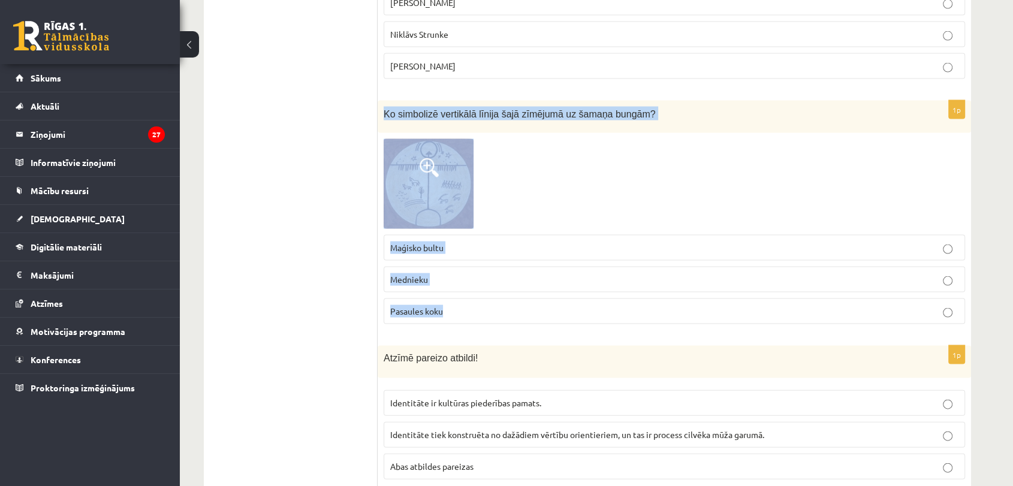
drag, startPoint x: 382, startPoint y: 81, endPoint x: 461, endPoint y: 270, distance: 204.7
click at [461, 270] on div "1p Ko simbolizē vertikālā līnija šajā zīmējumā uz šamaņa bungām? Maģisko bultu …" at bounding box center [674, 218] width 593 height 234
click at [429, 306] on span "Pasaules koku" at bounding box center [416, 311] width 53 height 11
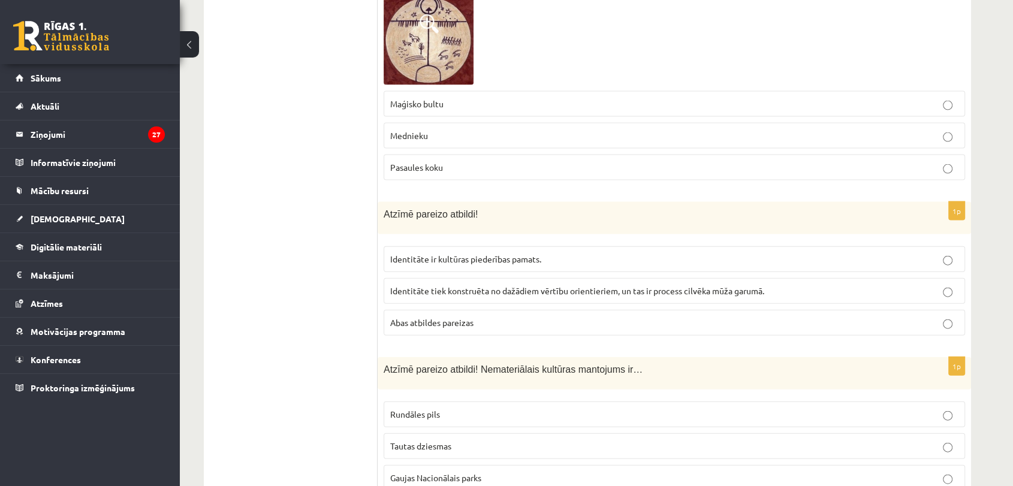
scroll to position [2667, 0]
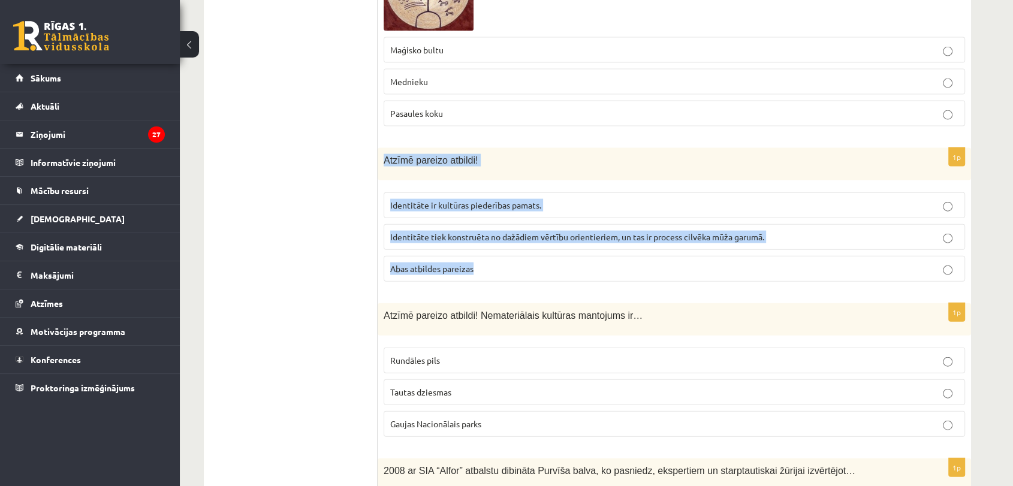
drag, startPoint x: 379, startPoint y: 125, endPoint x: 491, endPoint y: 233, distance: 156.0
click at [491, 233] on div "1p Atzīmē pareizo atbildi! Identitāte ir kultūras piederības pamats. Identitāte…" at bounding box center [674, 219] width 593 height 143
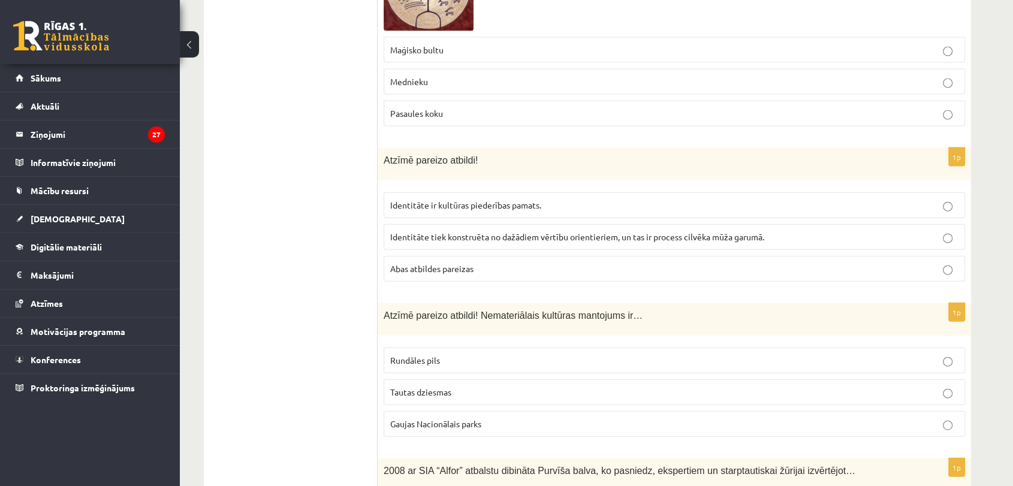
click at [326, 260] on ul "Tests Izvērtējums!" at bounding box center [297, 71] width 162 height 5044
click at [460, 263] on span "Abas atbildes pareizas" at bounding box center [431, 268] width 83 height 11
click at [460, 386] on p "Tautas dziesmas" at bounding box center [674, 392] width 568 height 13
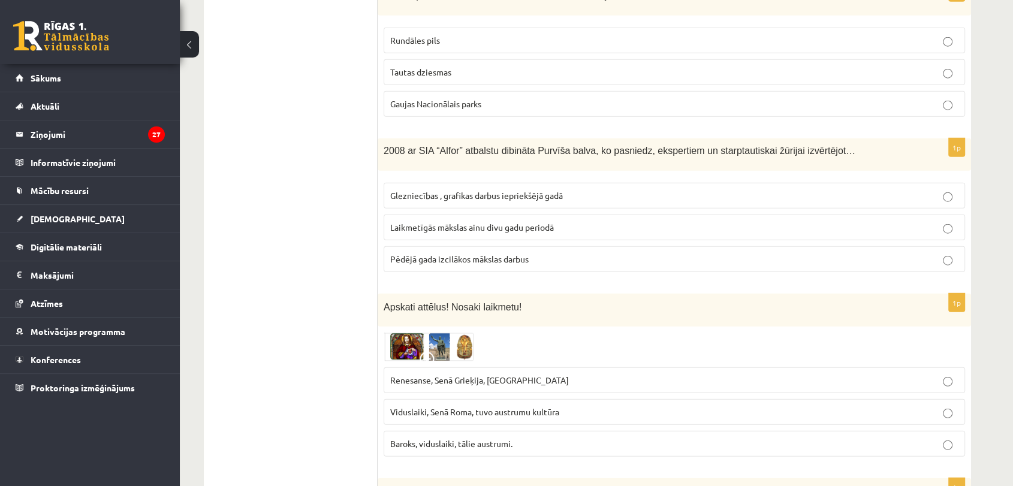
scroll to position [3011, 0]
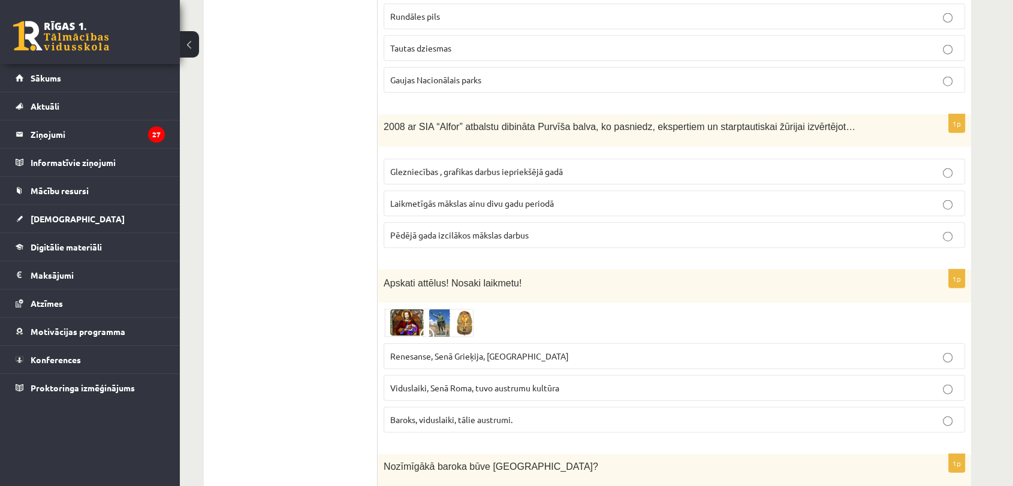
click at [421, 309] on img at bounding box center [429, 323] width 90 height 29
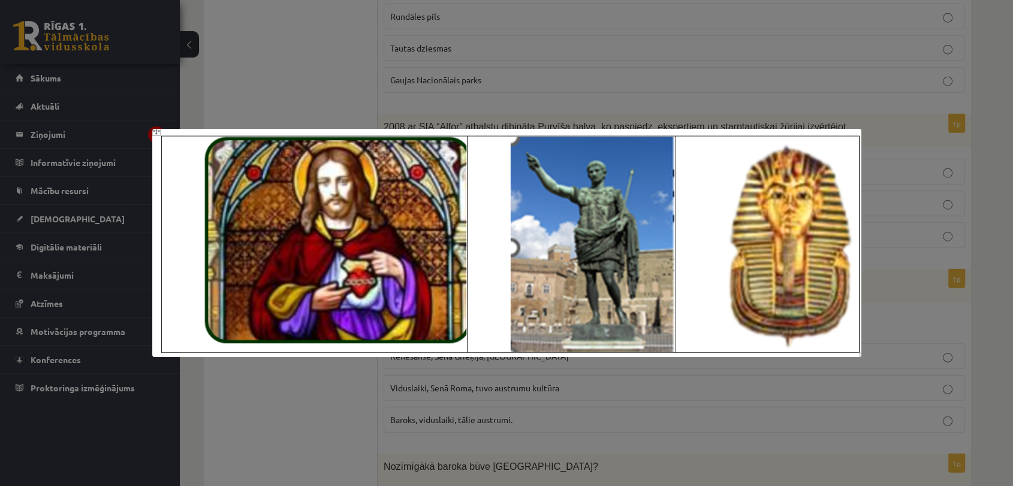
click at [465, 417] on div at bounding box center [506, 243] width 1013 height 486
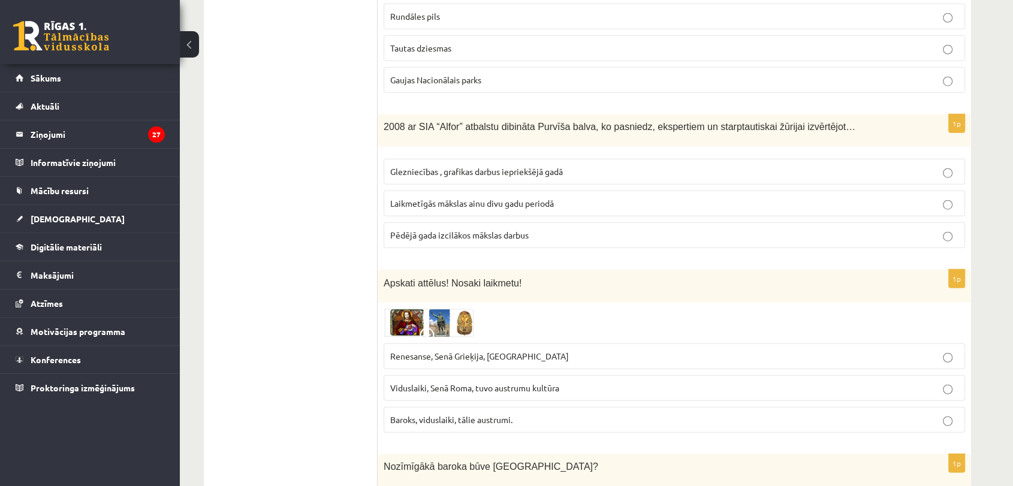
click at [412, 309] on img at bounding box center [429, 323] width 90 height 29
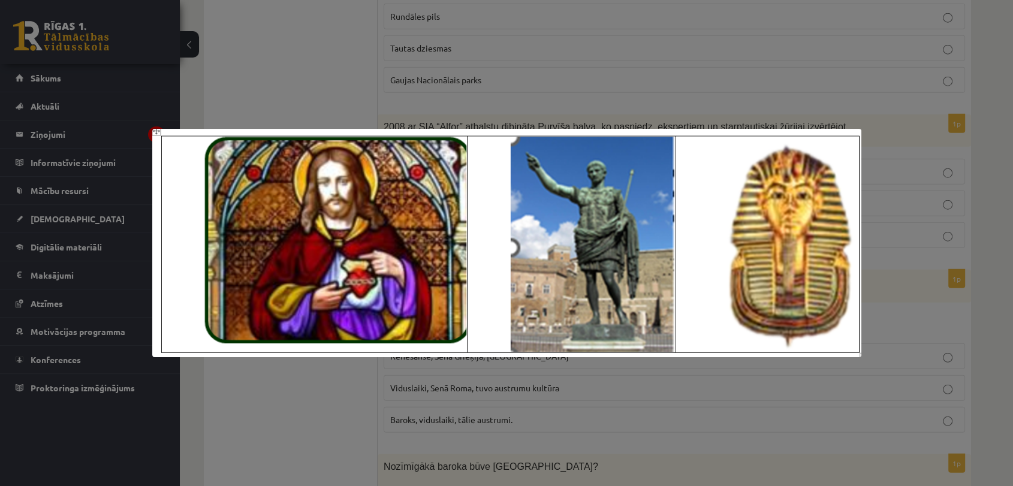
click at [479, 410] on div at bounding box center [506, 243] width 1013 height 486
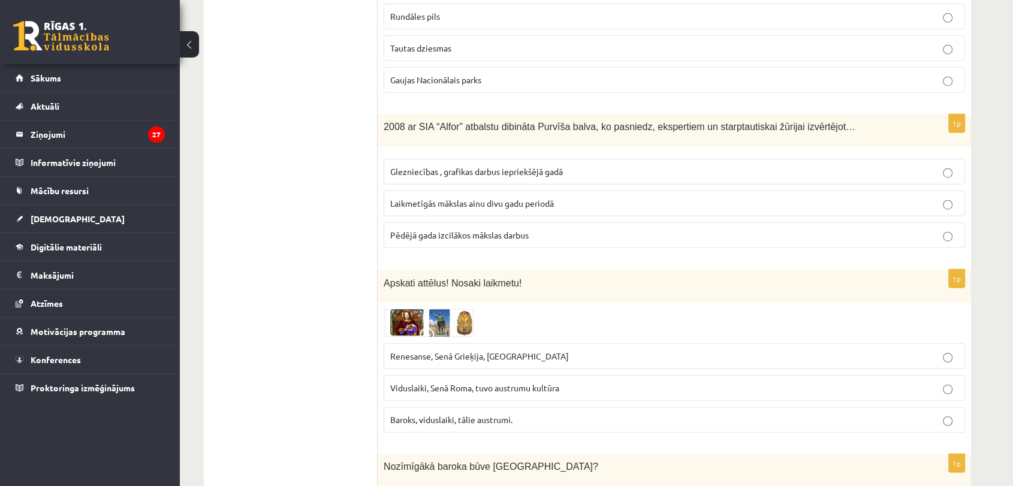
click at [580, 382] on p "Viduslaiki, Senā Roma, tuvo austrumu kultūra" at bounding box center [674, 388] width 568 height 13
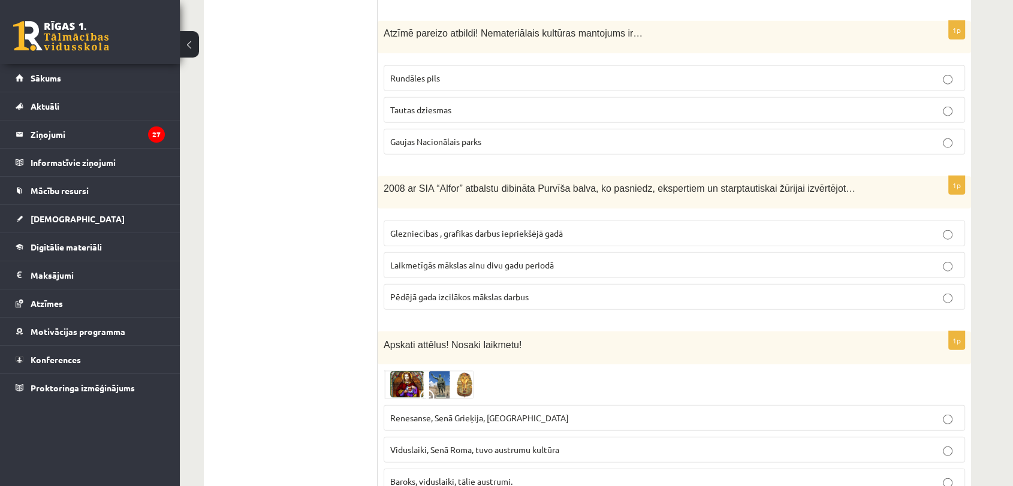
scroll to position [2967, 0]
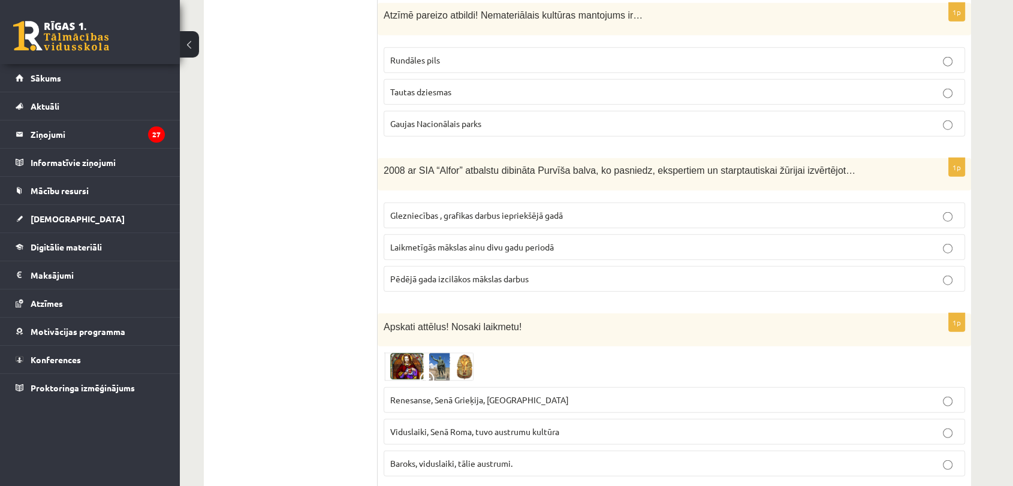
click at [786, 241] on p "Laikmetīgās mākslas ainu divu gadu periodā" at bounding box center [674, 247] width 568 height 13
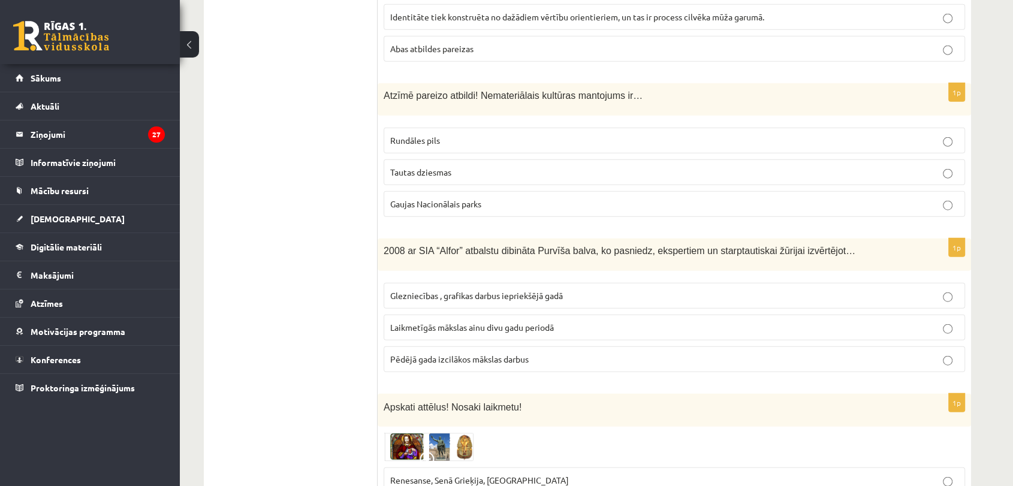
scroll to position [2905, 0]
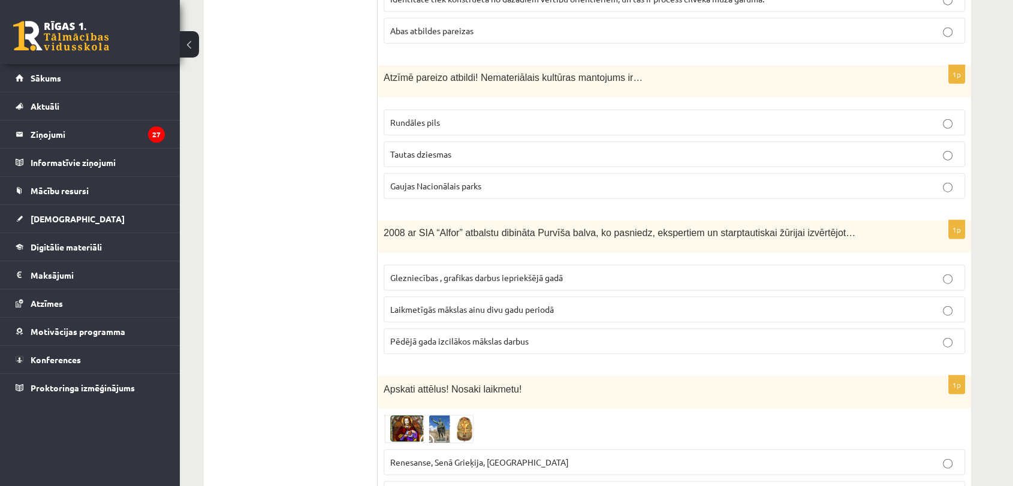
click at [935, 335] on p "Pēdējā gada izcilākos mākslas darbus" at bounding box center [674, 341] width 568 height 13
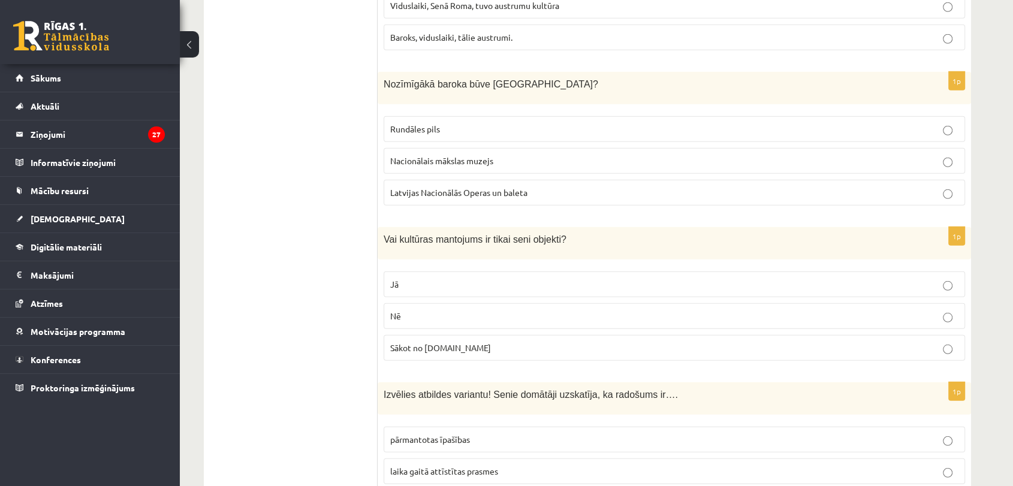
scroll to position [3405, 0]
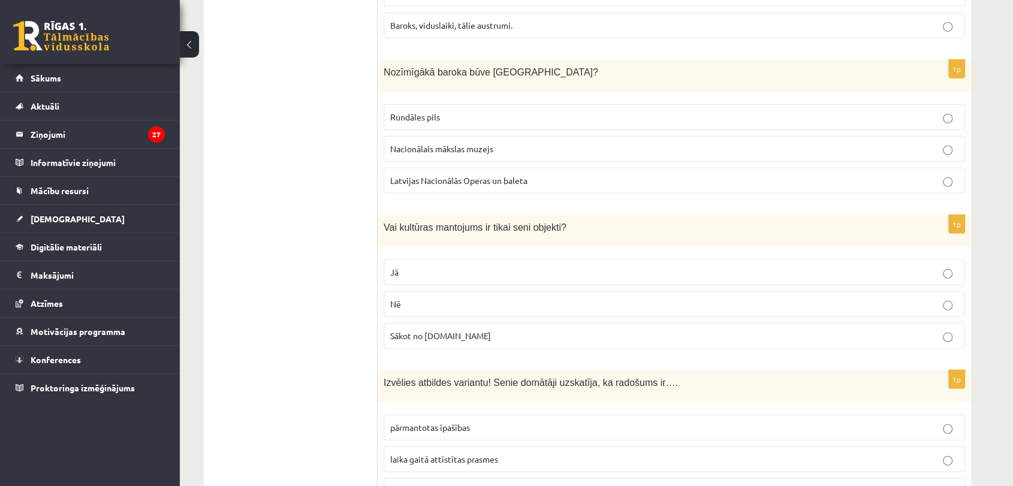
click at [669, 111] on p "Rundāles pils" at bounding box center [674, 117] width 568 height 13
click at [523, 298] on p "Nē" at bounding box center [674, 304] width 568 height 13
click at [425, 485] on span "dieva dota radošā dzirksts" at bounding box center [473, 490] width 167 height 11
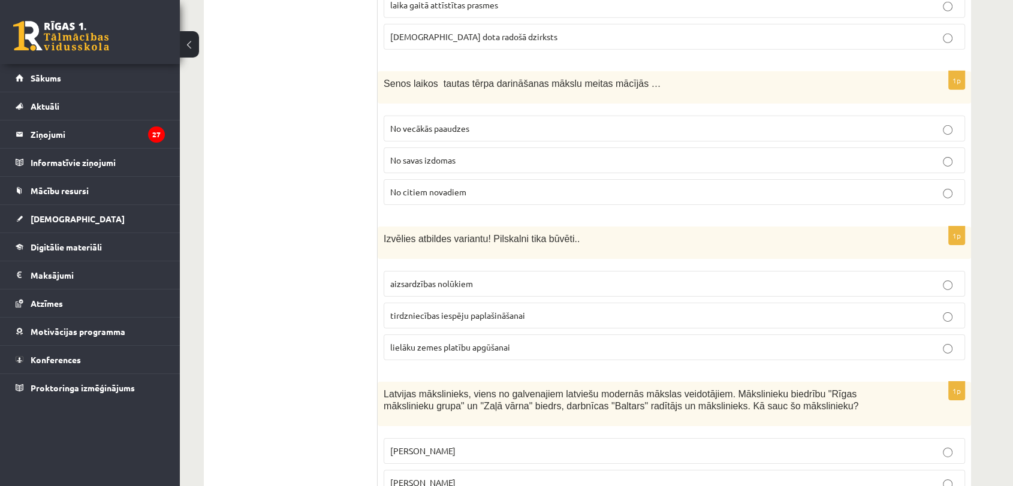
scroll to position [3883, 0]
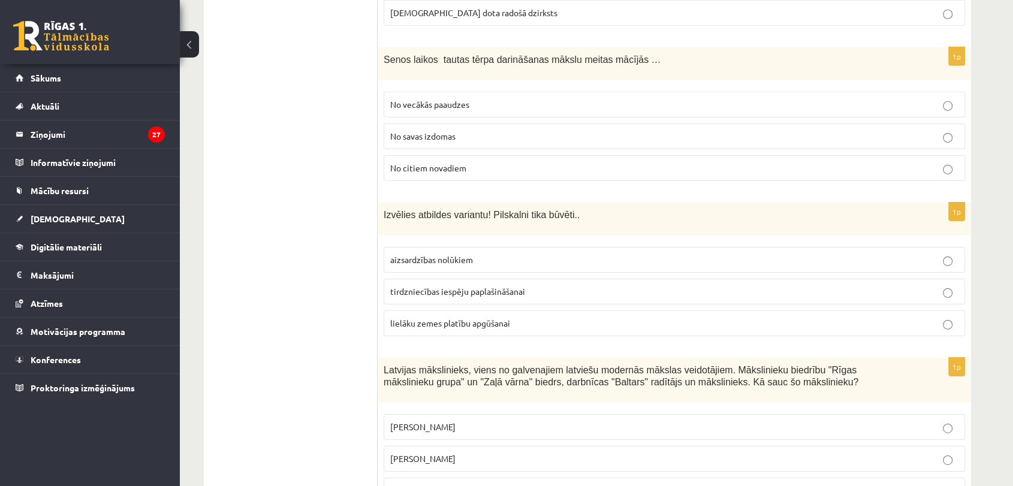
click at [489, 98] on p "No vecākās paaudzes" at bounding box center [674, 104] width 568 height 13
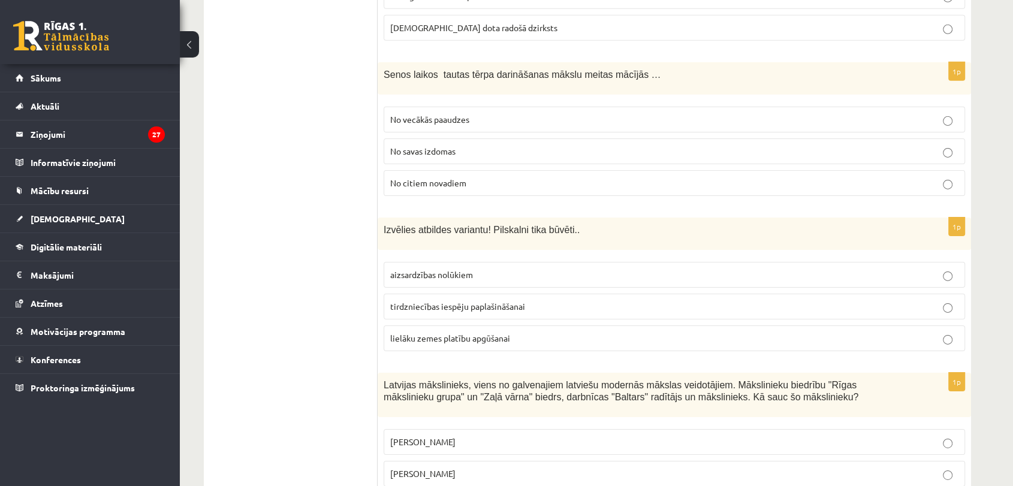
scroll to position [3880, 0]
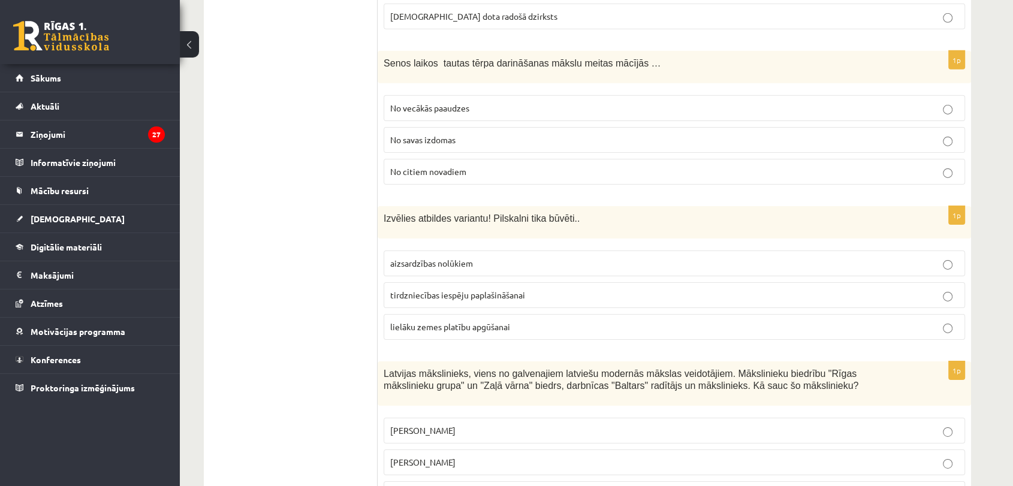
click at [451, 258] on span "aizsardzības nolūkiem" at bounding box center [431, 263] width 83 height 11
click at [438, 457] on span "Romāns Suta" at bounding box center [422, 462] width 65 height 11
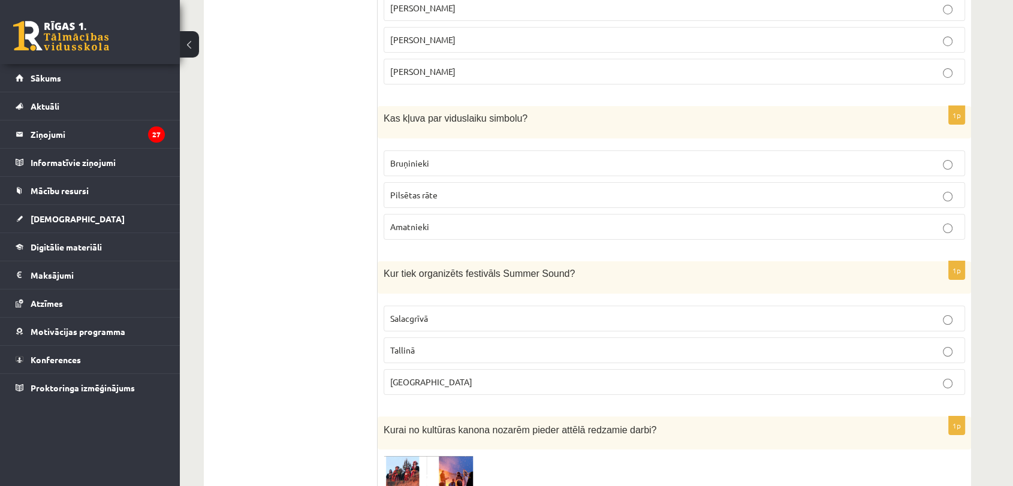
scroll to position [4290, 0]
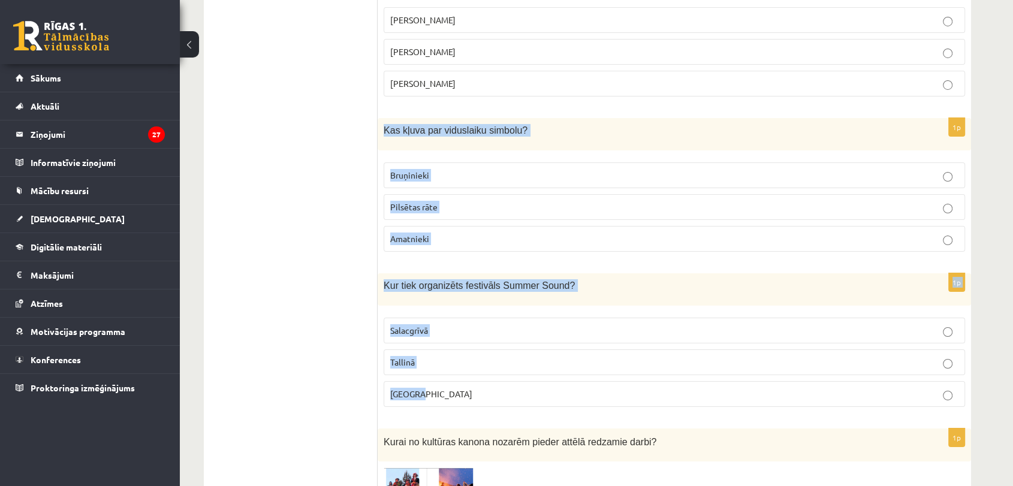
drag, startPoint x: 384, startPoint y: 89, endPoint x: 646, endPoint y: 348, distance: 368.7
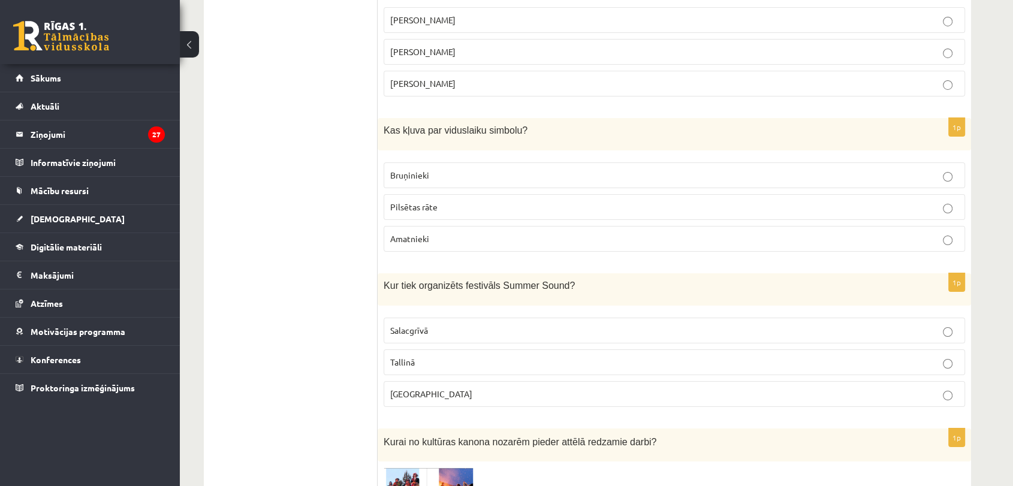
click at [465, 324] on p "Salacgrīvā" at bounding box center [674, 330] width 568 height 13
click at [606, 388] on p "Liepājā" at bounding box center [674, 394] width 568 height 13
click at [445, 233] on p "Amatnieki" at bounding box center [674, 239] width 568 height 13
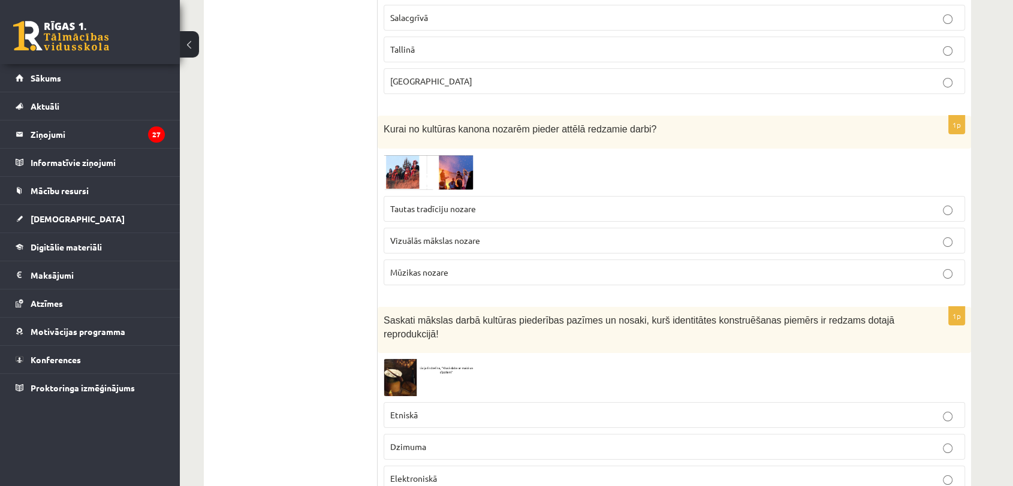
scroll to position [4627, 0]
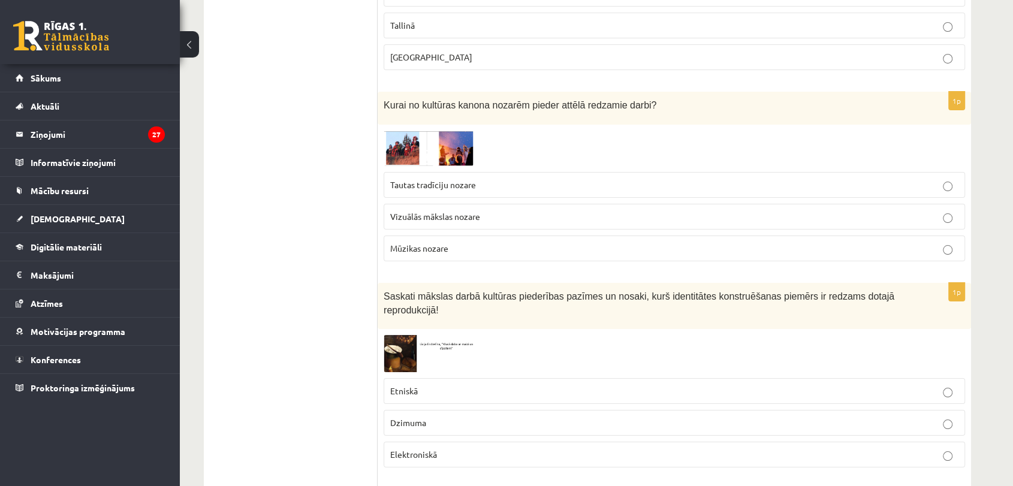
click at [429, 131] on img at bounding box center [429, 148] width 90 height 35
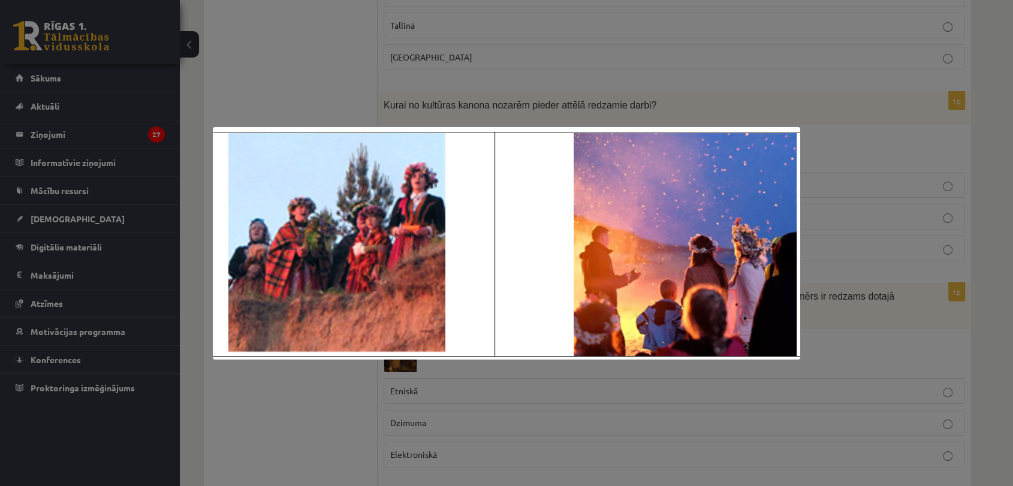
click at [439, 71] on div at bounding box center [506, 243] width 1013 height 486
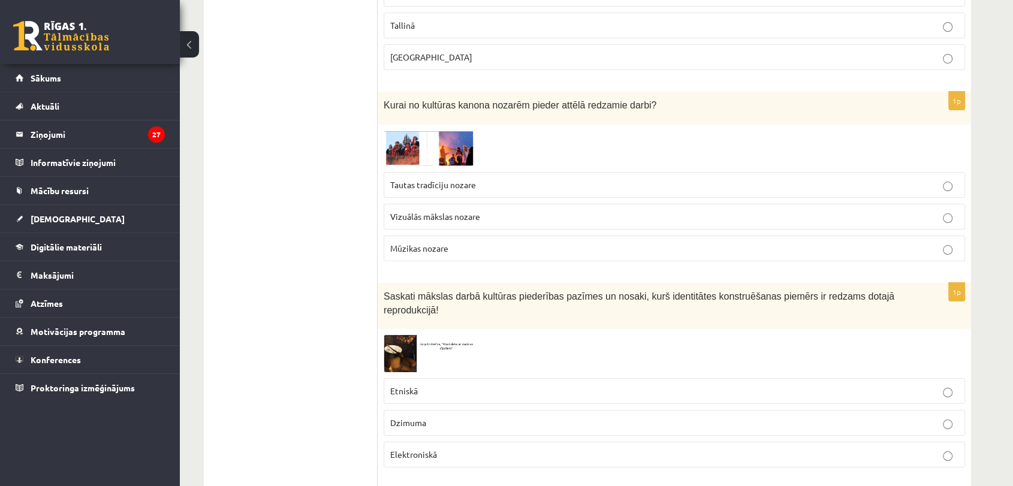
click at [450, 179] on span "Tautas tradīciju nozare" at bounding box center [433, 184] width 86 height 11
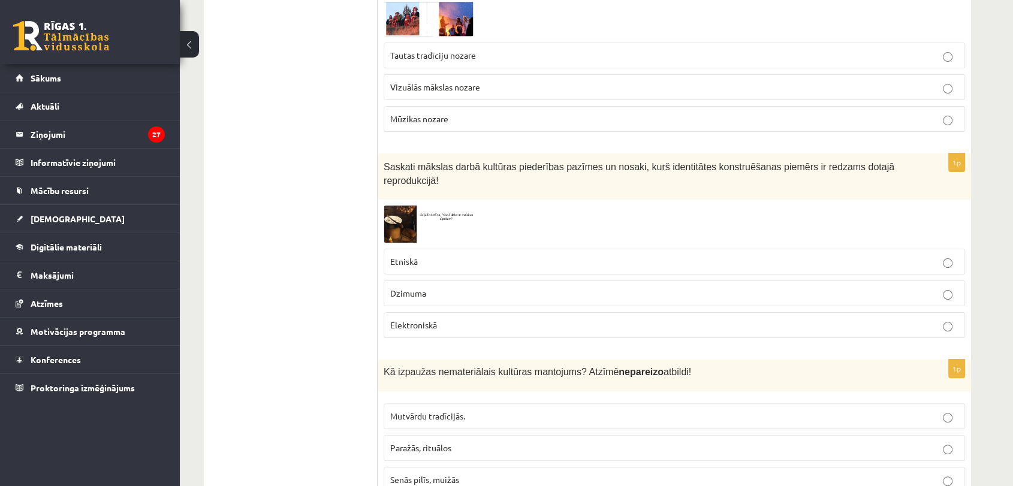
click at [426, 225] on span at bounding box center [429, 234] width 19 height 19
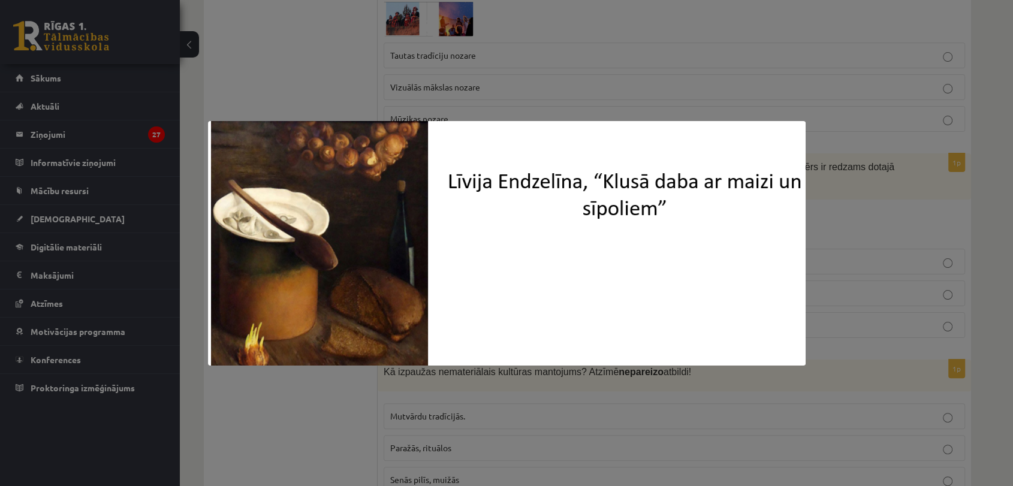
click at [390, 85] on div at bounding box center [506, 243] width 1013 height 486
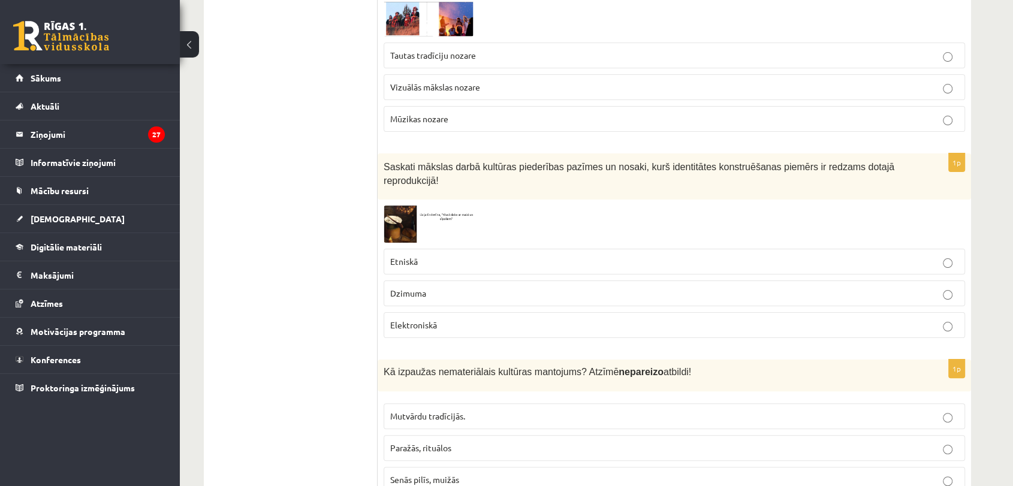
click at [450, 287] on p "Dzimuma" at bounding box center [674, 293] width 568 height 13
click at [442, 442] on span "Paražās, rituālos" at bounding box center [420, 447] width 61 height 11
click at [701, 403] on label "Mutvārdu tradīcijās." at bounding box center [674, 416] width 581 height 26
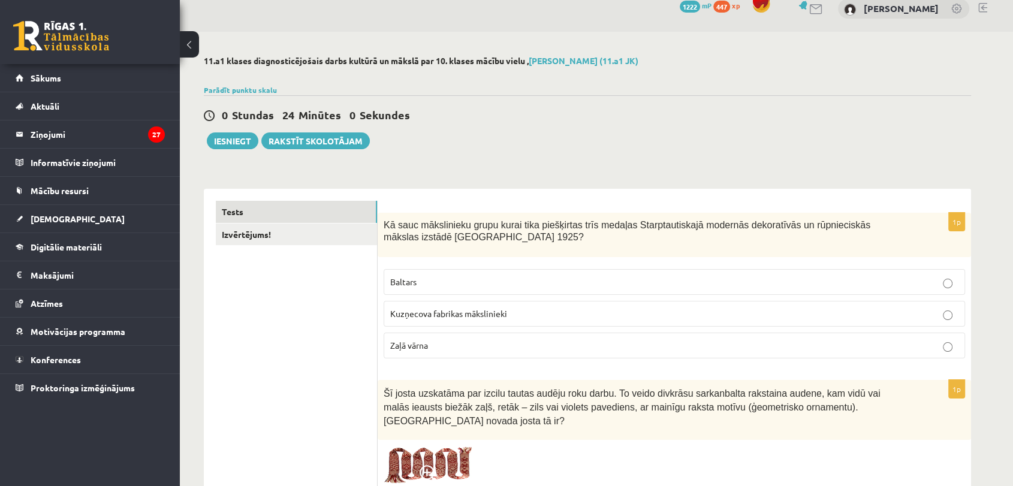
scroll to position [0, 0]
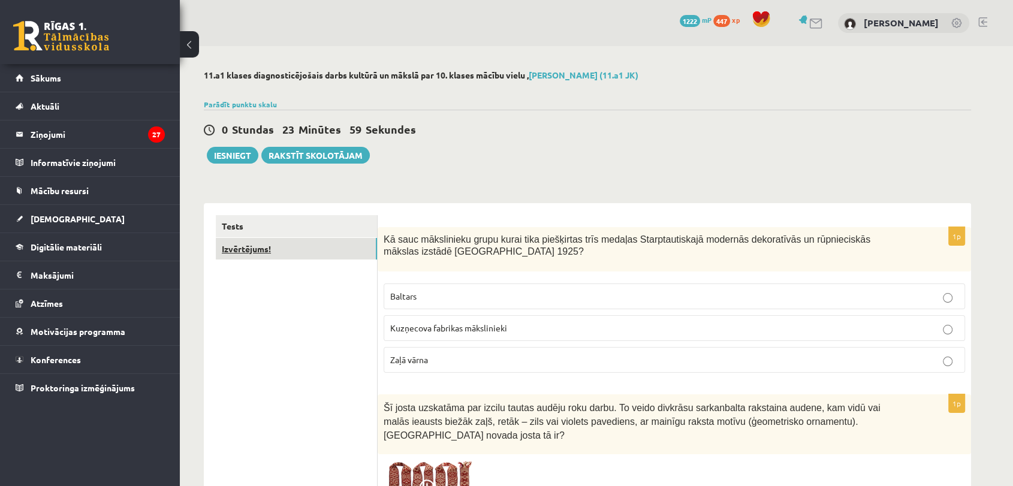
click at [345, 243] on link "Izvērtējums!" at bounding box center [296, 249] width 161 height 22
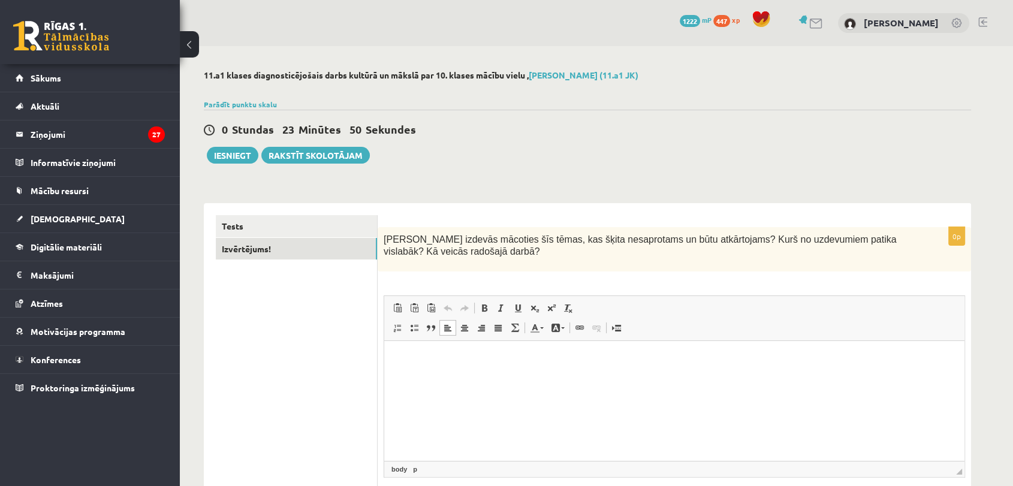
click at [455, 365] on p "Bagātinātā teksta redaktors, wiswyg-editor-user-answer-47433861655440" at bounding box center [674, 359] width 556 height 13
click at [320, 225] on link "Tests" at bounding box center [296, 226] width 161 height 22
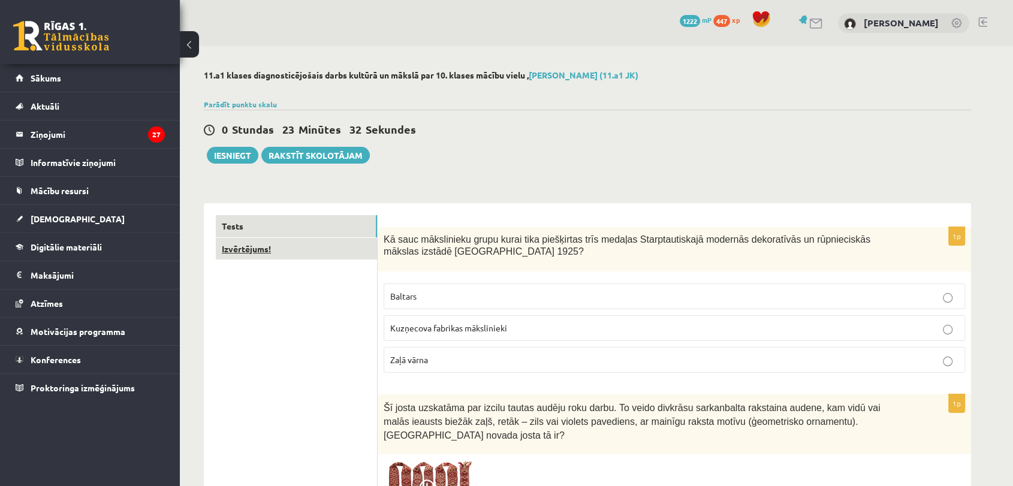
click at [321, 244] on link "Izvērtējums!" at bounding box center [296, 249] width 161 height 22
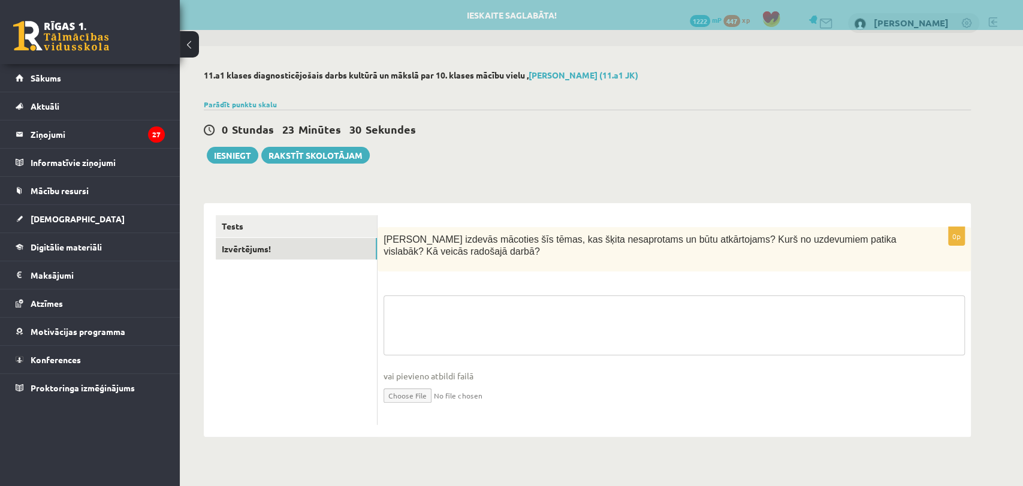
click at [465, 300] on textarea at bounding box center [674, 325] width 581 height 60
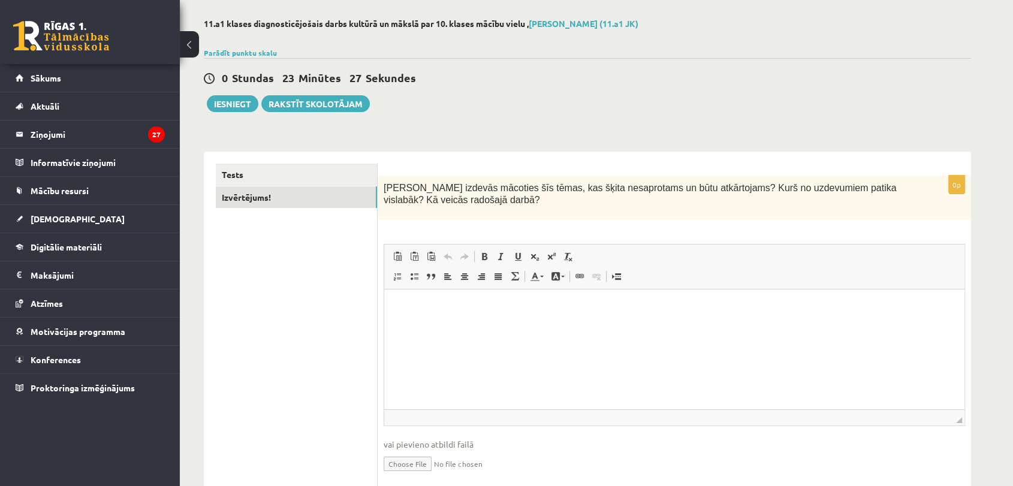
scroll to position [96, 0]
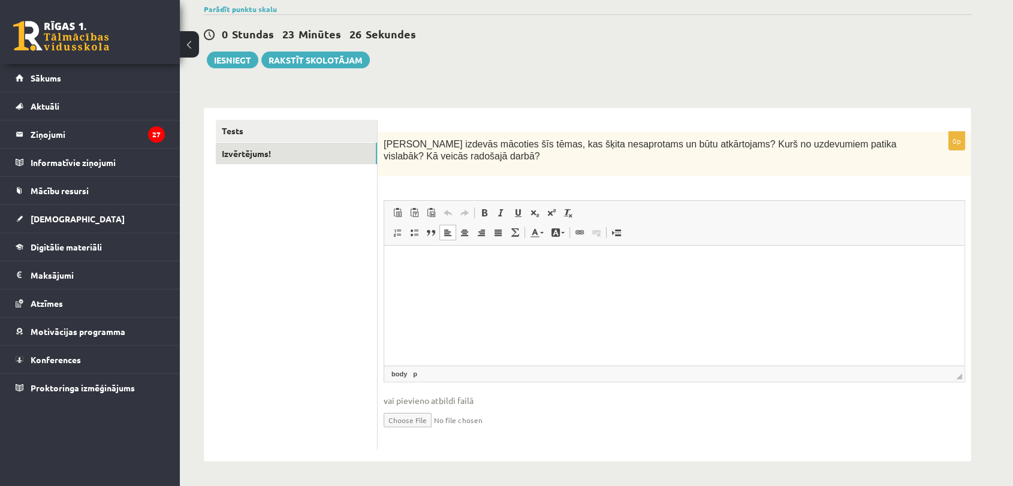
click at [465, 282] on html at bounding box center [674, 264] width 580 height 37
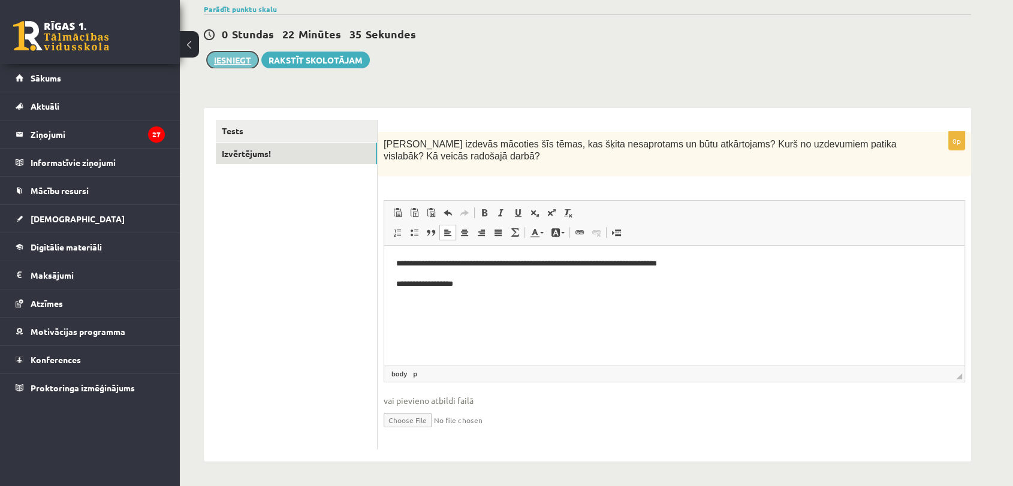
click at [231, 60] on button "Iesniegt" at bounding box center [233, 60] width 52 height 17
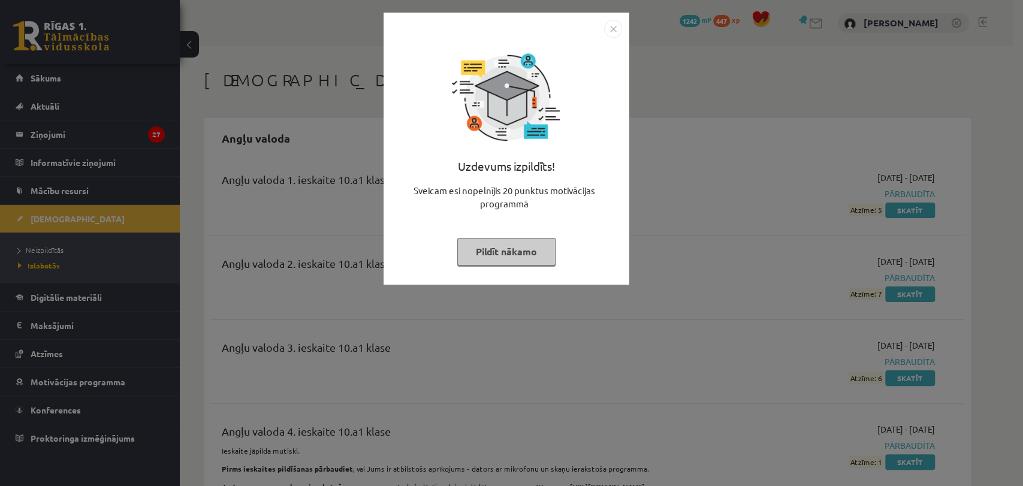
click at [523, 247] on button "Pildīt nākamo" at bounding box center [506, 252] width 98 height 28
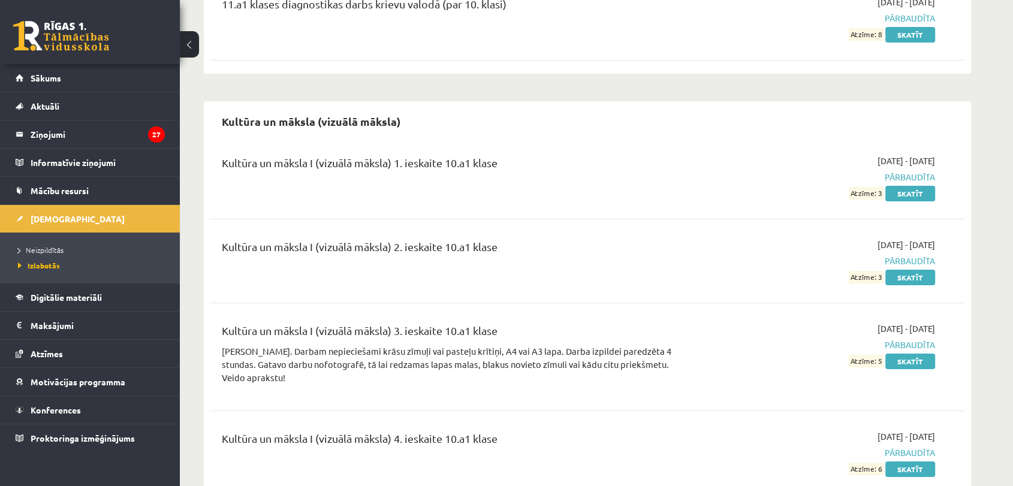
scroll to position [4517, 0]
